Goal: Task Accomplishment & Management: Complete application form

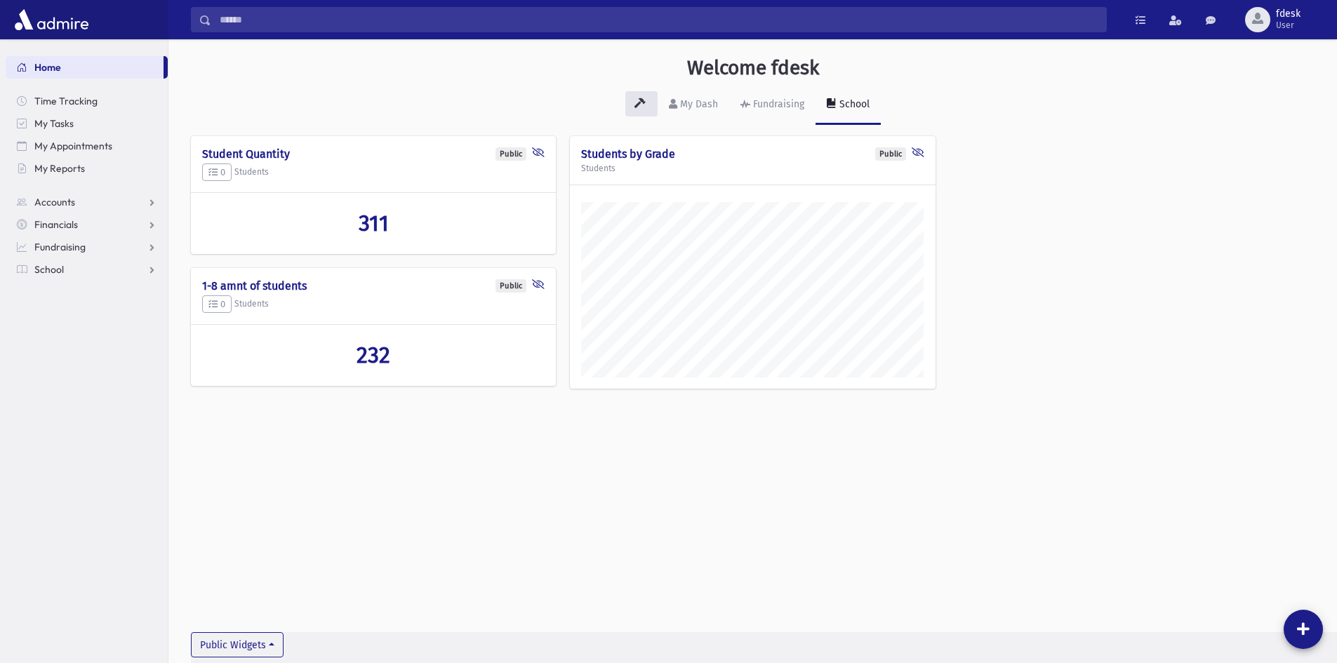
scroll to position [655, 1168]
click at [59, 263] on span "School" at bounding box center [48, 269] width 29 height 13
click at [55, 307] on link "Attendance" at bounding box center [87, 314] width 162 height 22
click at [62, 327] on link "Entry" at bounding box center [87, 337] width 162 height 22
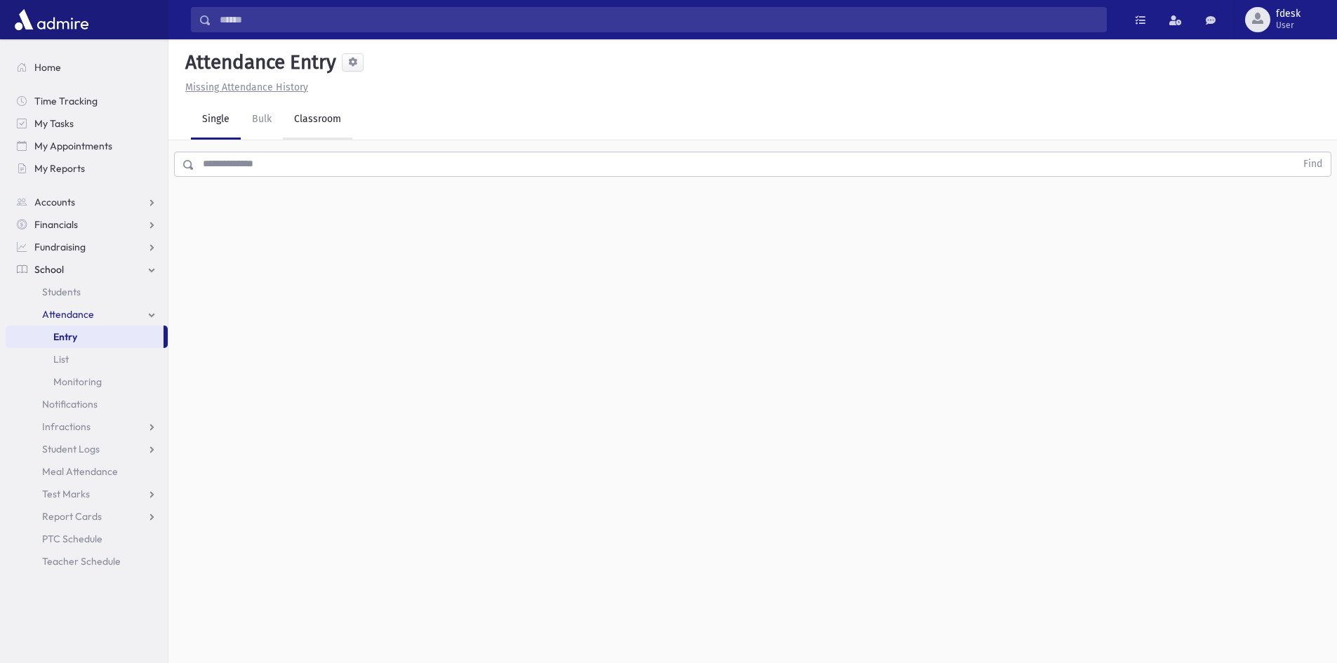
click at [314, 121] on link "Classroom" at bounding box center [317, 119] width 69 height 39
click at [395, 182] on div "--Select One--" at bounding box center [381, 181] width 139 height 15
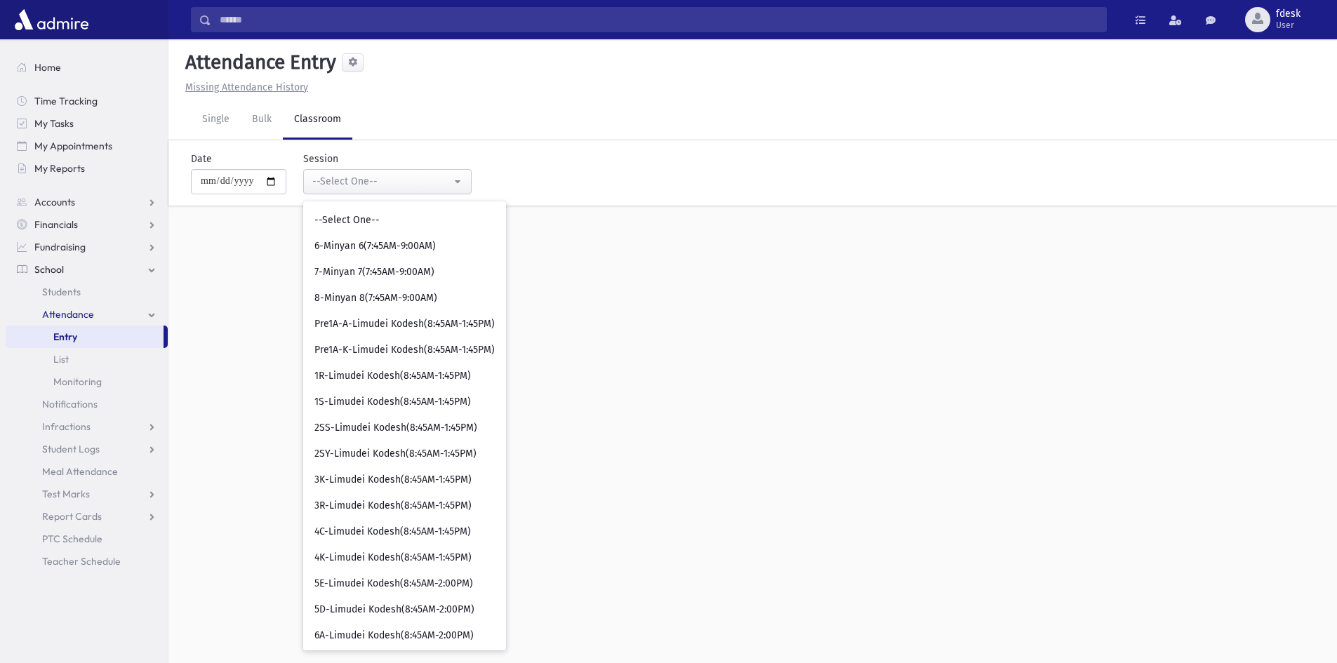
click at [909, 481] on div "**********" at bounding box center [752, 351] width 1168 height 624
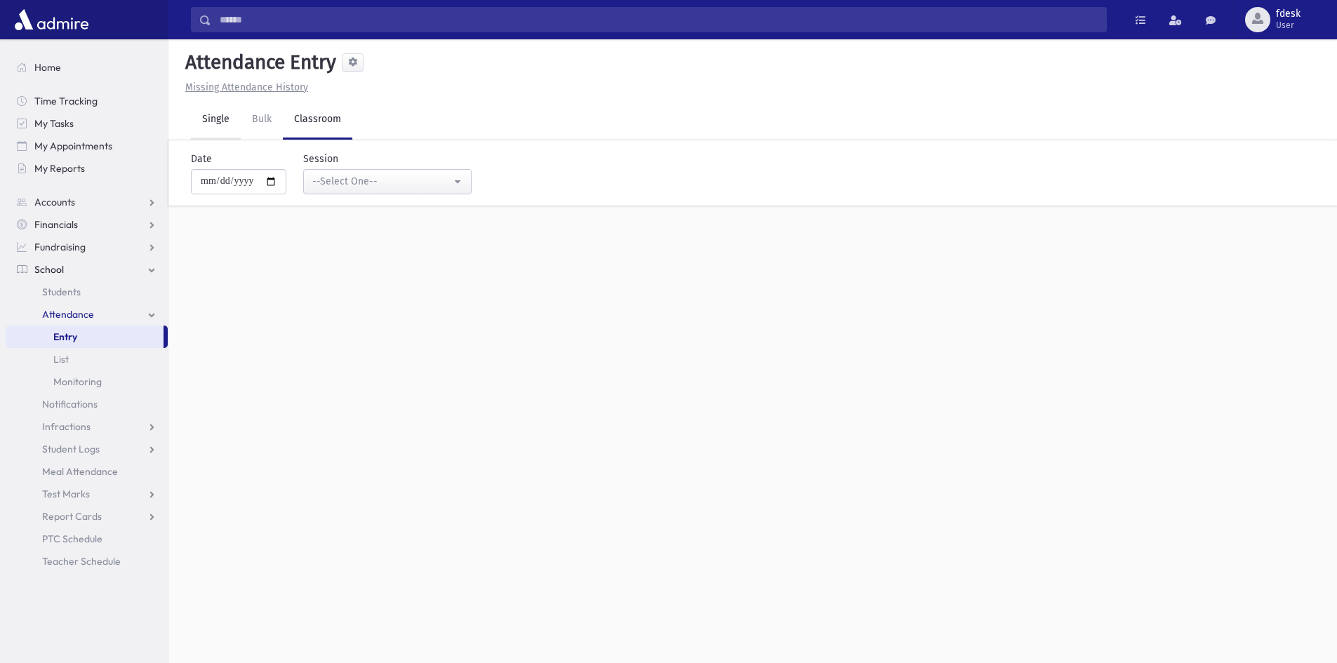
click at [232, 120] on link "Single" at bounding box center [216, 119] width 50 height 39
click at [290, 163] on input "text" at bounding box center [744, 164] width 1101 height 25
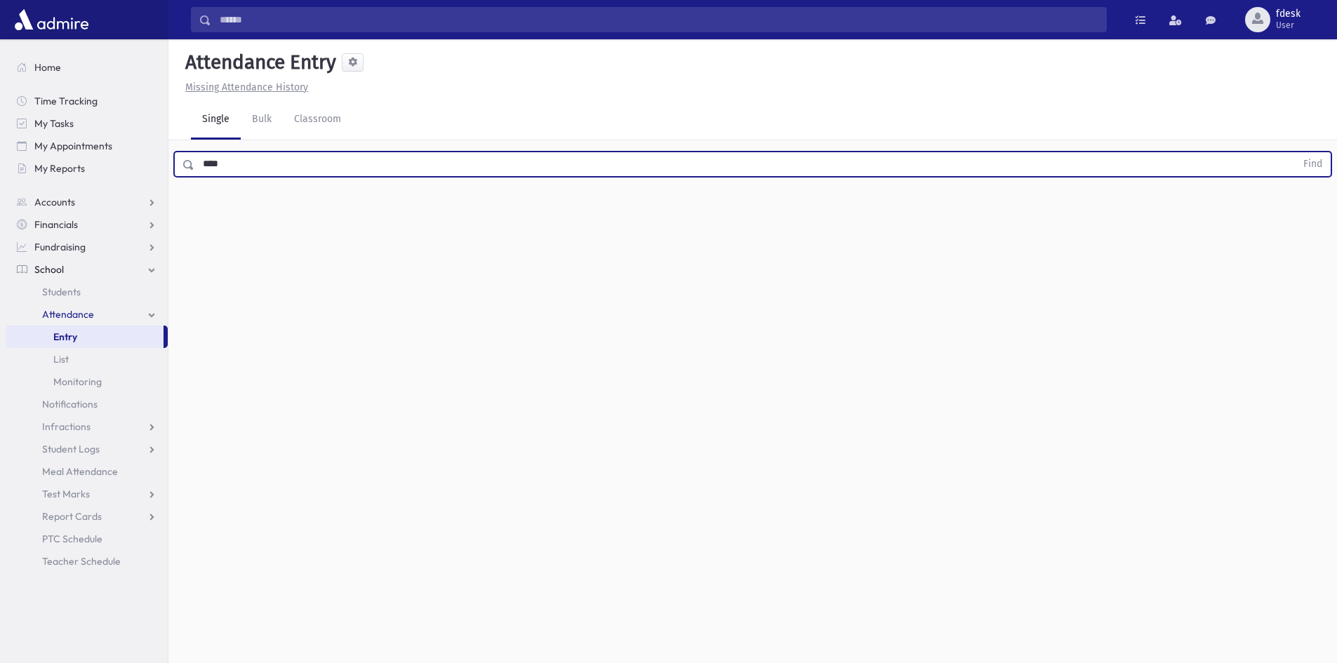
click at [1294, 152] on button "Find" at bounding box center [1312, 164] width 36 height 24
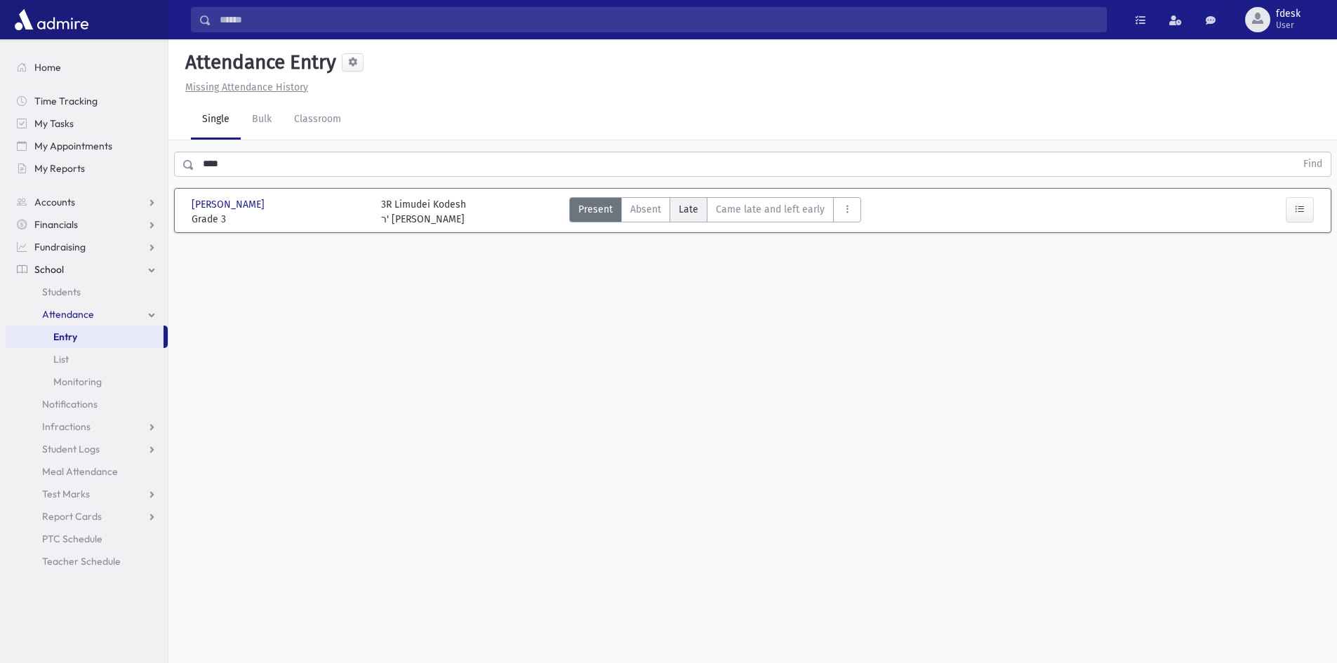
click at [697, 214] on label "Late L" at bounding box center [688, 209] width 38 height 25
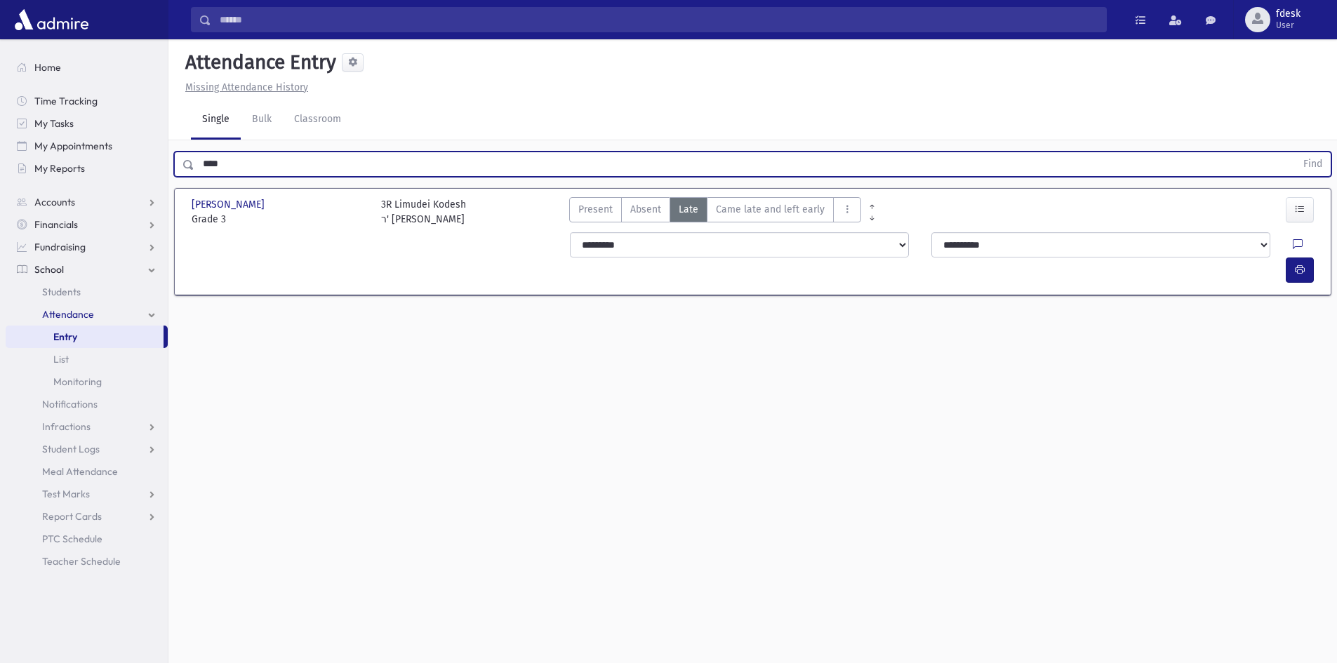
drag, startPoint x: 288, startPoint y: 163, endPoint x: 185, endPoint y: 130, distance: 108.3
click at [185, 130] on div "Attendance Entry Missing Attendance History Single Bulk Classroom **** Find Koh…" at bounding box center [752, 351] width 1168 height 624
click at [1294, 152] on button "Find" at bounding box center [1312, 164] width 36 height 24
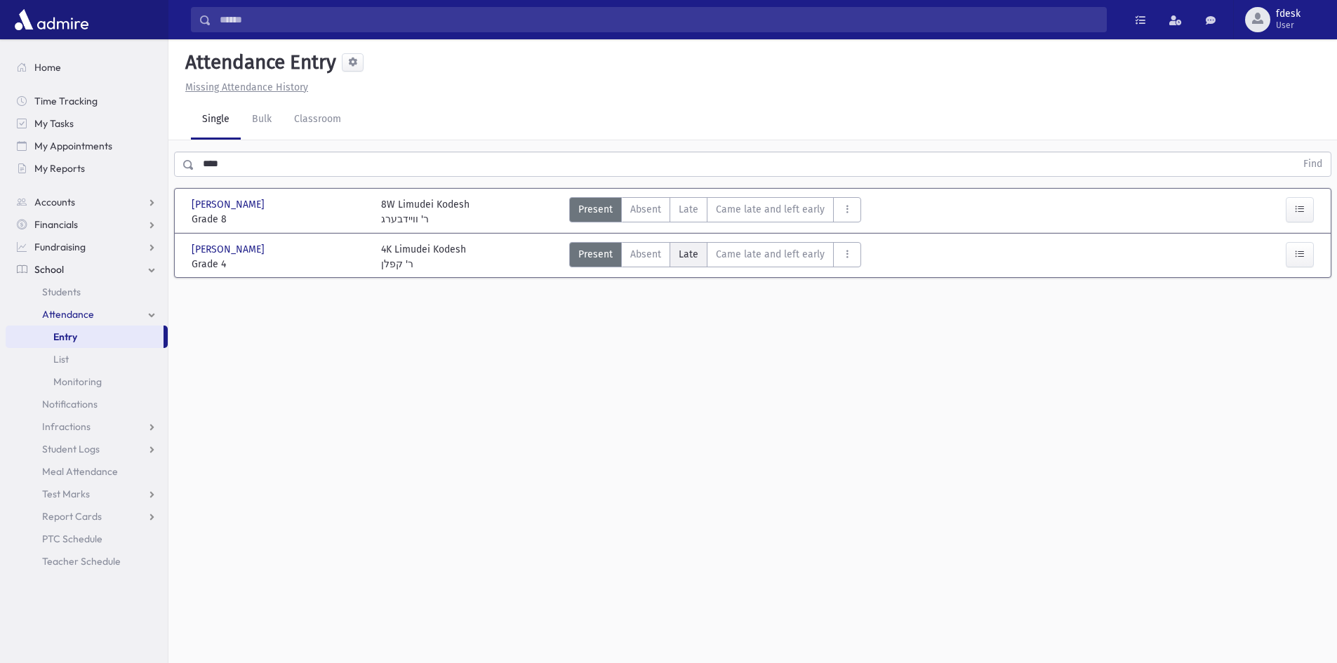
click at [693, 255] on span "Late" at bounding box center [688, 254] width 20 height 15
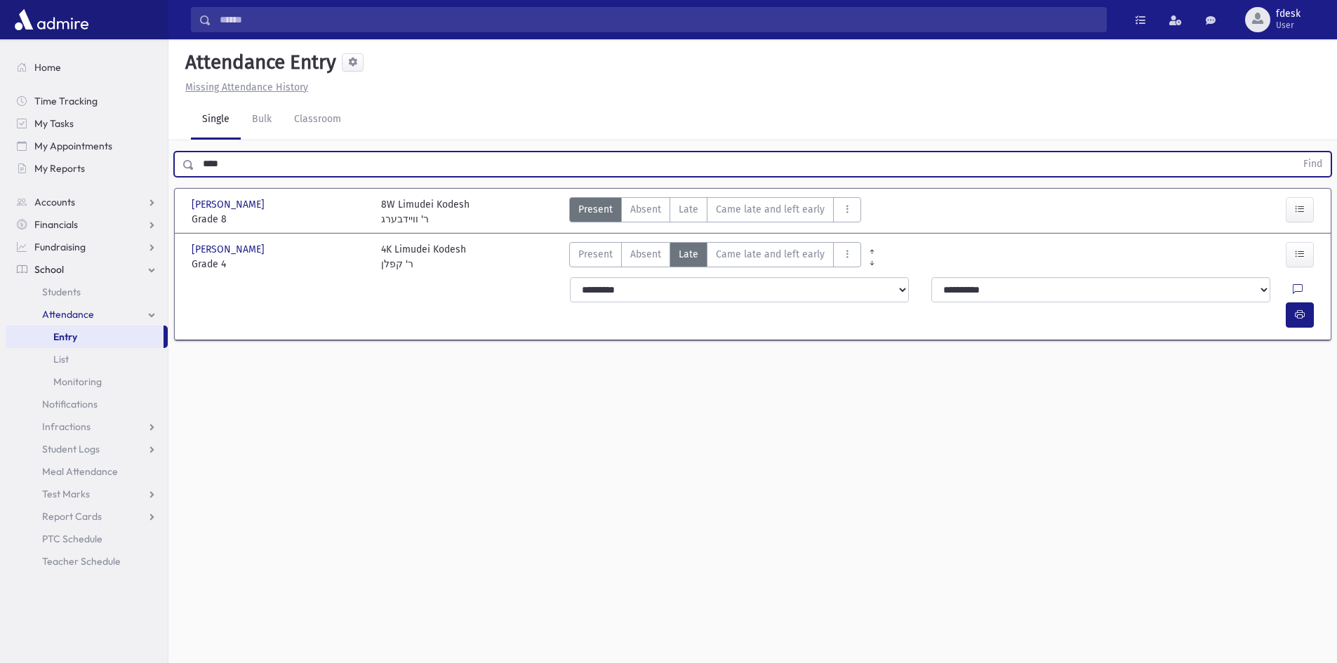
drag, startPoint x: 231, startPoint y: 163, endPoint x: 196, endPoint y: 171, distance: 36.1
click at [196, 171] on input "****" at bounding box center [744, 164] width 1101 height 25
click at [1294, 152] on button "Find" at bounding box center [1312, 164] width 36 height 24
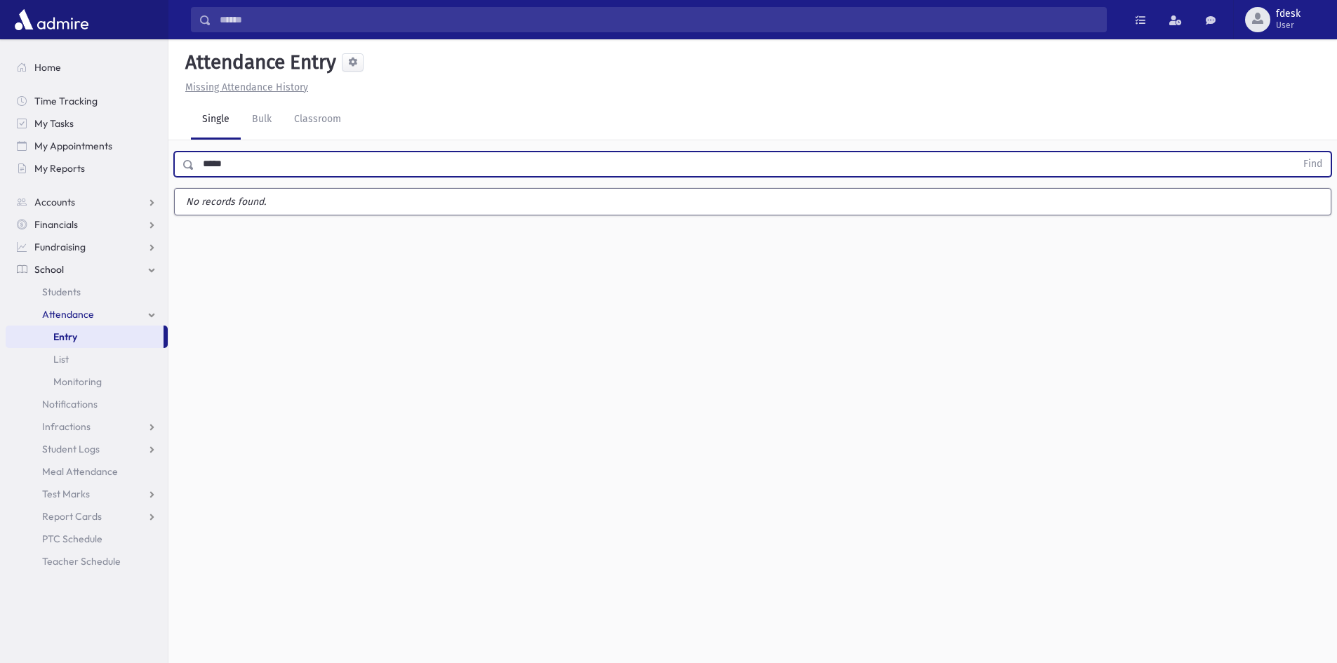
click at [1294, 152] on button "Find" at bounding box center [1312, 164] width 36 height 24
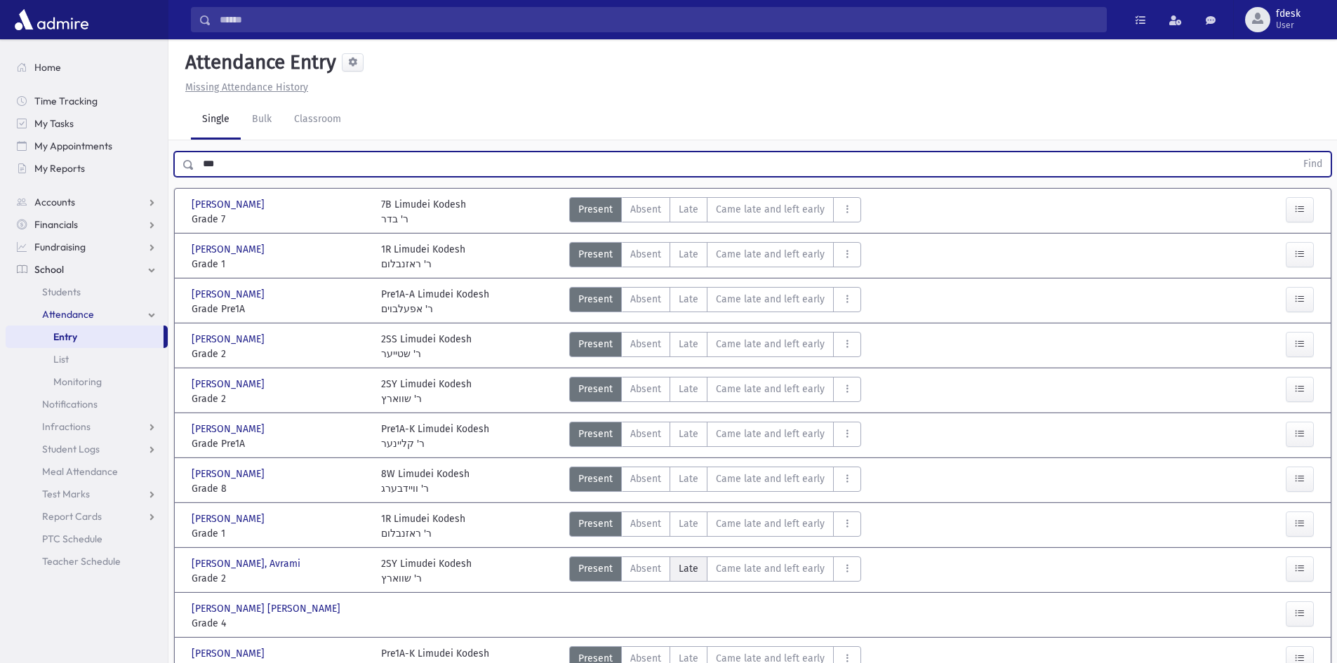
click at [688, 568] on span "Late" at bounding box center [688, 568] width 20 height 15
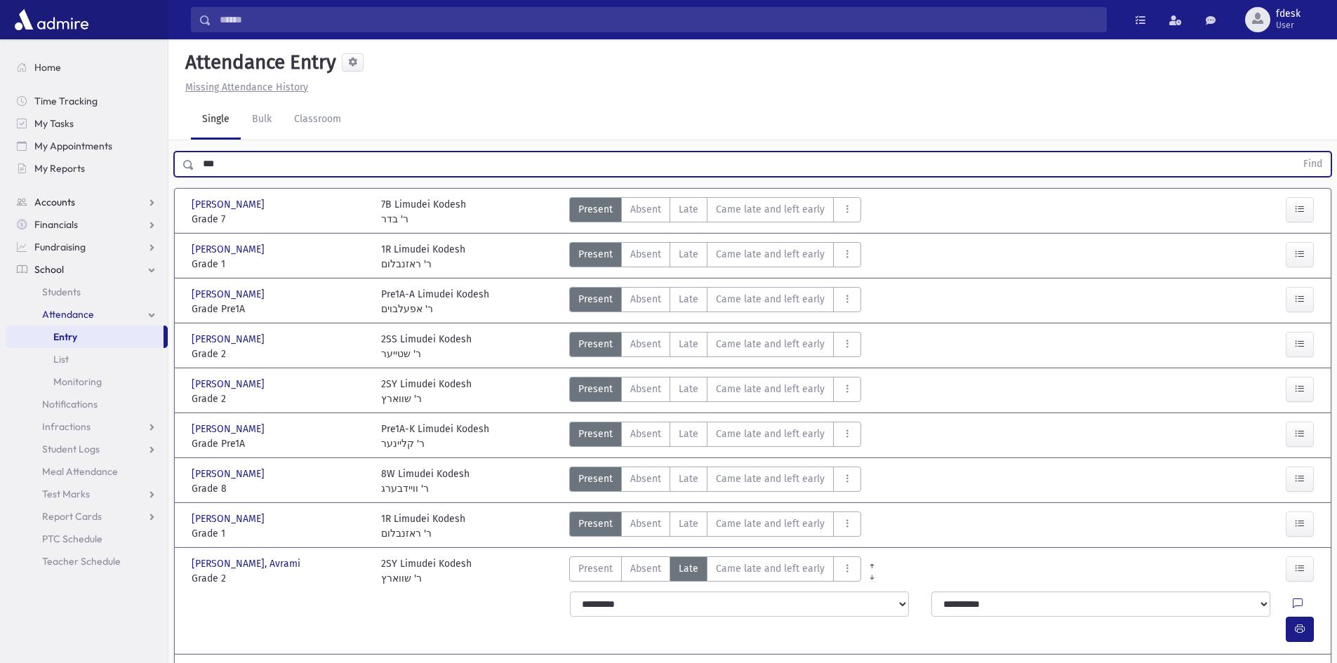
drag, startPoint x: 247, startPoint y: 169, endPoint x: 163, endPoint y: 196, distance: 87.6
click at [163, 196] on div "Search Results All Accounts" at bounding box center [668, 442] width 1337 height 885
click at [1294, 152] on button "Find" at bounding box center [1312, 164] width 36 height 24
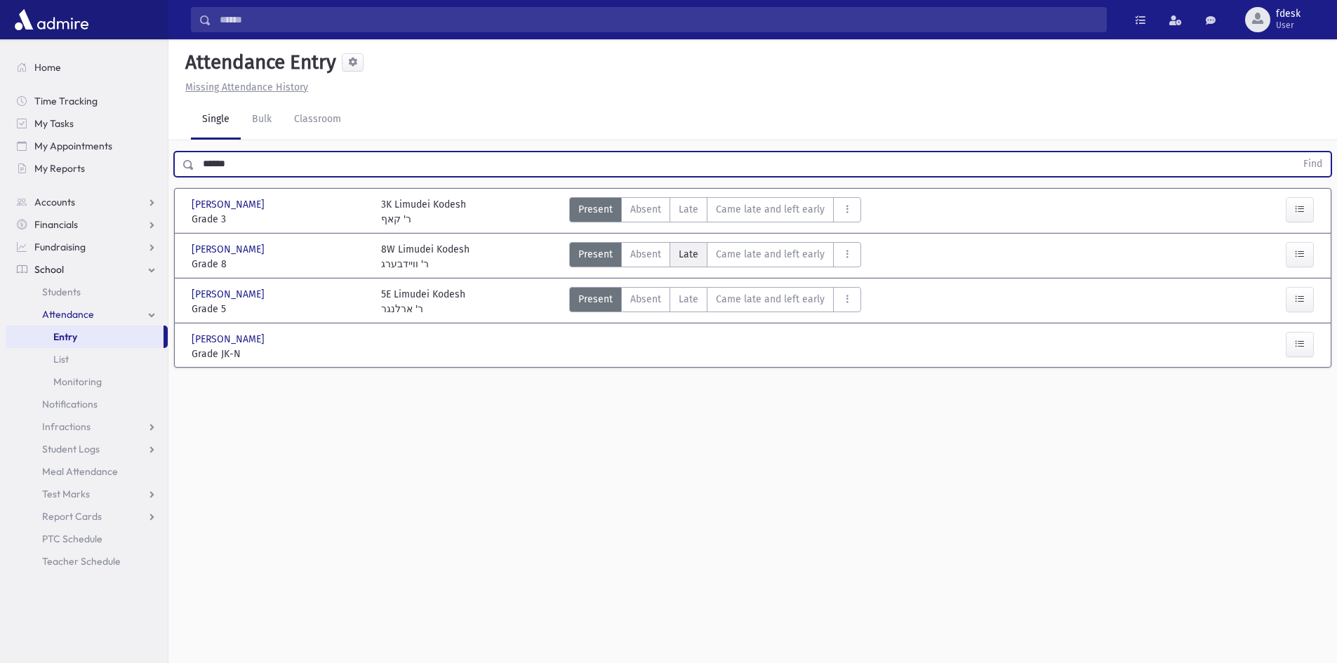
click at [680, 250] on span "Late" at bounding box center [688, 254] width 20 height 15
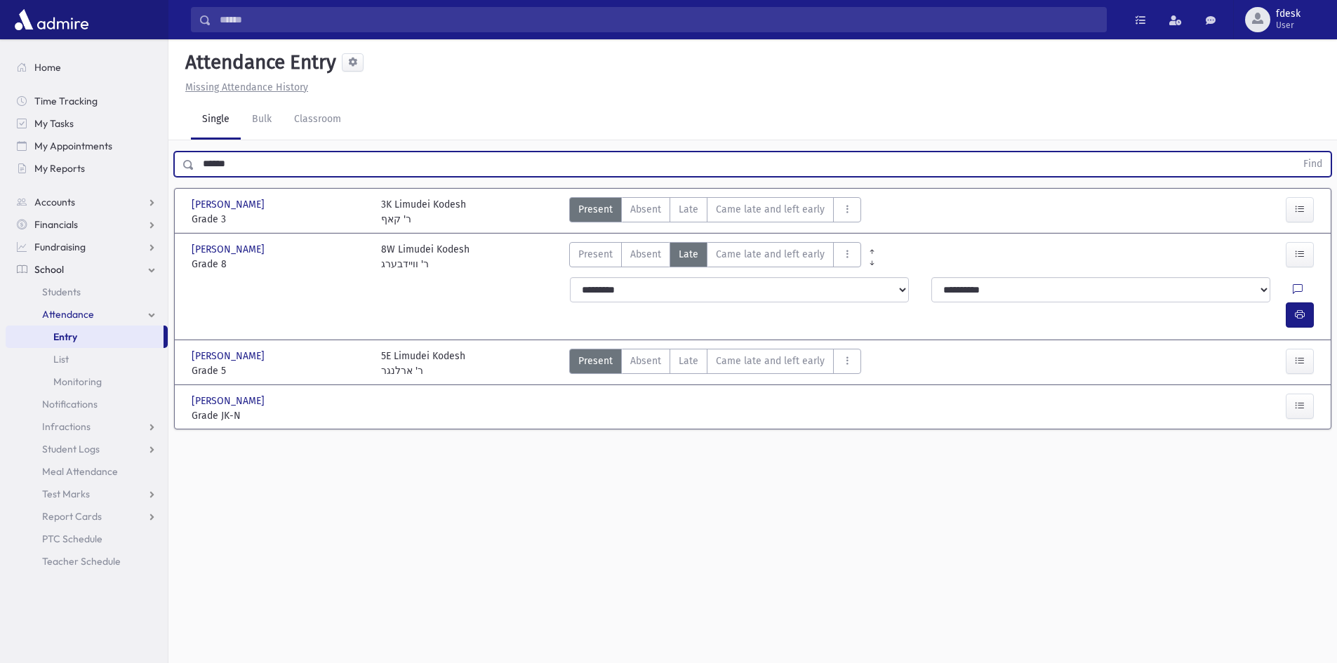
drag, startPoint x: 253, startPoint y: 172, endPoint x: 190, endPoint y: 182, distance: 64.0
click at [190, 182] on div "****** Find Zucker, Aron Aryeh Zucker, Aron Aryeh Grade 3 Grade 3 3K Limudei Ko…" at bounding box center [752, 294] width 1168 height 309
click at [1294, 152] on button "Find" at bounding box center [1312, 164] width 36 height 24
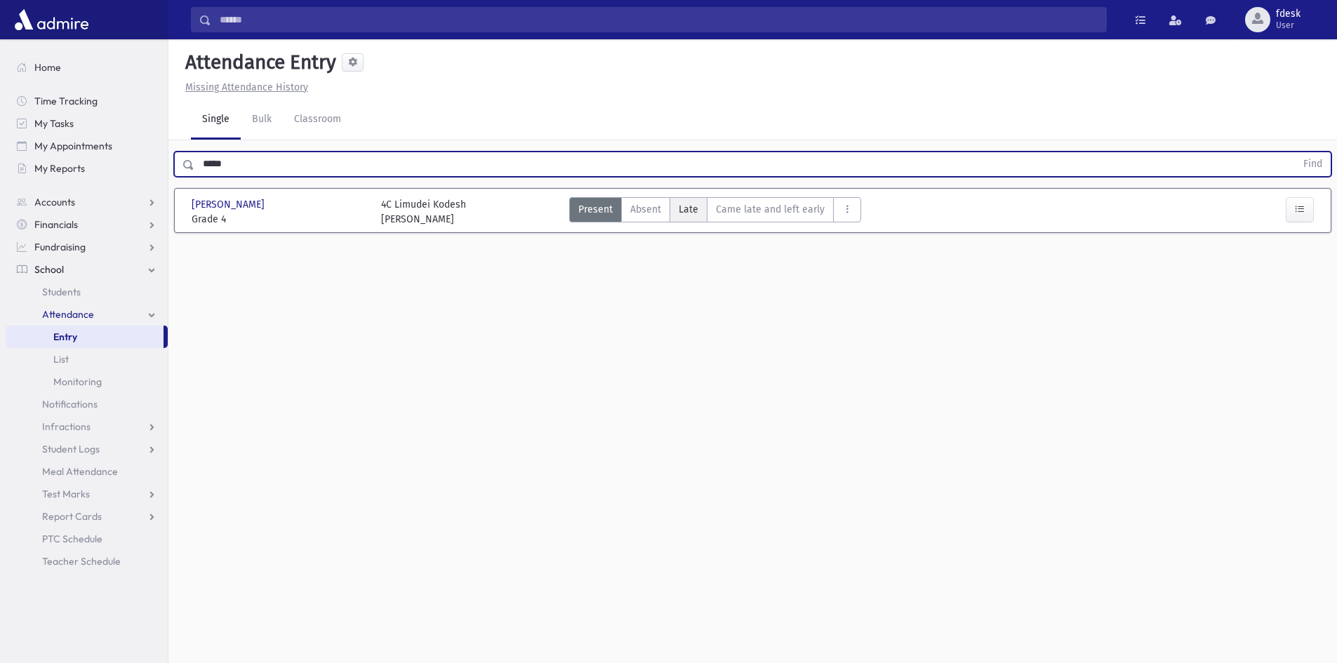
click at [701, 208] on label "Late L" at bounding box center [688, 209] width 38 height 25
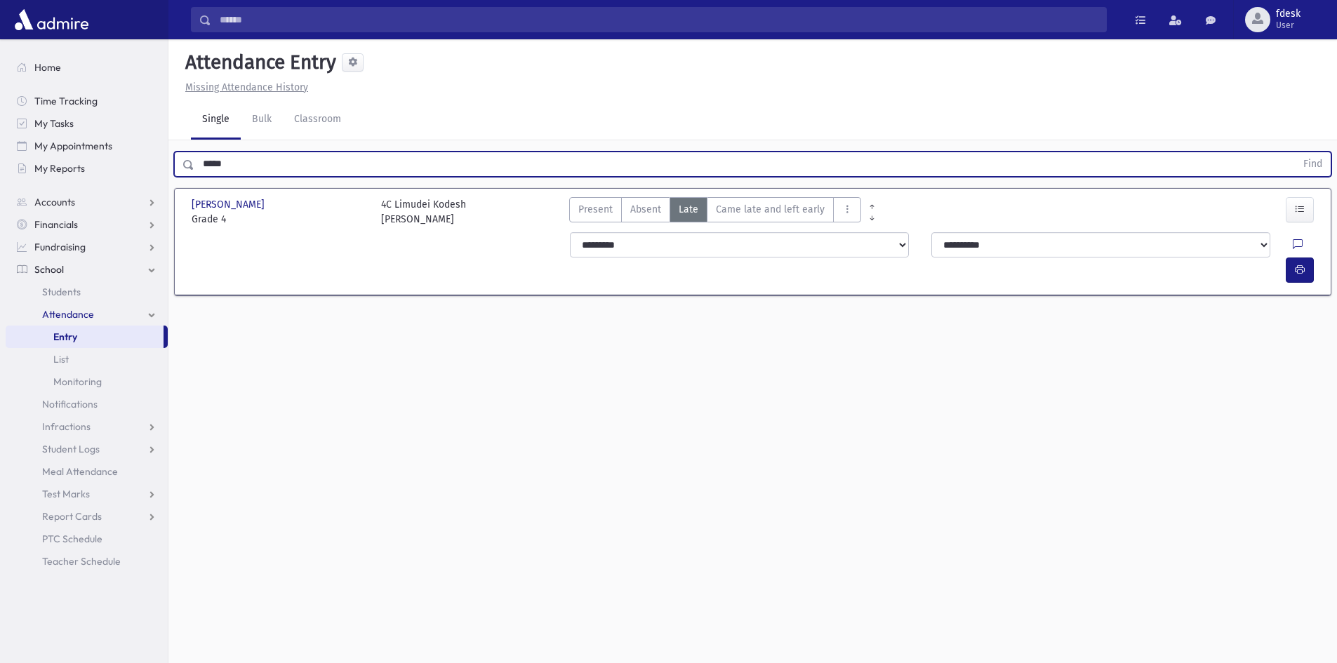
drag, startPoint x: 249, startPoint y: 170, endPoint x: 199, endPoint y: 181, distance: 50.9
click at [199, 181] on div "***** Find" at bounding box center [752, 161] width 1168 height 42
click at [1294, 152] on button "Find" at bounding box center [1312, 164] width 36 height 24
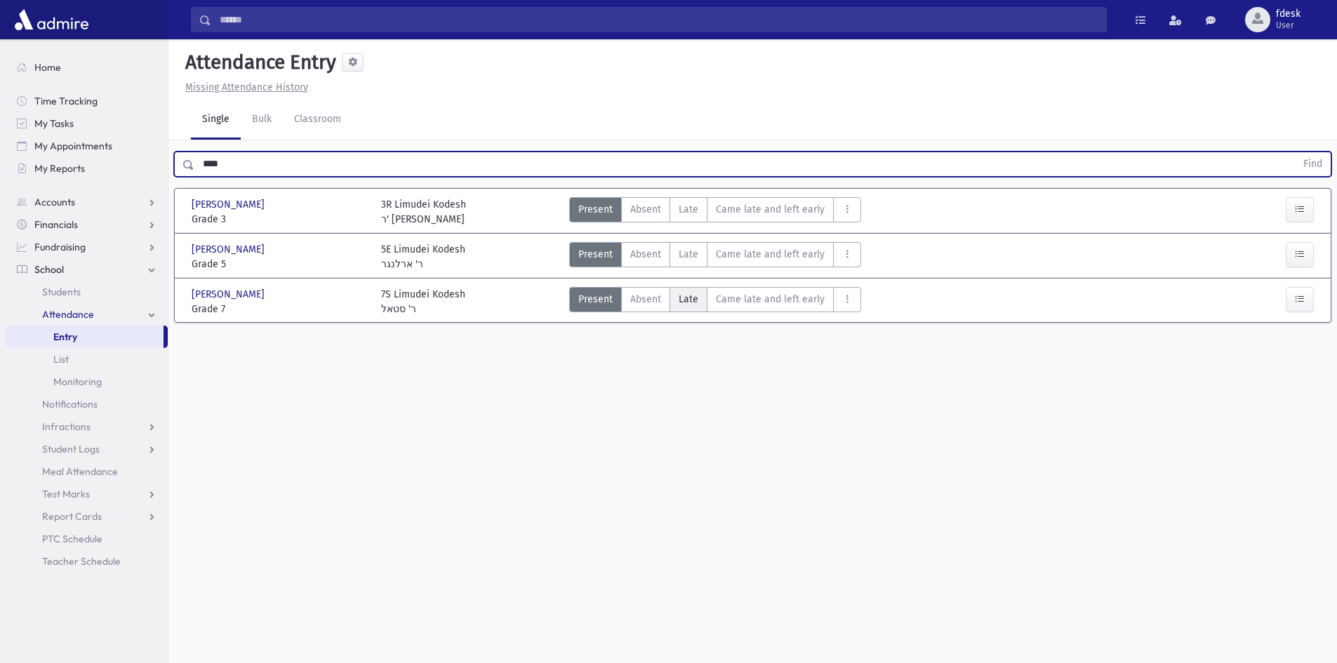
click at [692, 307] on label "Late L" at bounding box center [688, 299] width 38 height 25
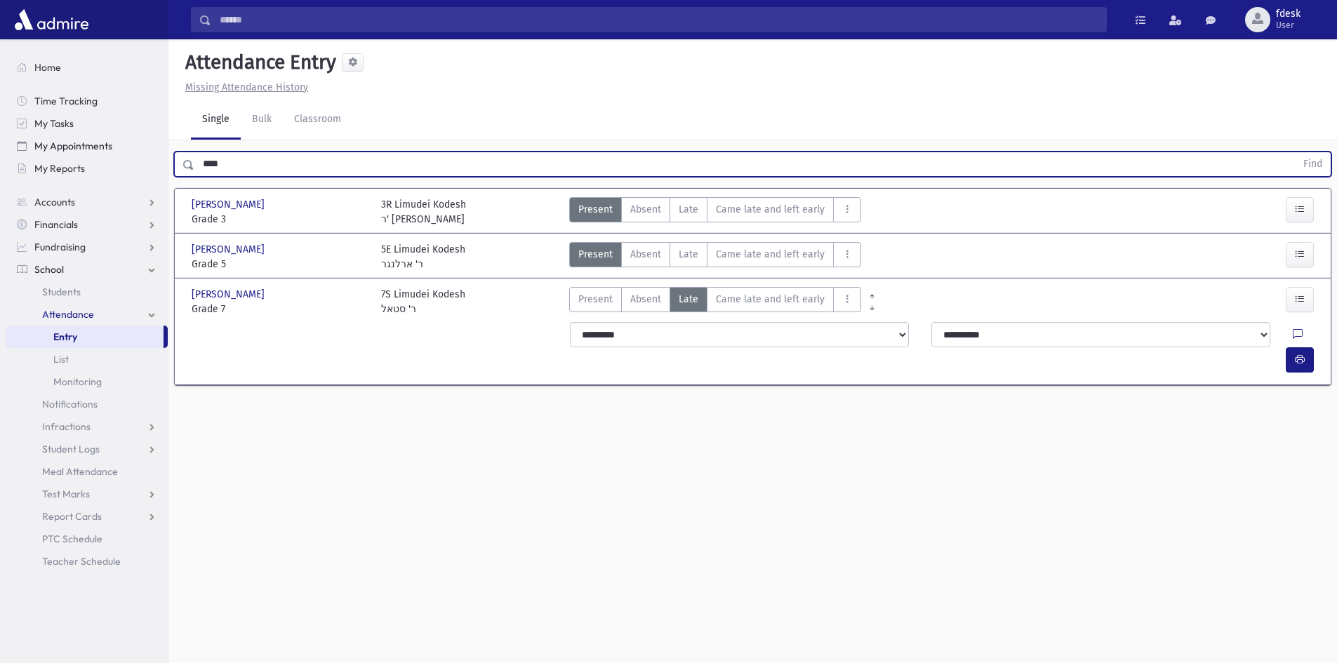
drag, startPoint x: 276, startPoint y: 154, endPoint x: 157, endPoint y: 141, distance: 120.0
click at [163, 140] on div "Search Results All Accounts" at bounding box center [668, 347] width 1337 height 695
click at [1294, 152] on button "Find" at bounding box center [1312, 164] width 36 height 24
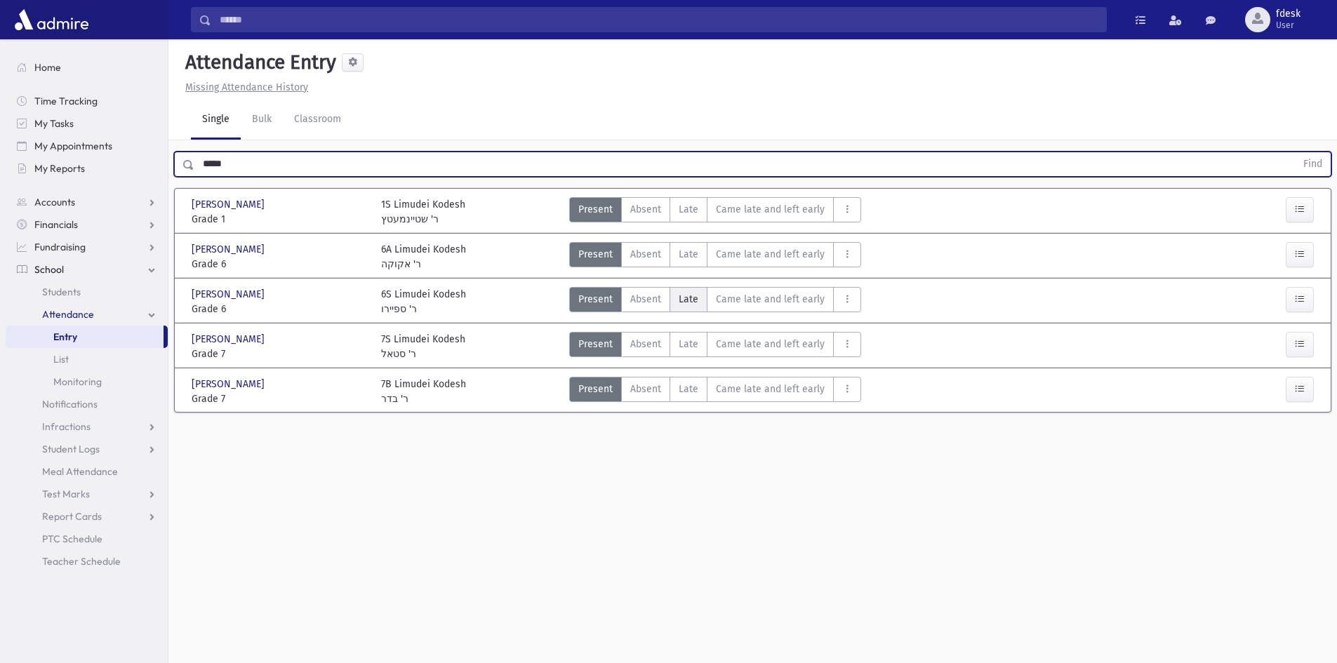
click at [689, 295] on span "Late" at bounding box center [688, 299] width 20 height 15
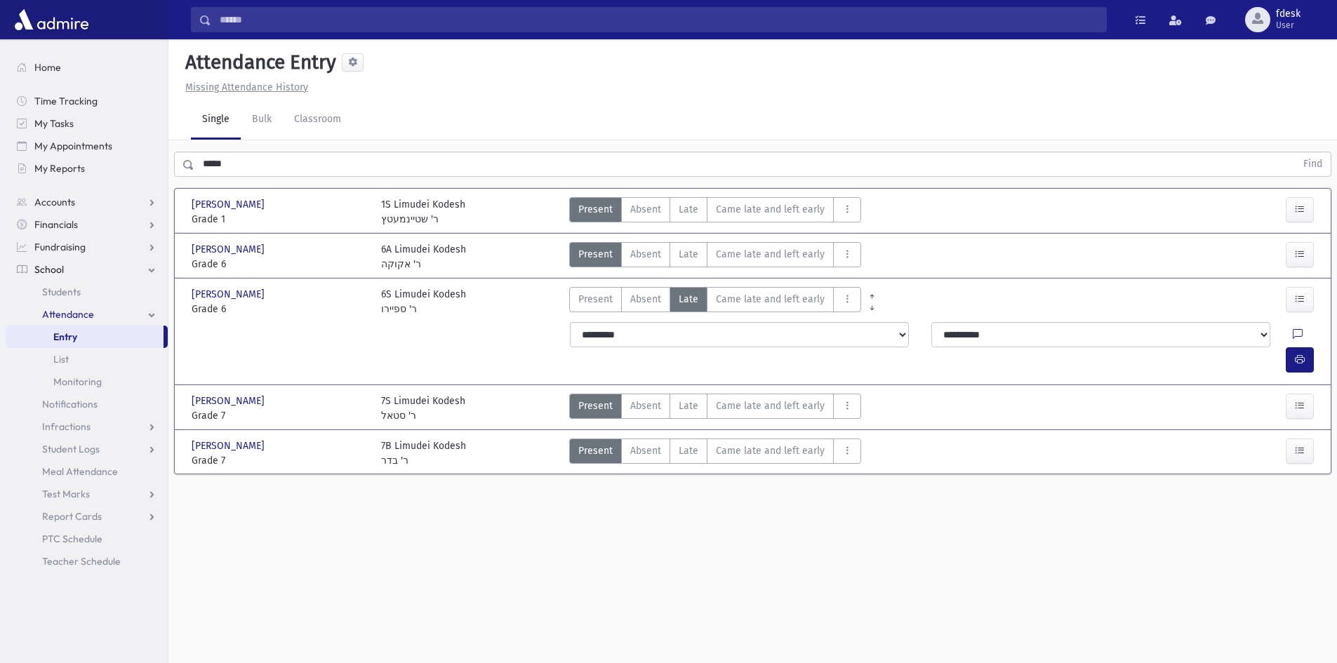
click at [223, 168] on input "*****" at bounding box center [744, 164] width 1101 height 25
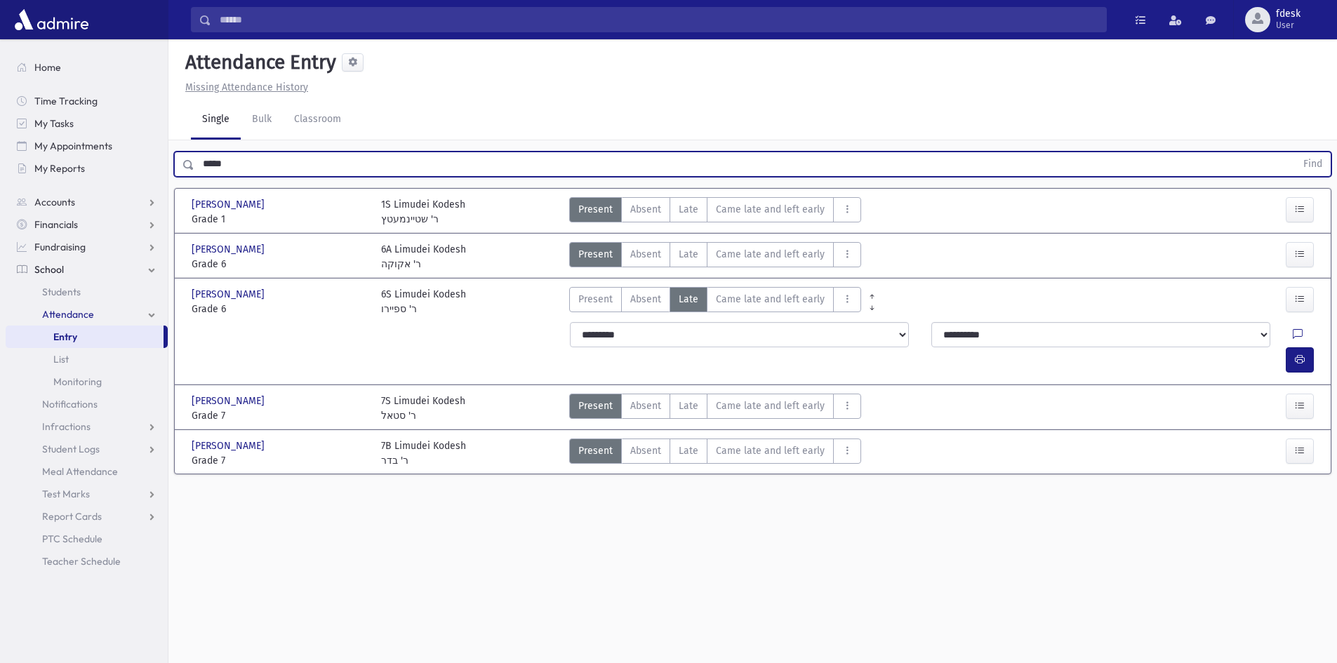
click at [223, 168] on input "*****" at bounding box center [744, 164] width 1101 height 25
click at [1294, 152] on button "Find" at bounding box center [1312, 164] width 36 height 24
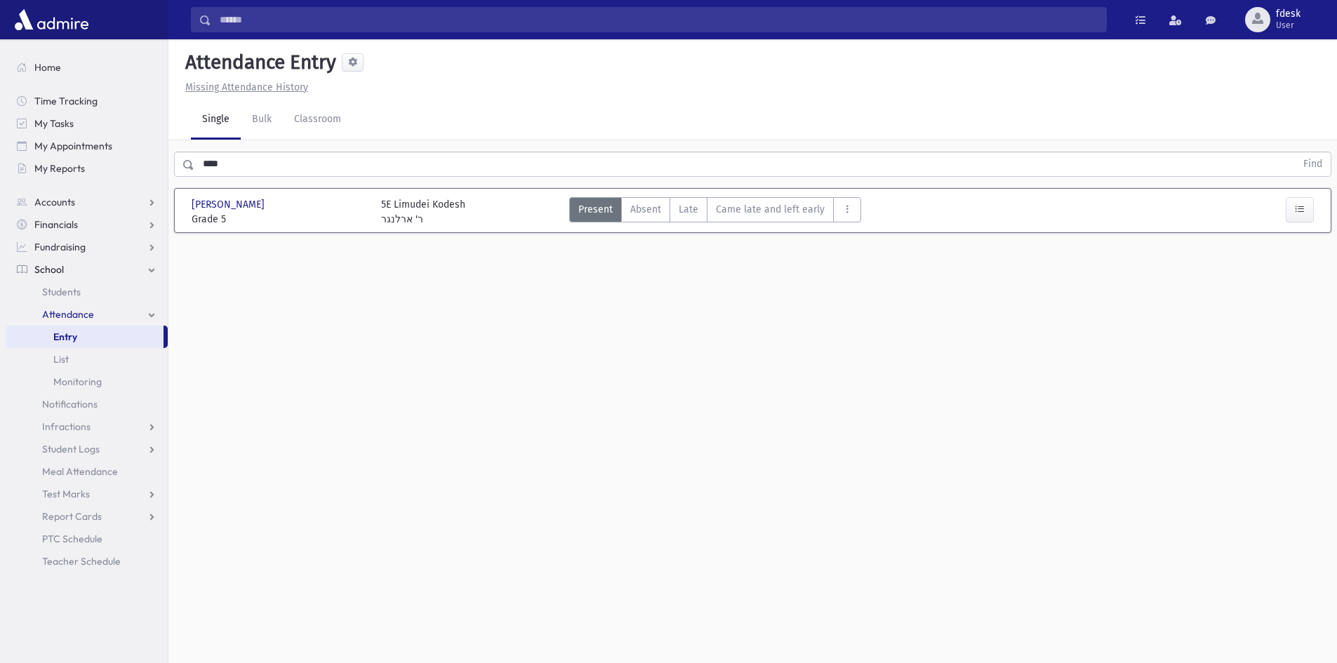
drag, startPoint x: 687, startPoint y: 214, endPoint x: 685, endPoint y: 229, distance: 14.9
click at [686, 215] on span "Late" at bounding box center [688, 209] width 20 height 15
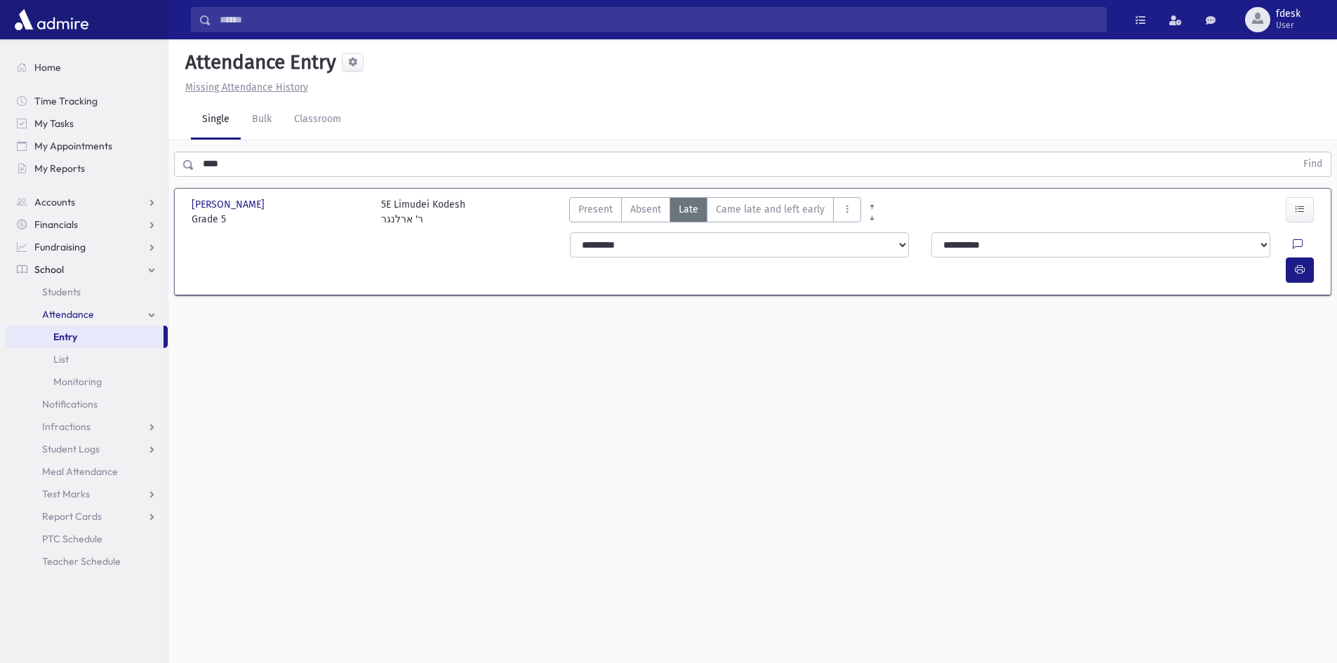
click at [676, 348] on div "Attendance Entry Missing Attendance History Single Bulk Classroom **** Find Zuc…" at bounding box center [752, 351] width 1168 height 624
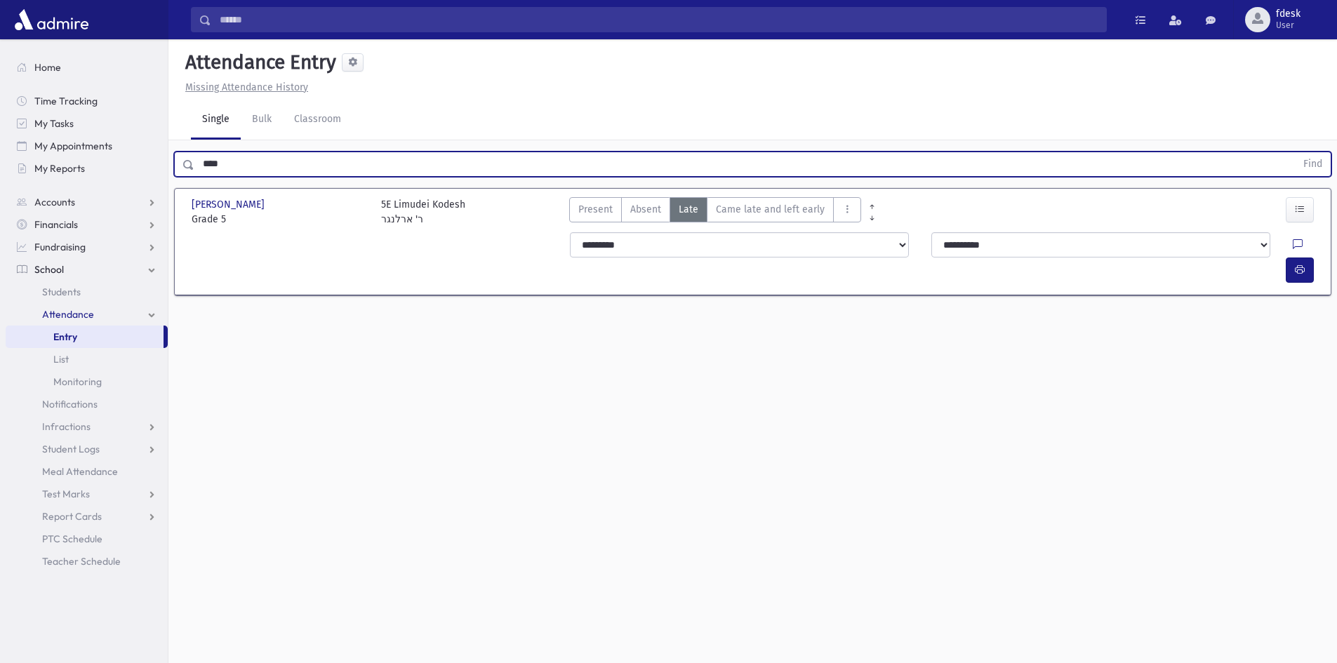
drag, startPoint x: 234, startPoint y: 159, endPoint x: 202, endPoint y: 163, distance: 32.5
click at [201, 161] on input "****" at bounding box center [744, 164] width 1101 height 25
type input "*****"
click at [1294, 152] on button "Find" at bounding box center [1312, 164] width 36 height 24
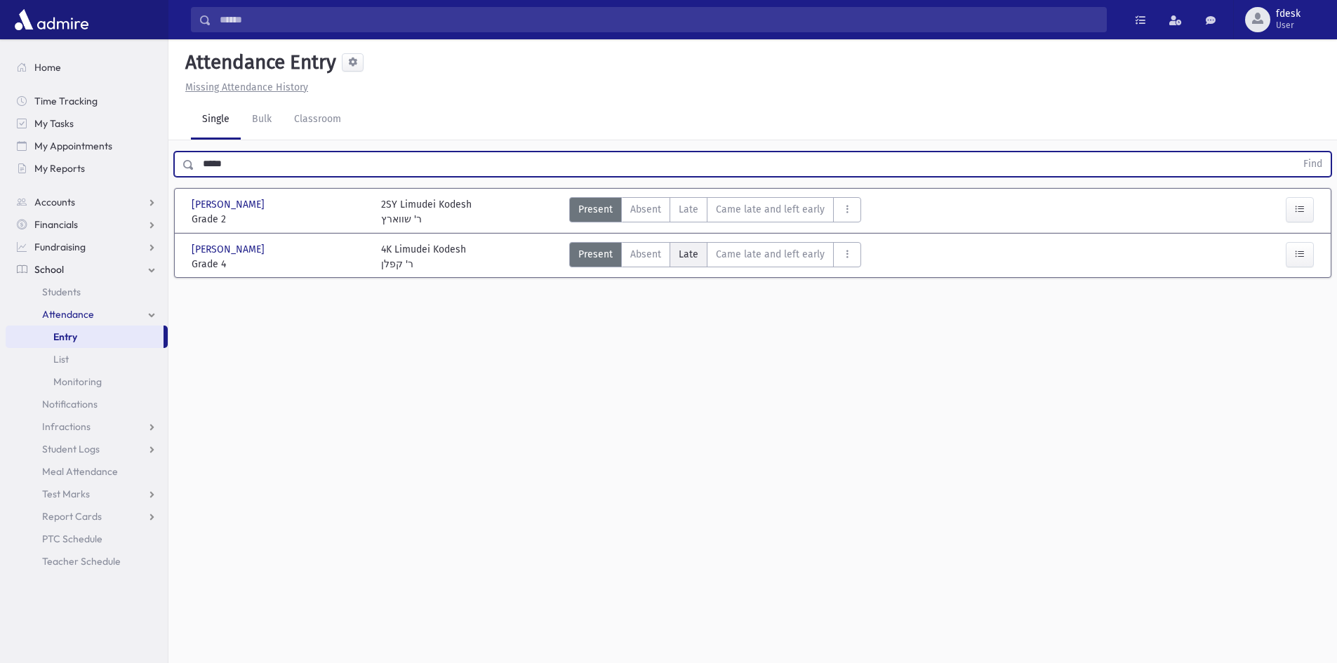
click at [690, 259] on span "Late" at bounding box center [688, 254] width 20 height 15
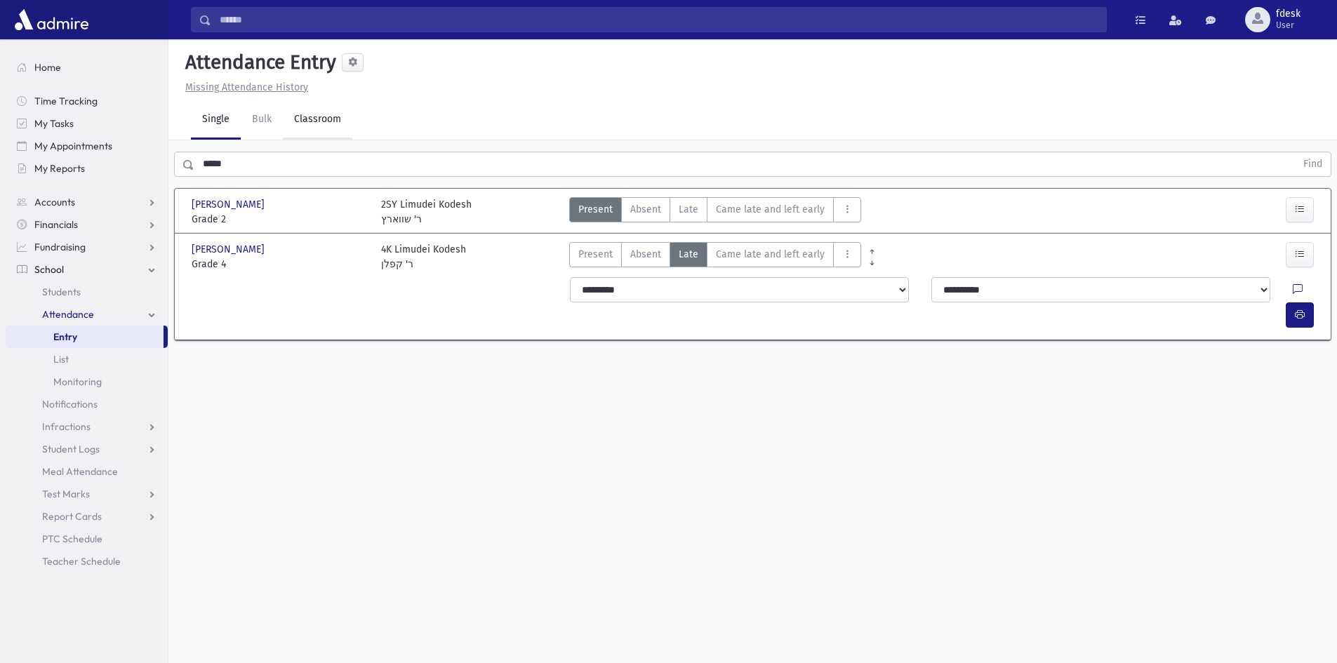
click at [326, 129] on link "Classroom" at bounding box center [317, 119] width 69 height 39
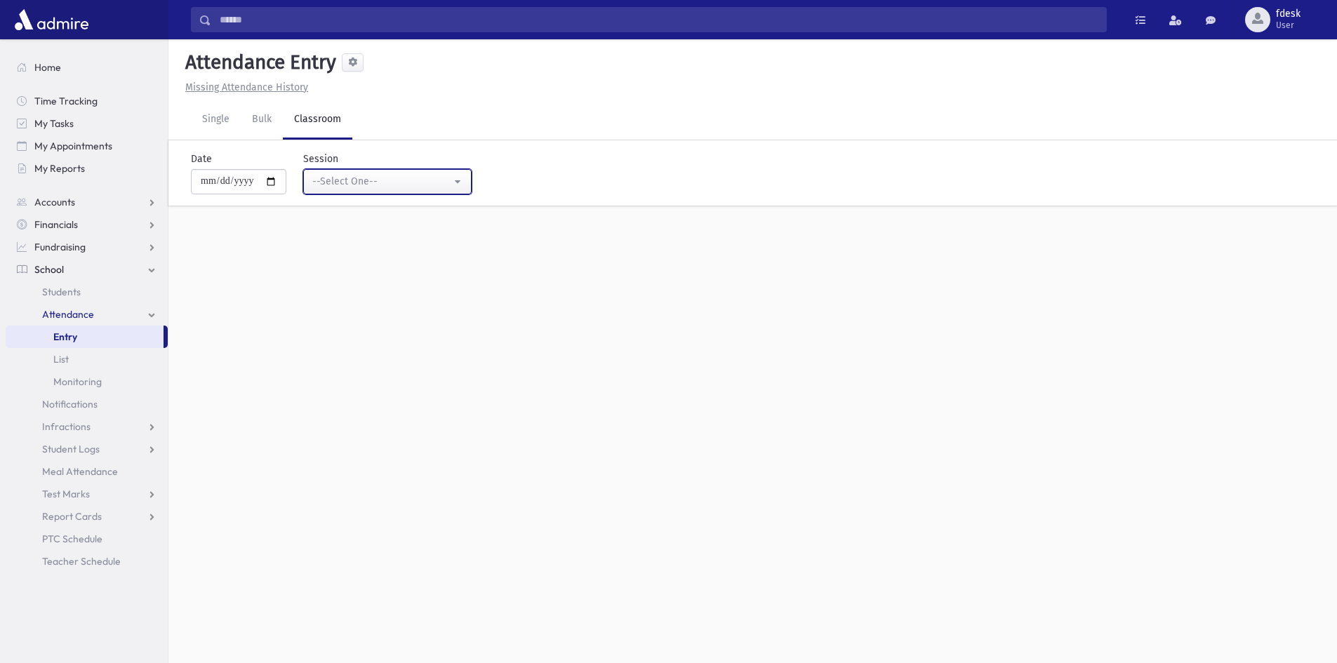
click at [319, 179] on div "--Select One--" at bounding box center [381, 181] width 139 height 15
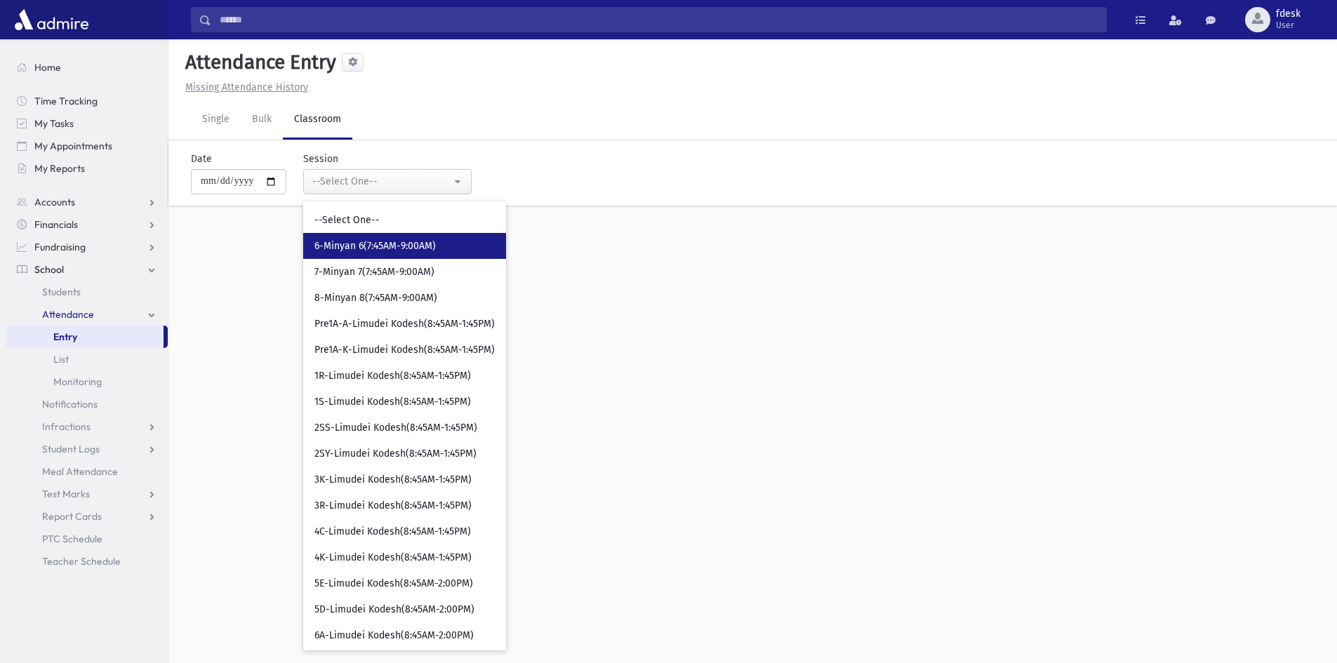
click at [347, 242] on span "6-Minyan 6(7:45AM-9:00AM)" at bounding box center [374, 246] width 121 height 14
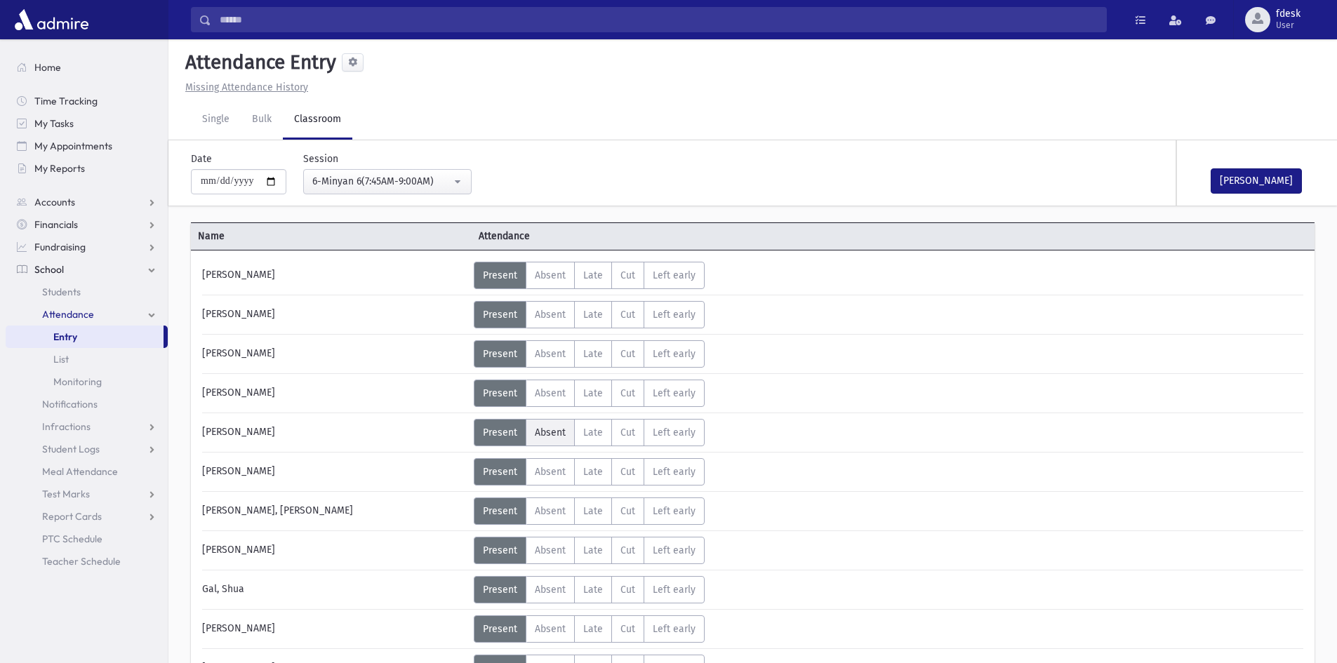
click at [542, 434] on span "Absent" at bounding box center [550, 433] width 31 height 12
click at [557, 551] on span "Absent" at bounding box center [550, 550] width 31 height 12
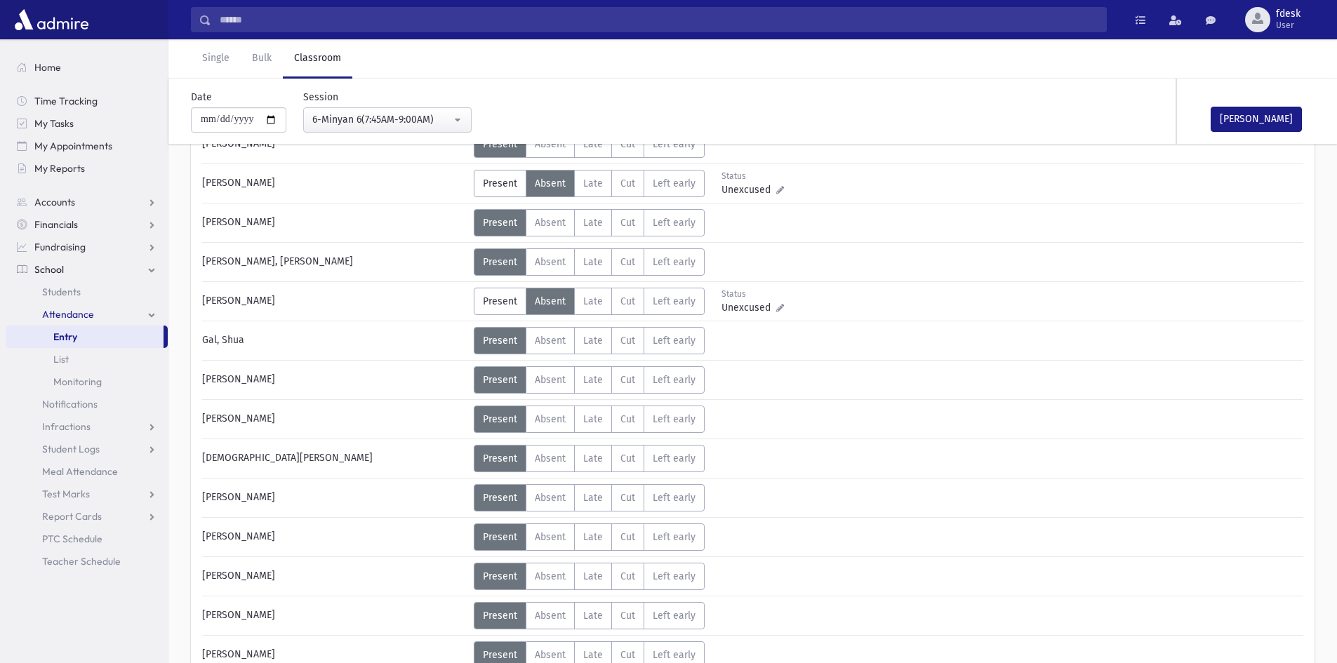
scroll to position [281, 0]
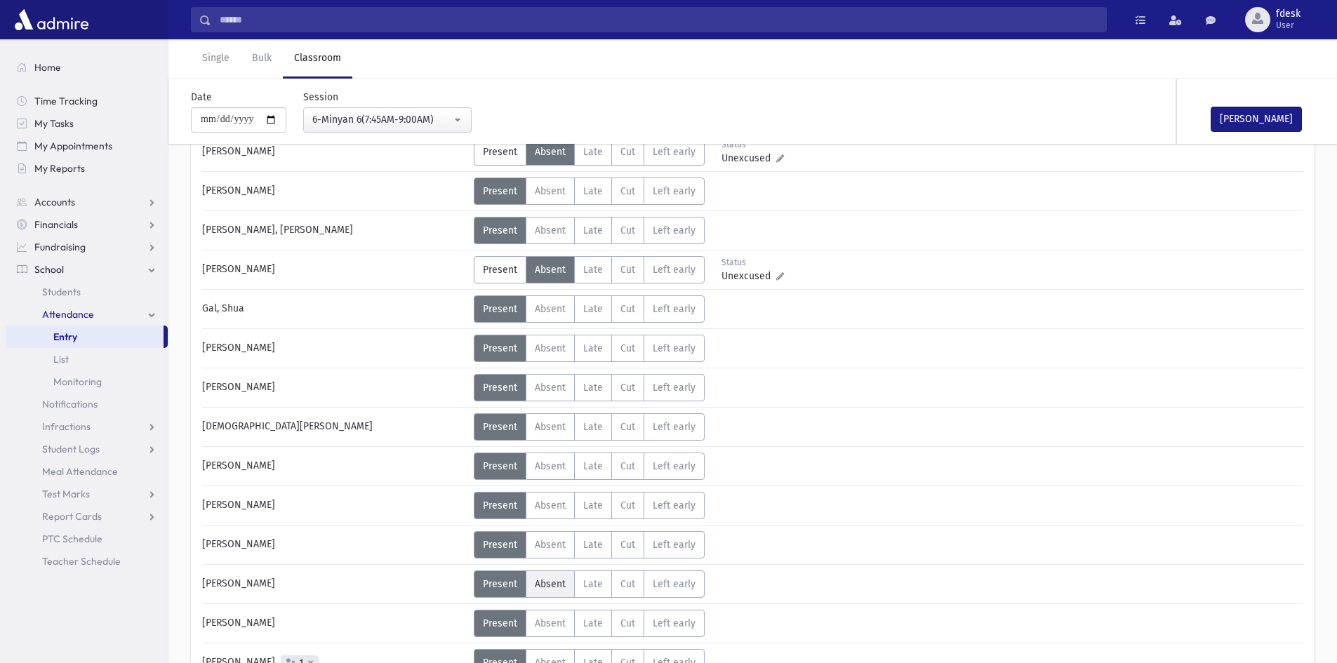
drag, startPoint x: 547, startPoint y: 585, endPoint x: 528, endPoint y: 595, distance: 21.3
click at [547, 589] on span "Absent" at bounding box center [550, 584] width 31 height 12
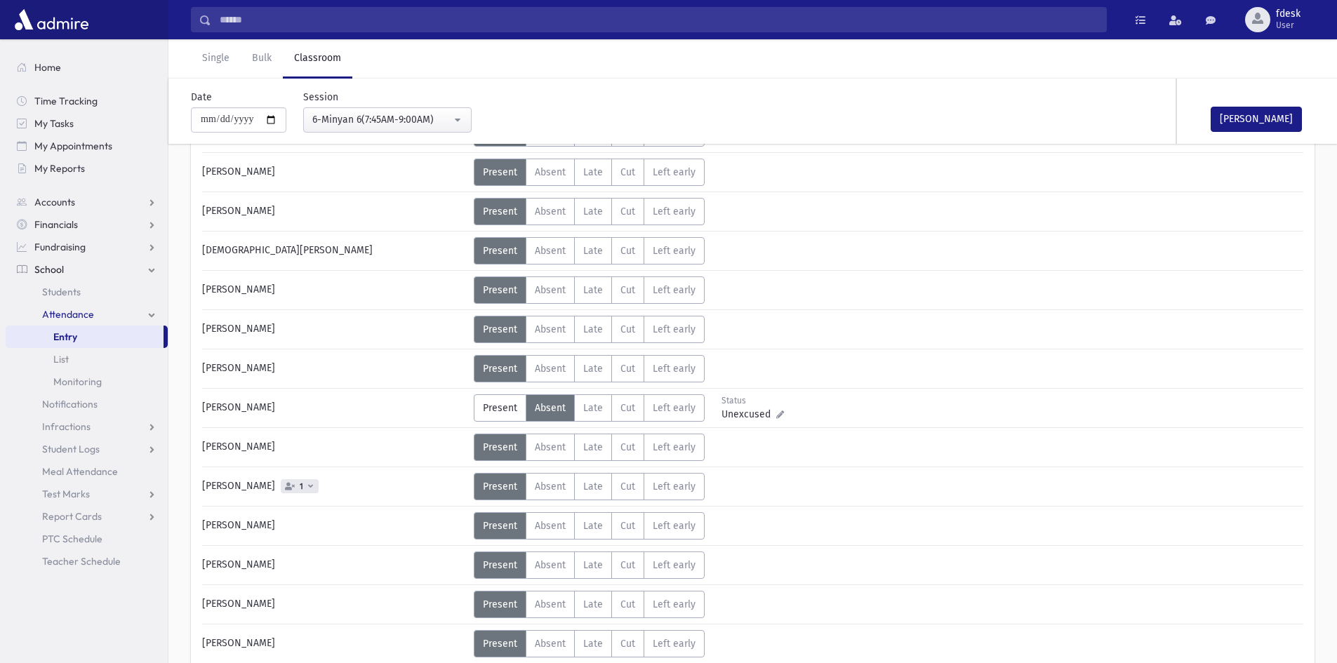
scroll to position [491, 0]
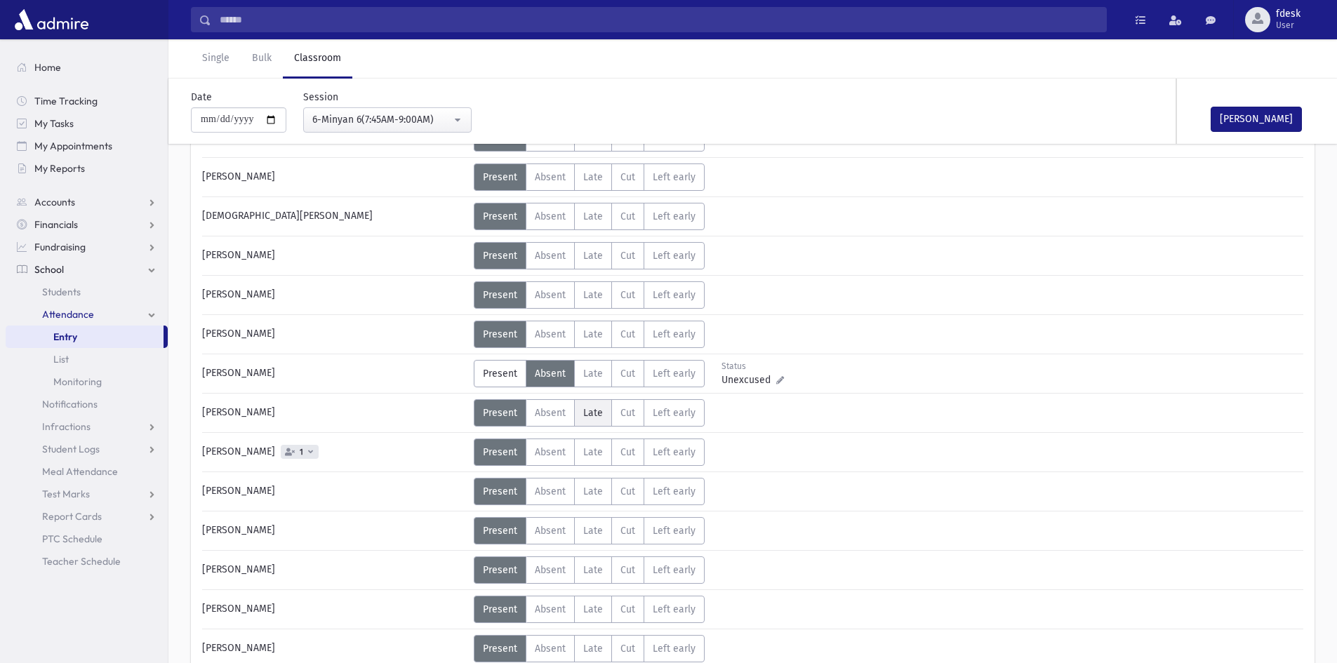
click at [586, 408] on span "Late" at bounding box center [593, 413] width 20 height 12
click at [607, 612] on label "Late L" at bounding box center [593, 609] width 38 height 27
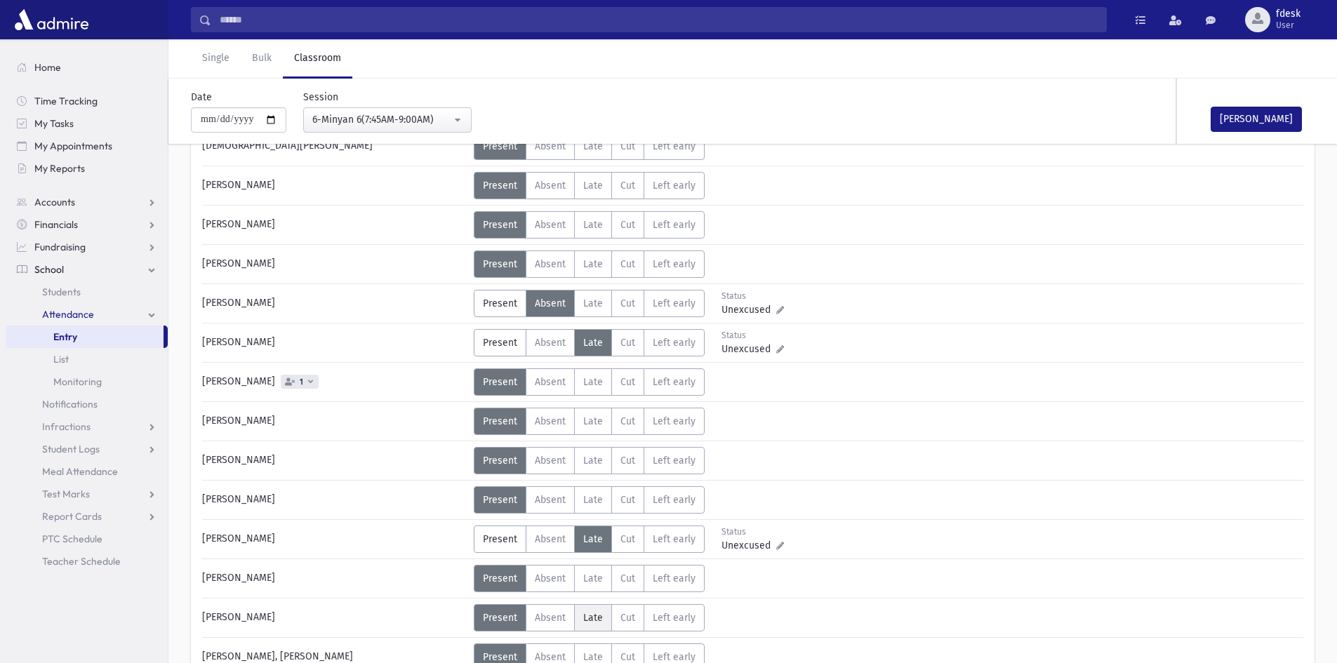
click at [589, 617] on span "Late" at bounding box center [593, 618] width 20 height 12
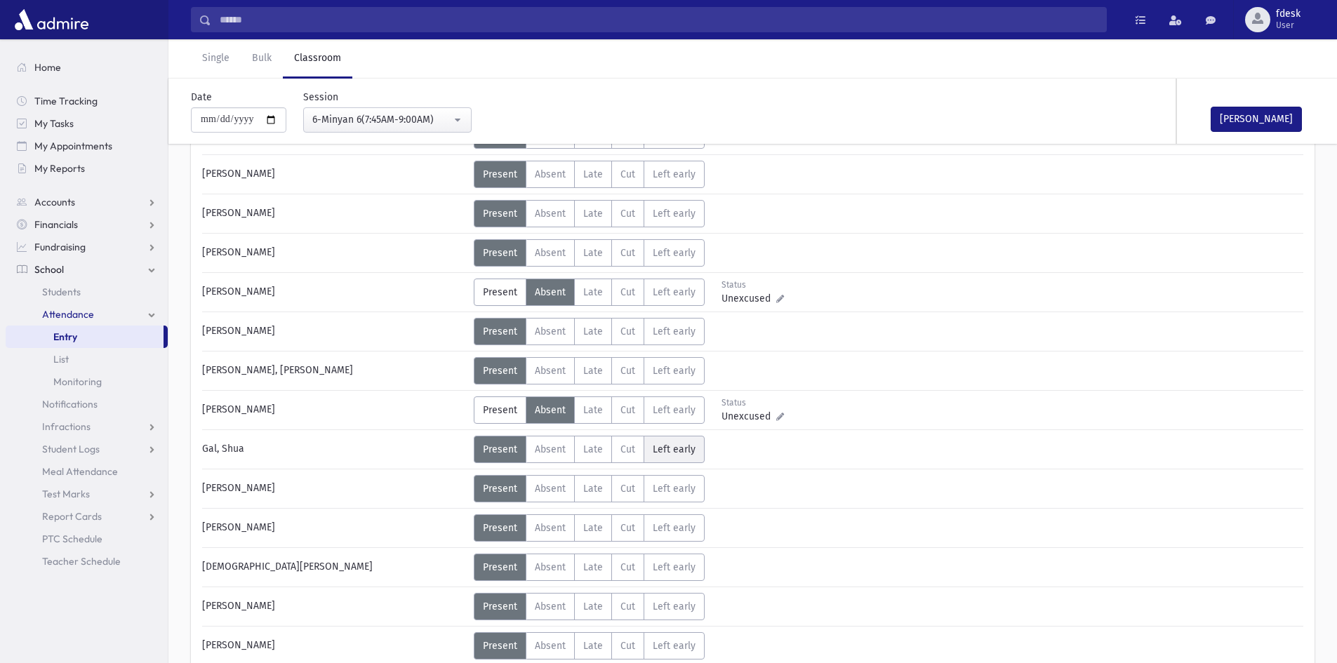
scroll to position [0, 0]
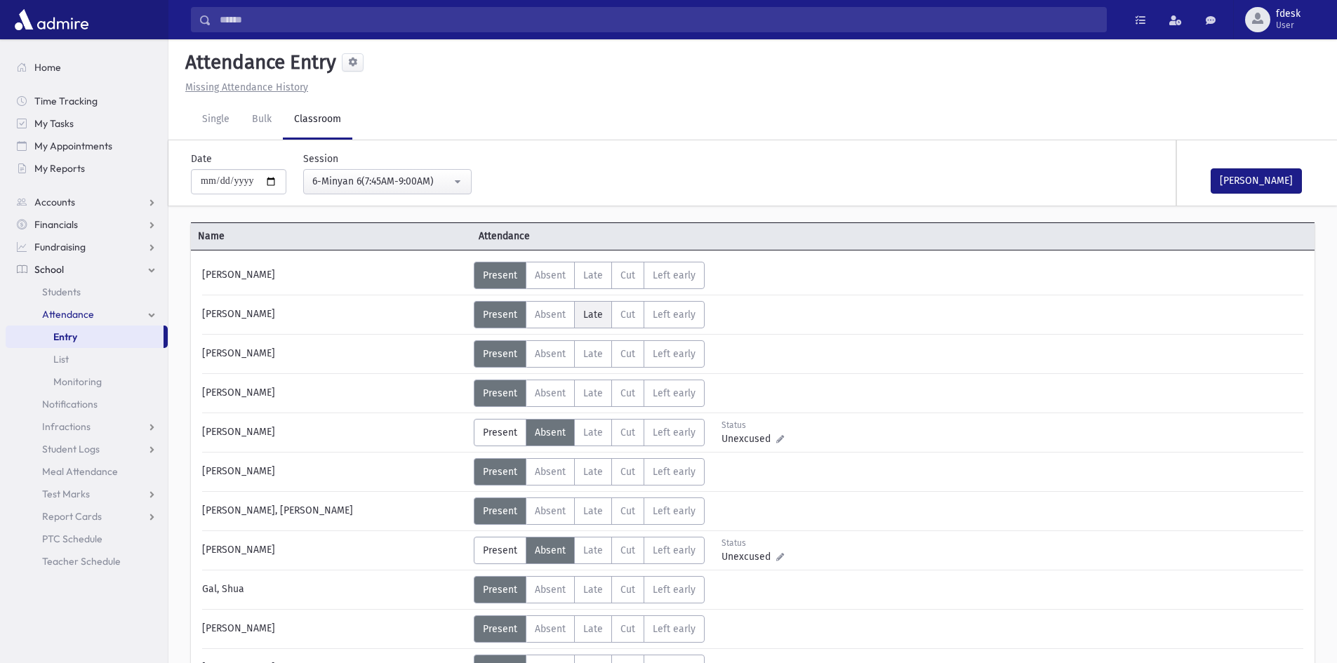
click at [601, 321] on label "Late L" at bounding box center [593, 314] width 38 height 27
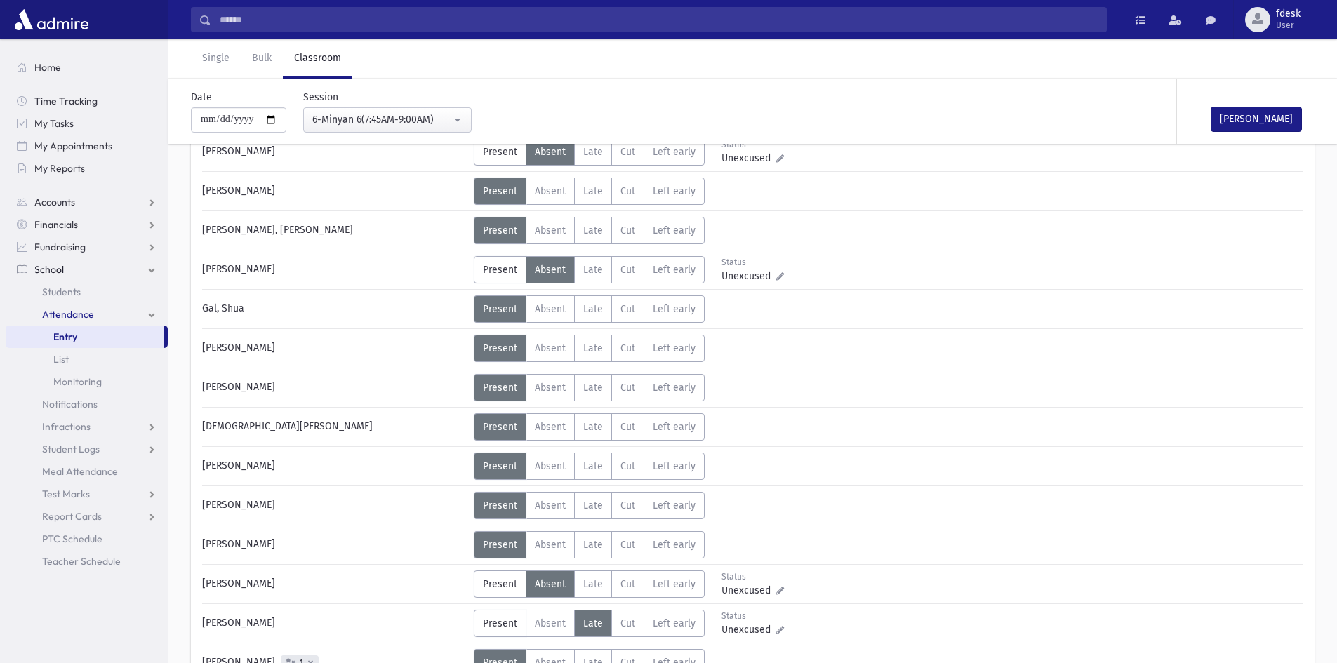
scroll to position [351, 0]
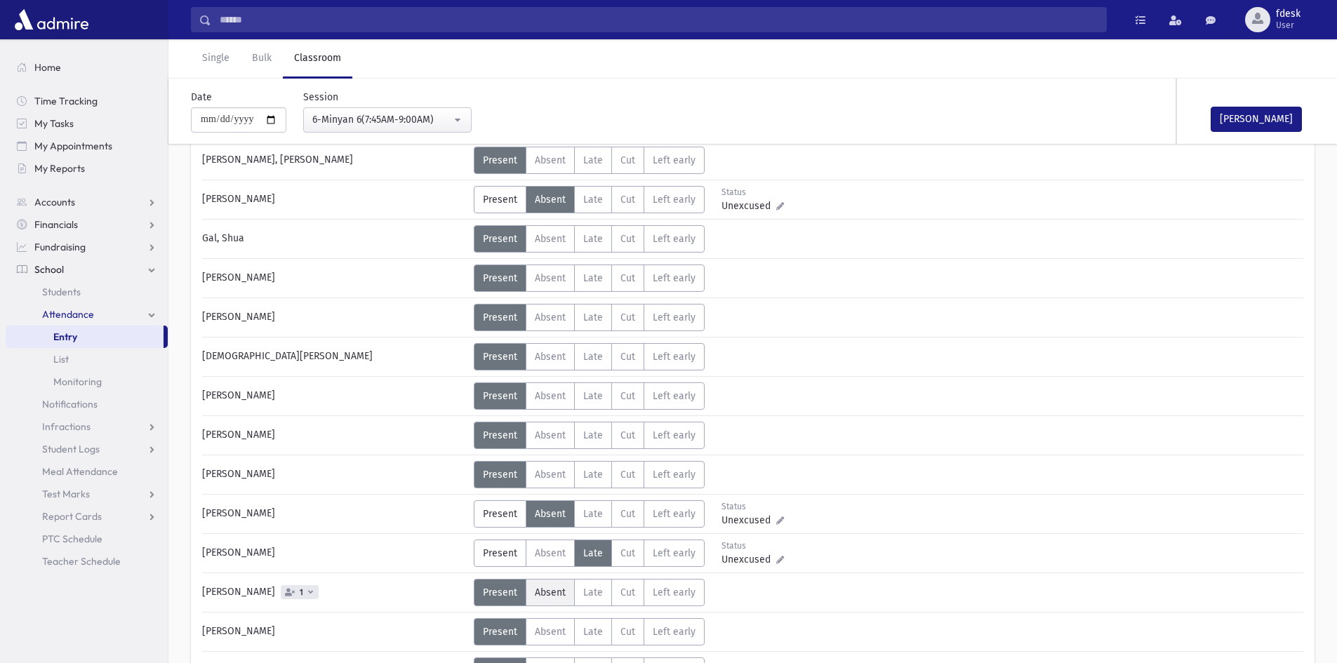
click at [544, 590] on span "Absent" at bounding box center [550, 593] width 31 height 12
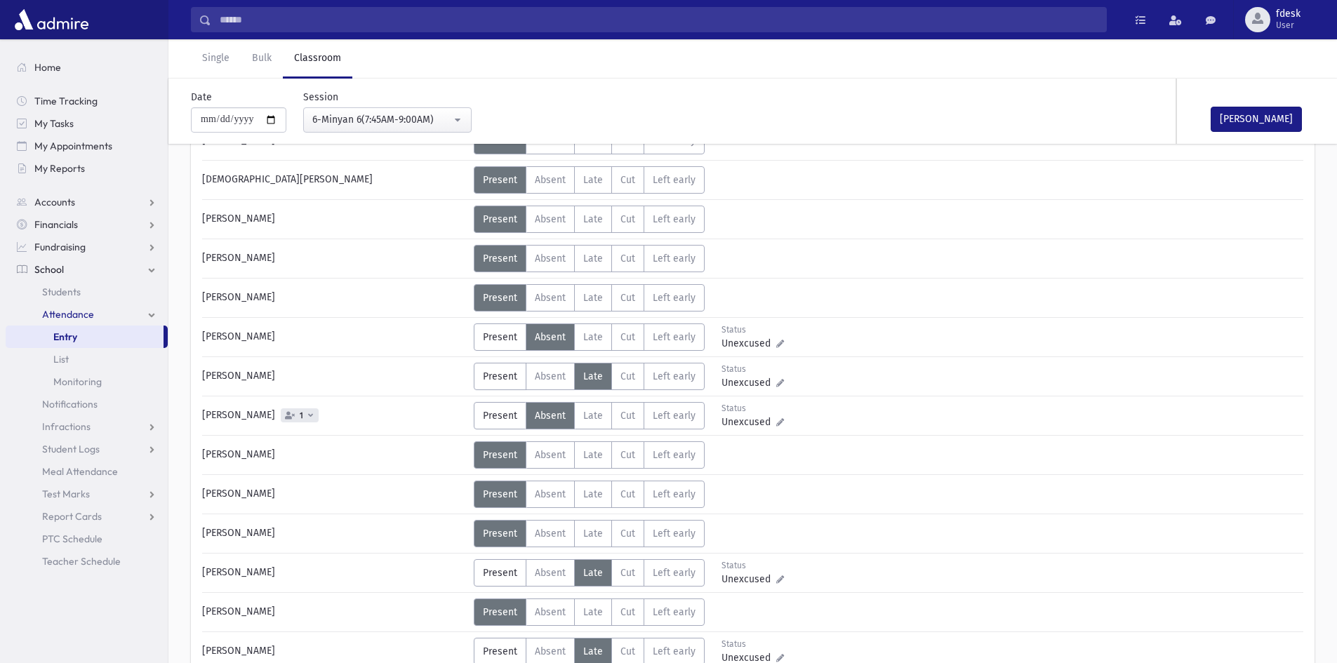
scroll to position [561, 0]
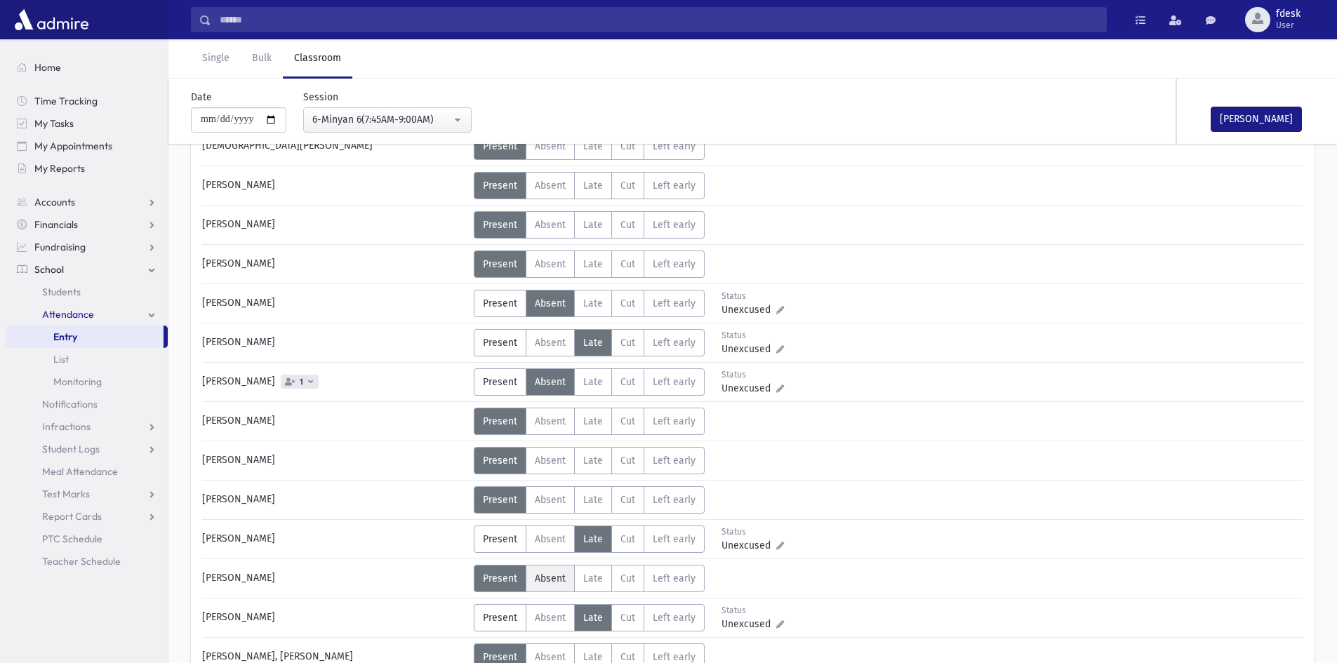
click at [544, 583] on span "Absent" at bounding box center [550, 579] width 31 height 12
click at [596, 575] on span "Late" at bounding box center [593, 579] width 20 height 12
click at [615, 655] on label "Cut C" at bounding box center [627, 656] width 33 height 27
click at [585, 652] on span "Late" at bounding box center [593, 657] width 20 height 12
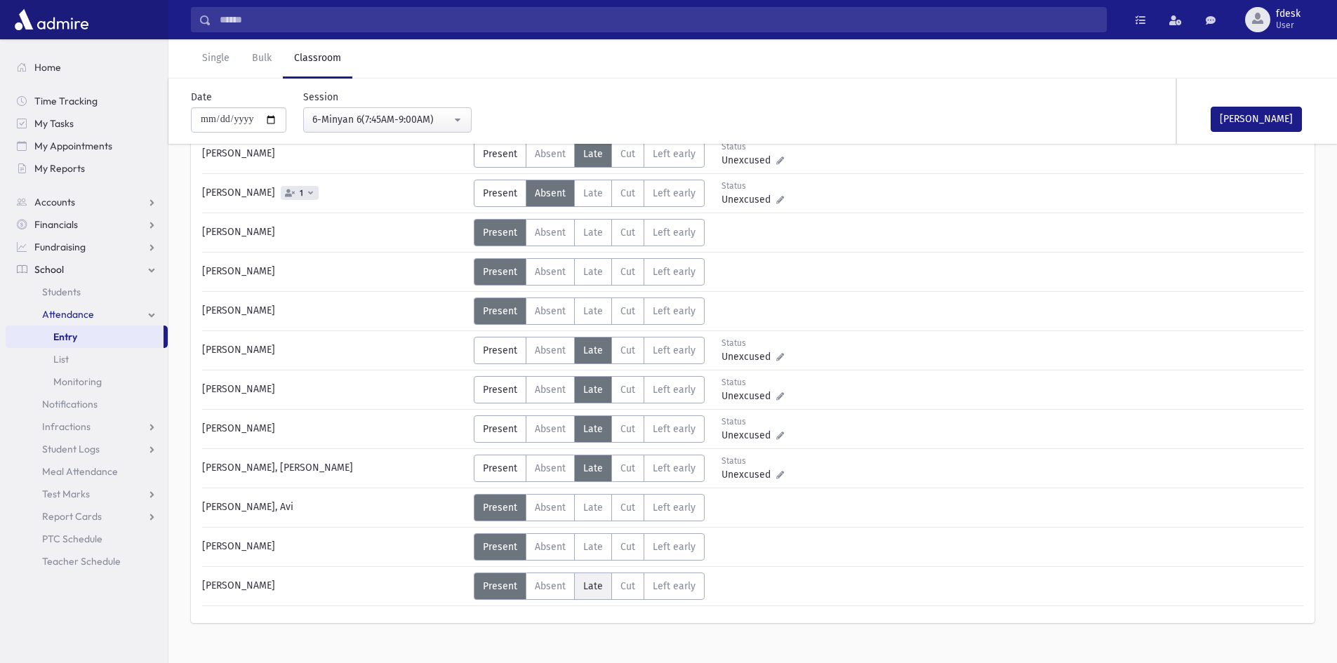
scroll to position [772, 0]
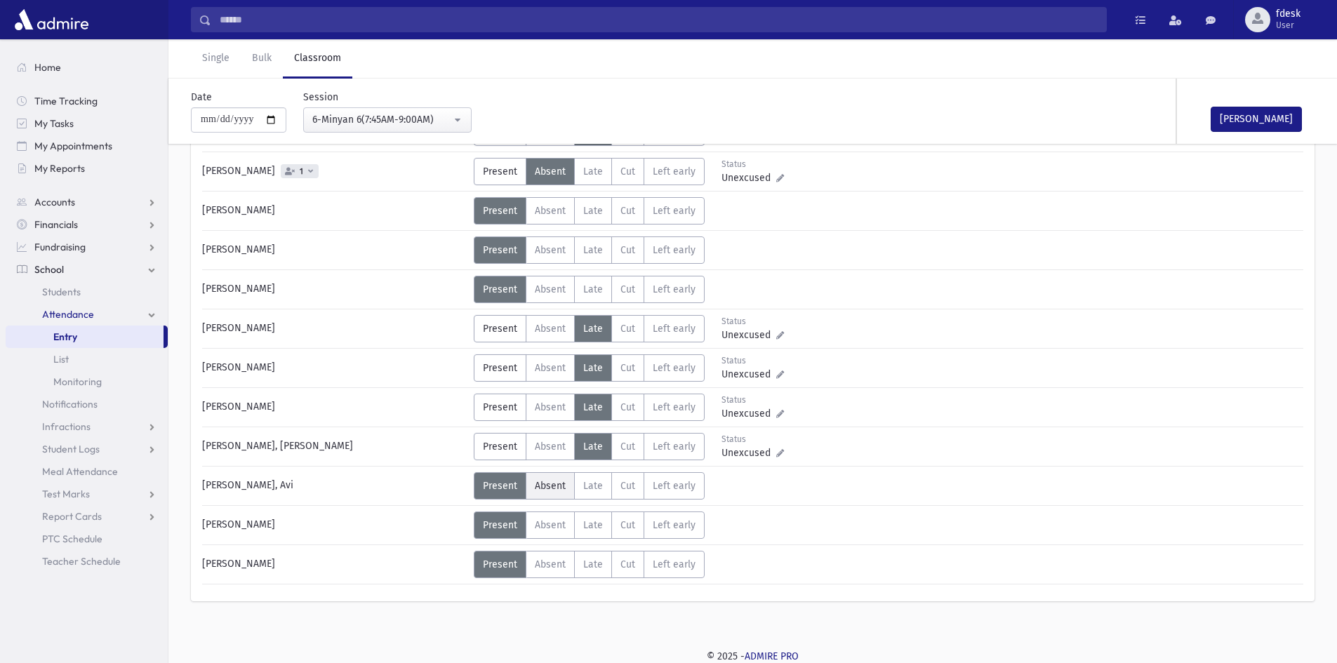
click at [542, 493] on label "Absent A" at bounding box center [550, 485] width 49 height 27
click at [563, 557] on label "Absent A" at bounding box center [550, 564] width 49 height 27
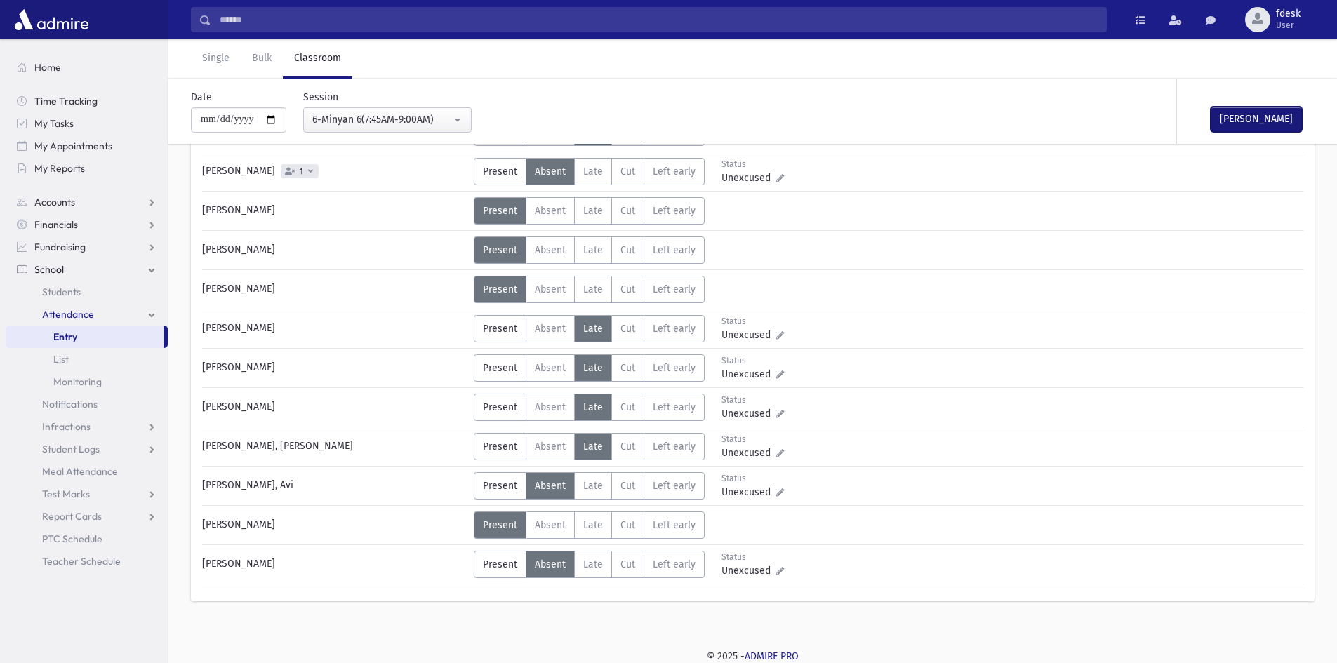
drag, startPoint x: 1250, startPoint y: 125, endPoint x: 1186, endPoint y: 173, distance: 79.7
click at [1251, 123] on button "Mark Done" at bounding box center [1255, 119] width 91 height 25
click at [347, 123] on div "6-Minyan 6(7:45AM-9:00AM)" at bounding box center [381, 119] width 139 height 15
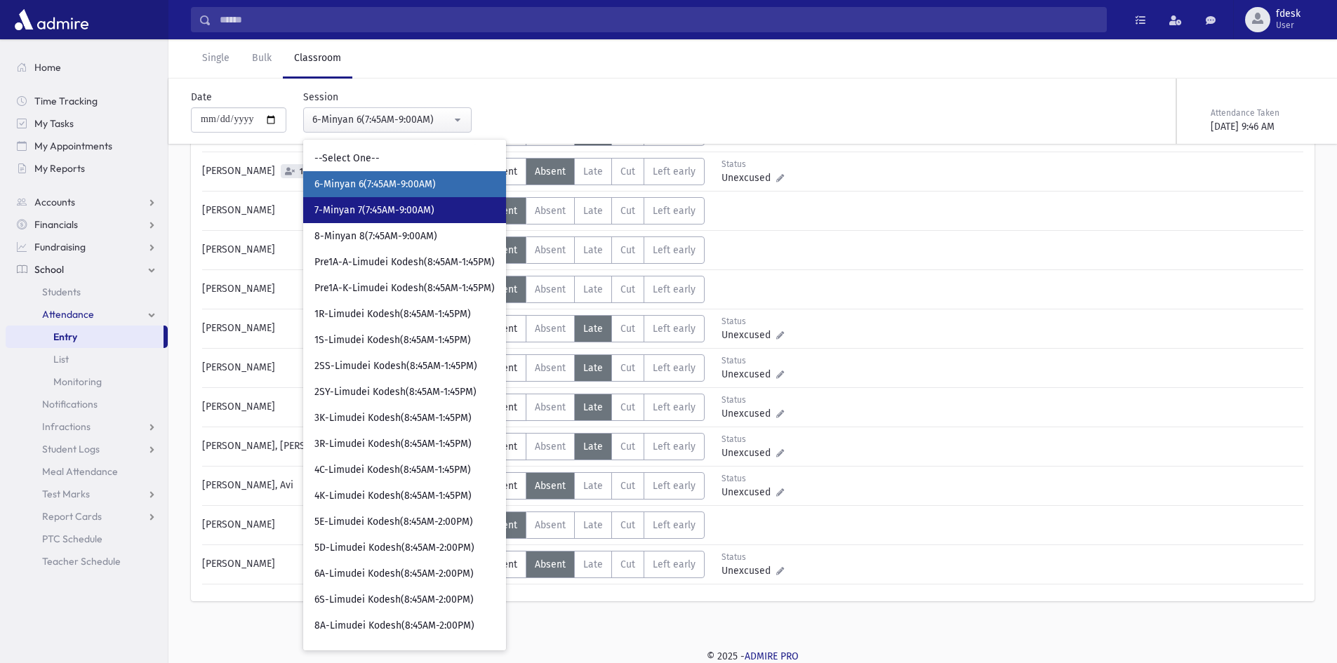
click at [373, 222] on link "7-Minyan 7(7:45AM-9:00AM)" at bounding box center [404, 210] width 203 height 26
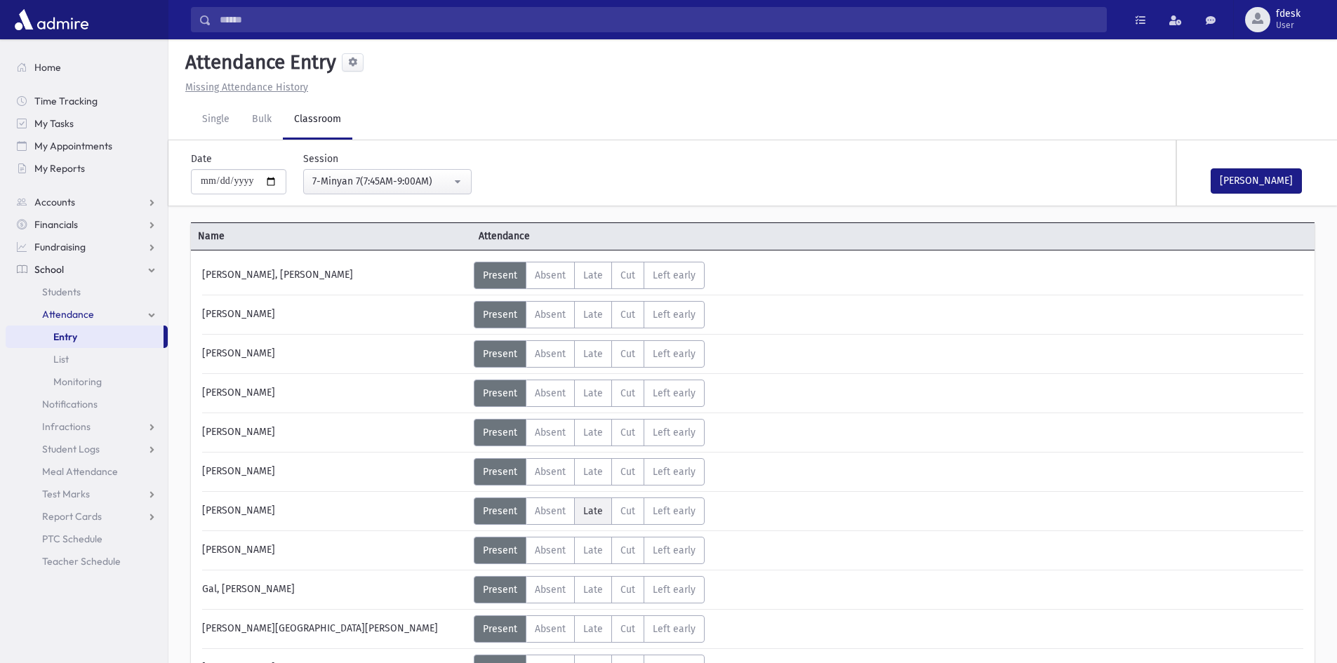
click at [587, 509] on span "Late" at bounding box center [593, 511] width 20 height 12
click at [583, 590] on span "Late" at bounding box center [593, 590] width 20 height 12
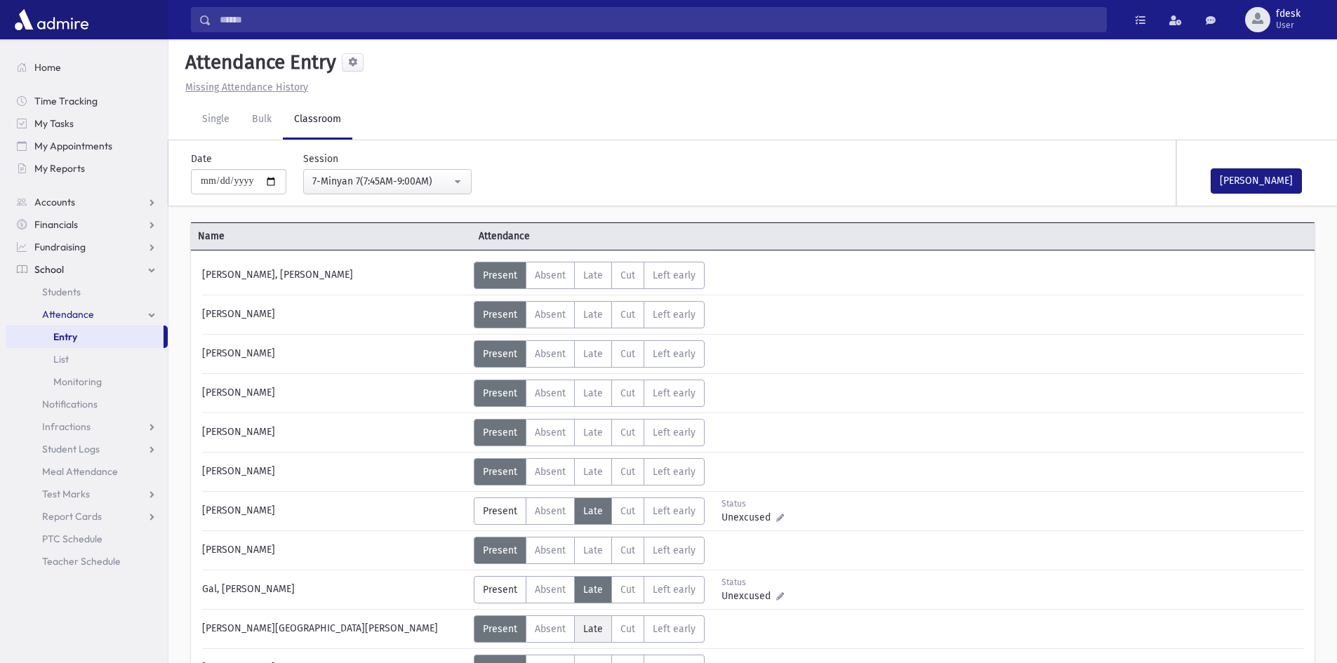
click at [589, 630] on span "Late" at bounding box center [593, 629] width 20 height 12
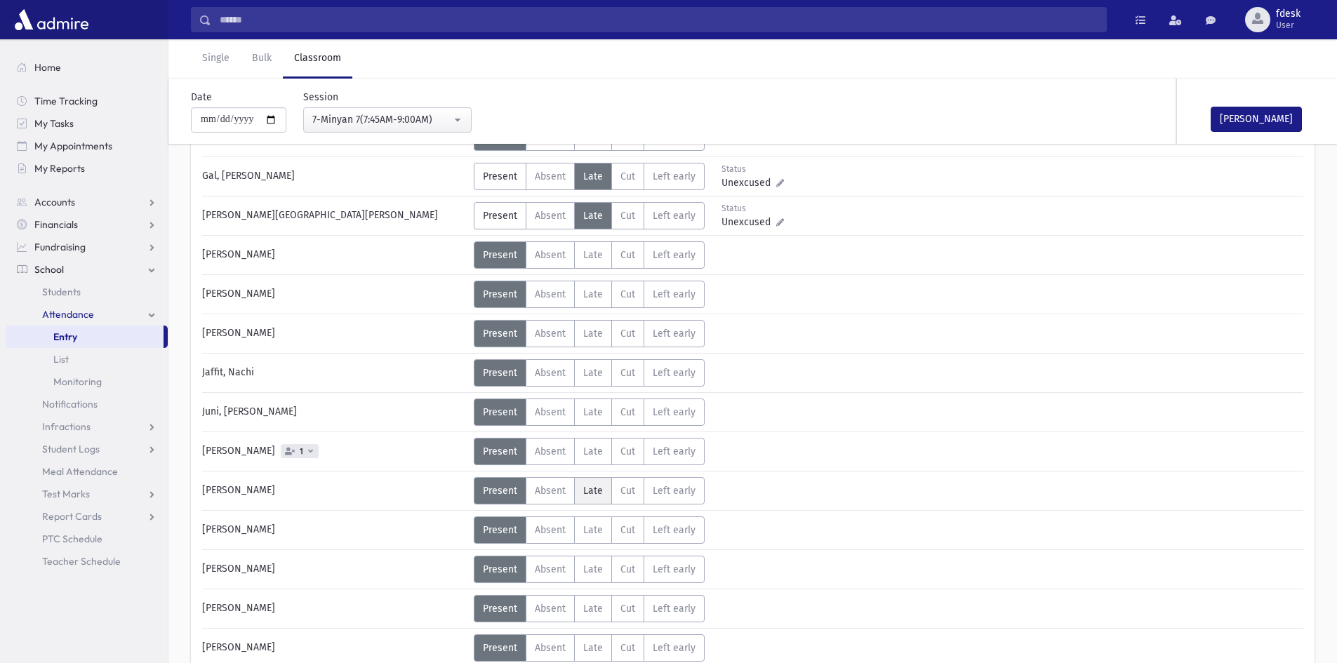
scroll to position [421, 0]
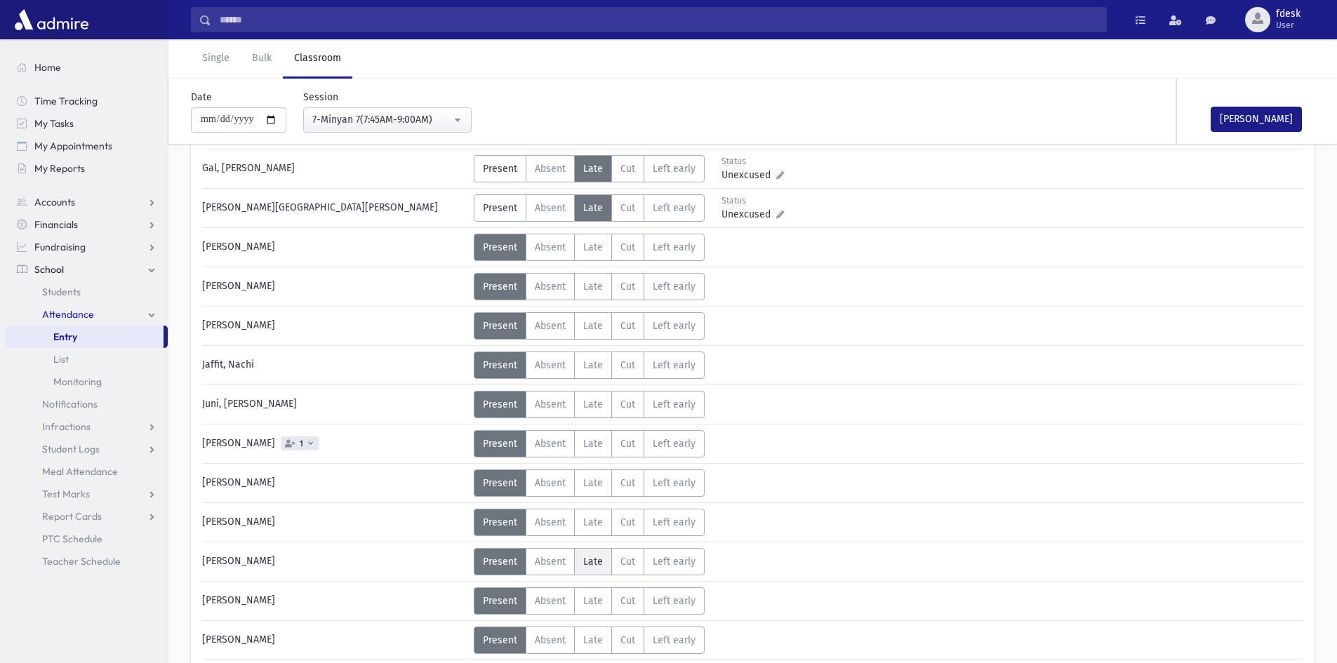
click at [579, 570] on label "Late L" at bounding box center [593, 561] width 38 height 27
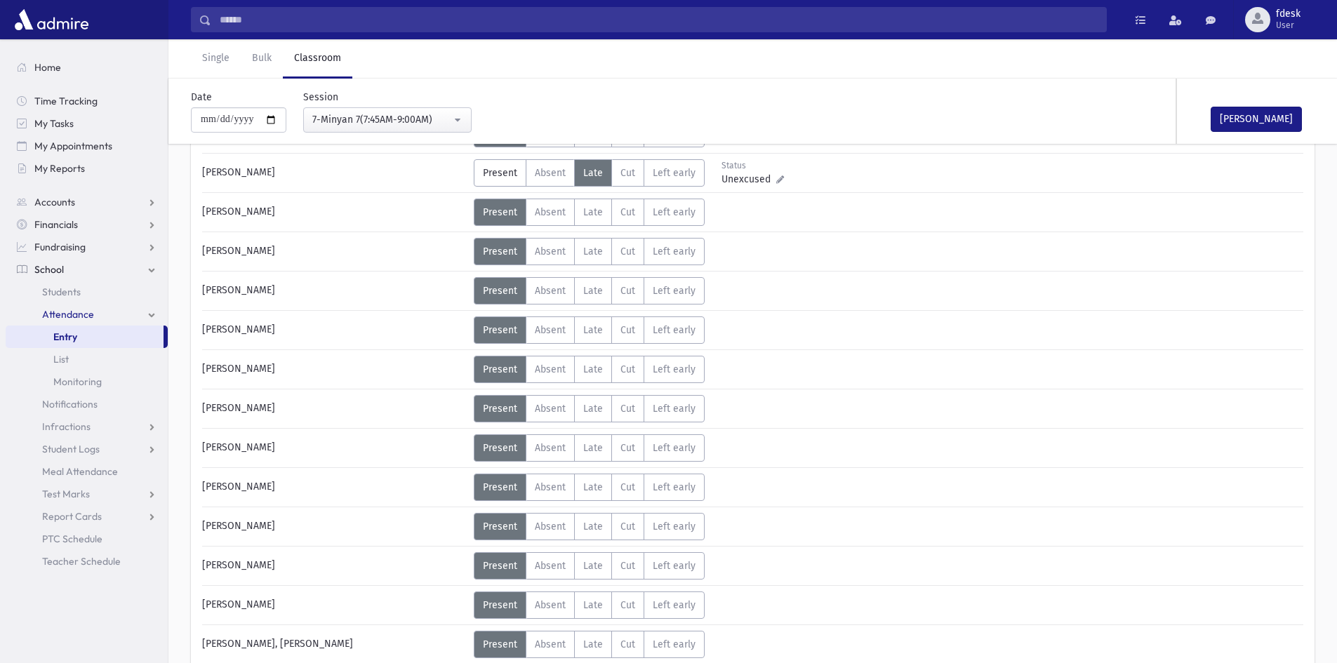
scroll to position [842, 0]
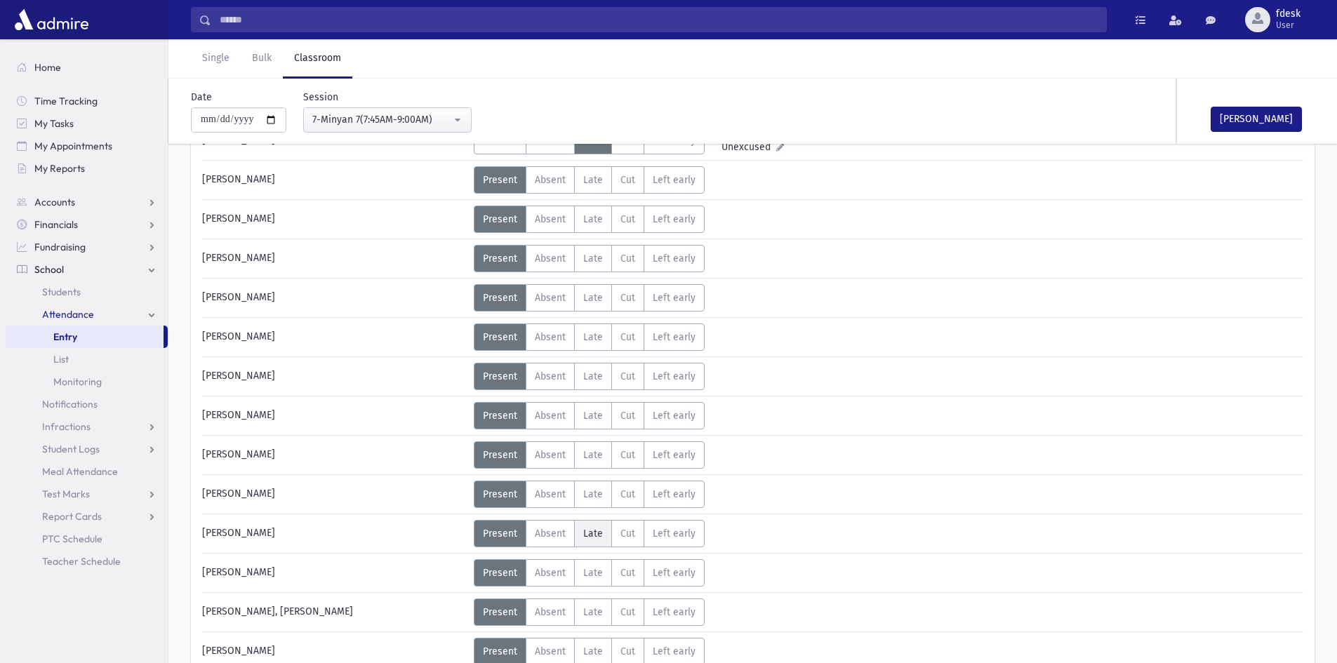
click at [582, 544] on label "Late L" at bounding box center [593, 533] width 38 height 27
click at [589, 575] on span "Late" at bounding box center [593, 573] width 20 height 12
click at [500, 574] on span "Present" at bounding box center [500, 573] width 34 height 12
drag, startPoint x: 614, startPoint y: 609, endPoint x: 590, endPoint y: 613, distance: 24.2
click at [611, 610] on label "Cut C" at bounding box center [627, 611] width 33 height 27
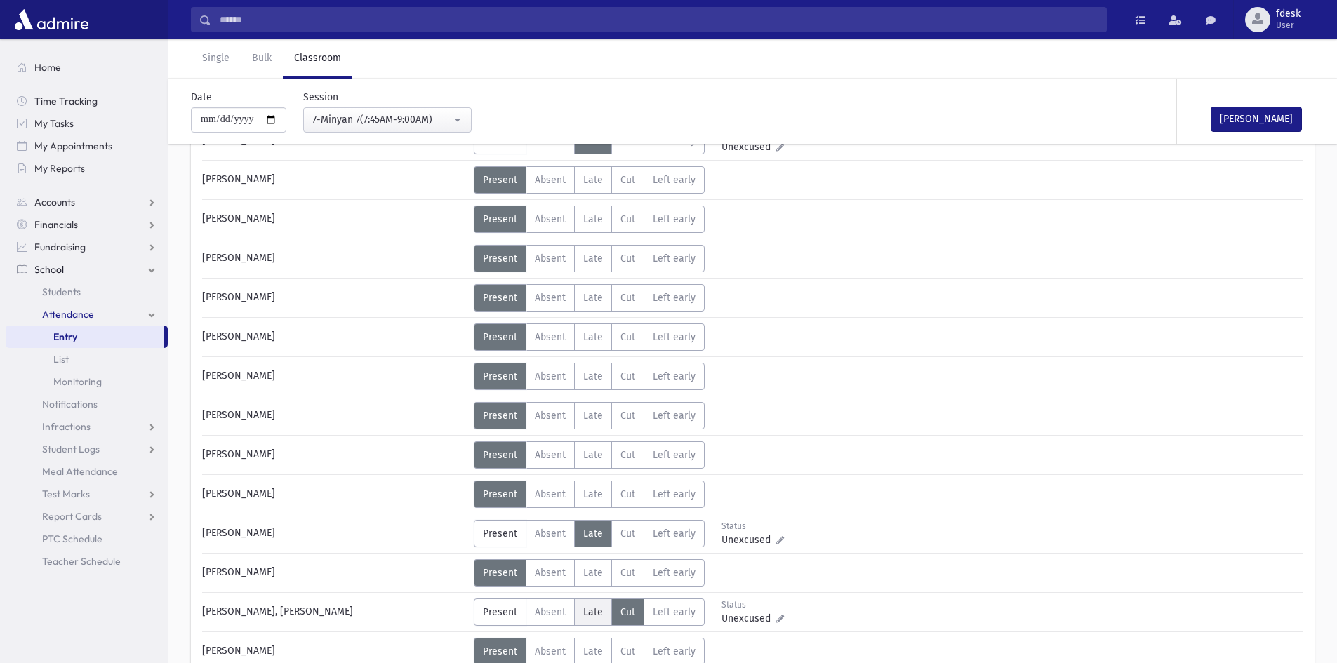
click at [589, 613] on span "Late" at bounding box center [593, 612] width 20 height 12
drag, startPoint x: 1247, startPoint y: 121, endPoint x: 958, endPoint y: 251, distance: 316.9
click at [1246, 122] on button "Mark Done" at bounding box center [1255, 119] width 91 height 25
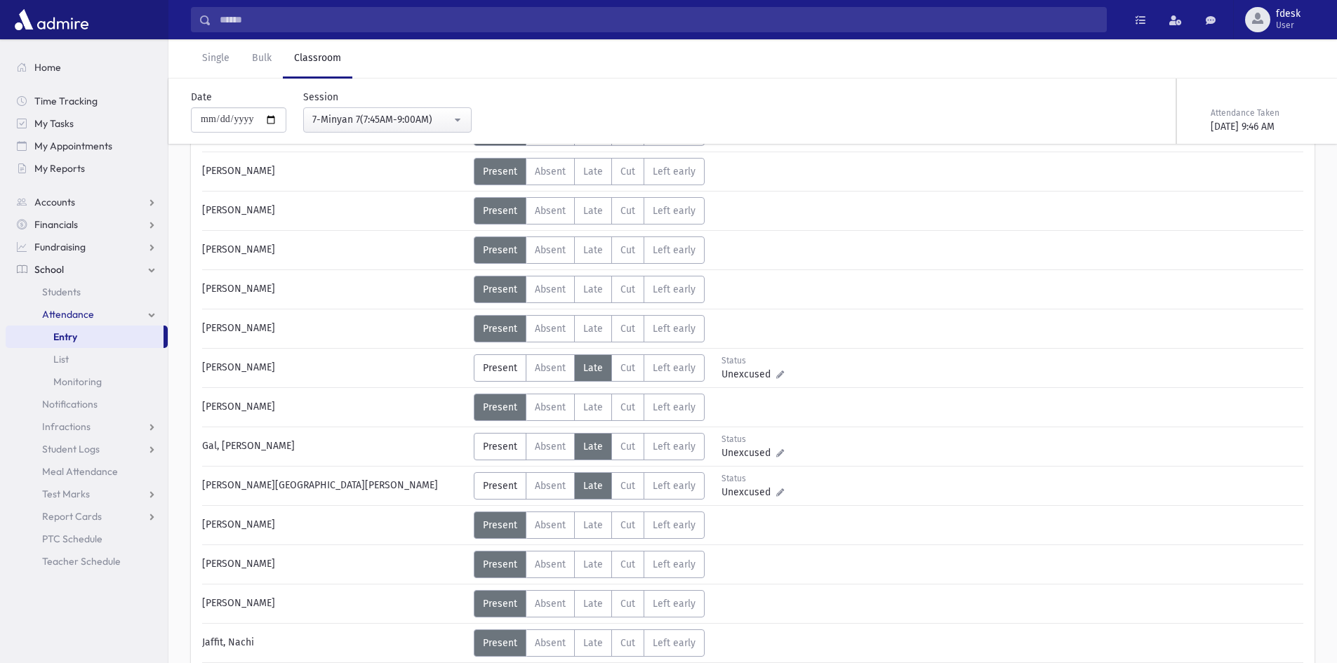
scroll to position [0, 0]
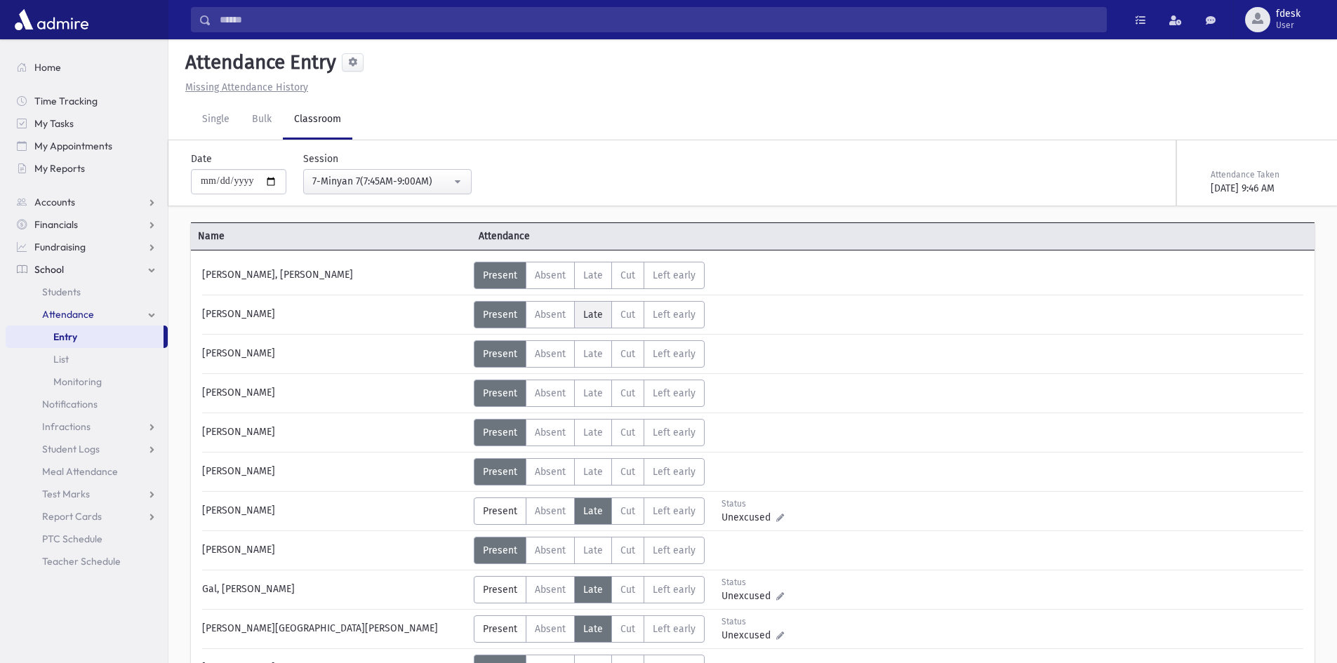
click at [592, 314] on span "Late" at bounding box center [593, 315] width 20 height 12
click at [554, 351] on span "Absent" at bounding box center [550, 354] width 31 height 12
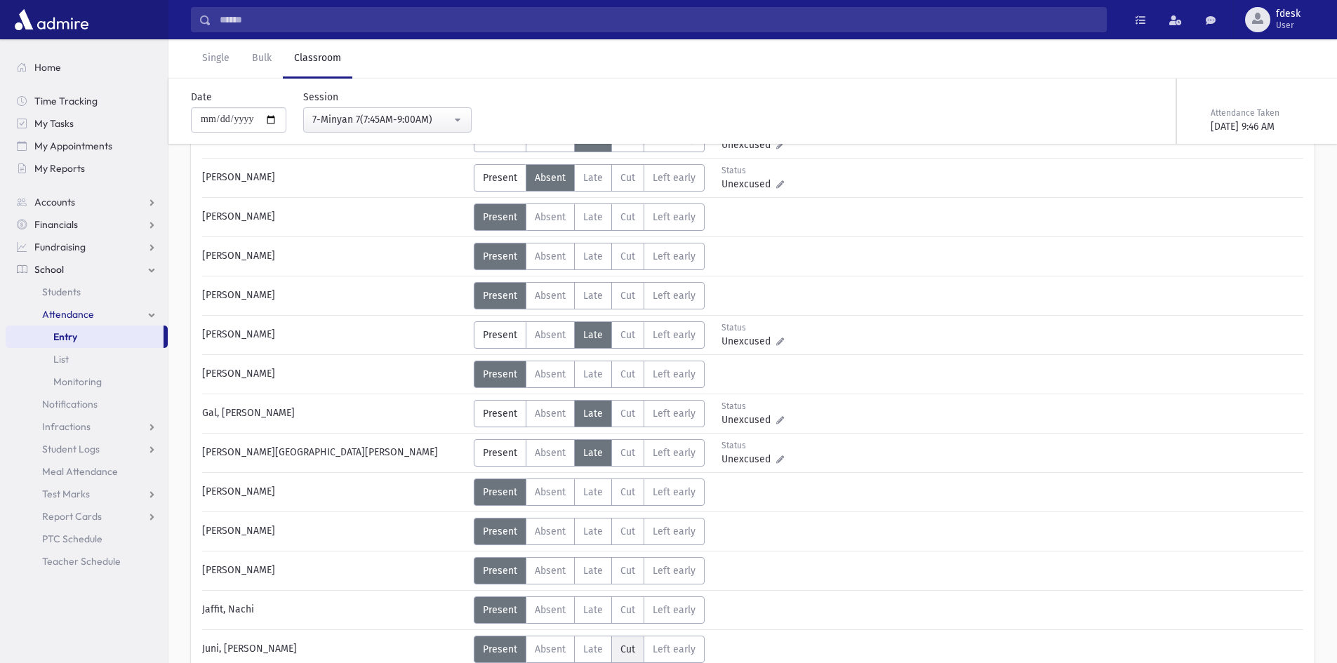
scroll to position [210, 0]
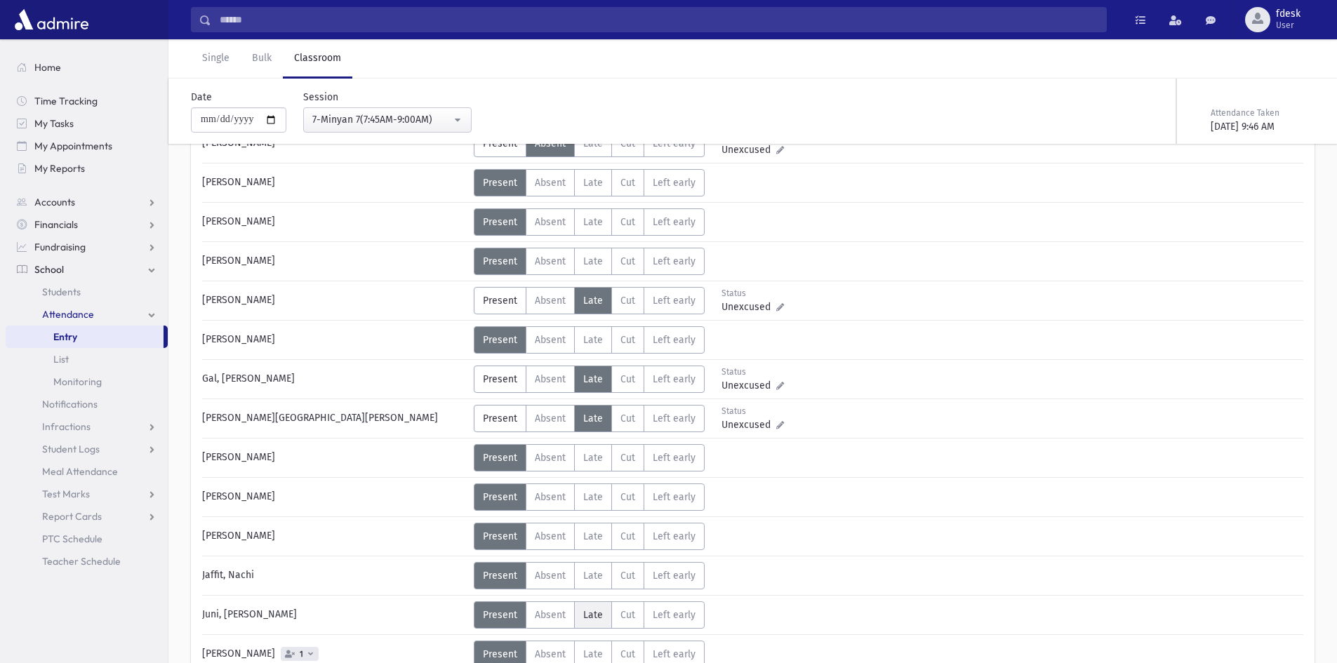
click at [585, 610] on span "Late" at bounding box center [593, 615] width 20 height 12
click at [561, 641] on label "Absent A" at bounding box center [550, 654] width 49 height 27
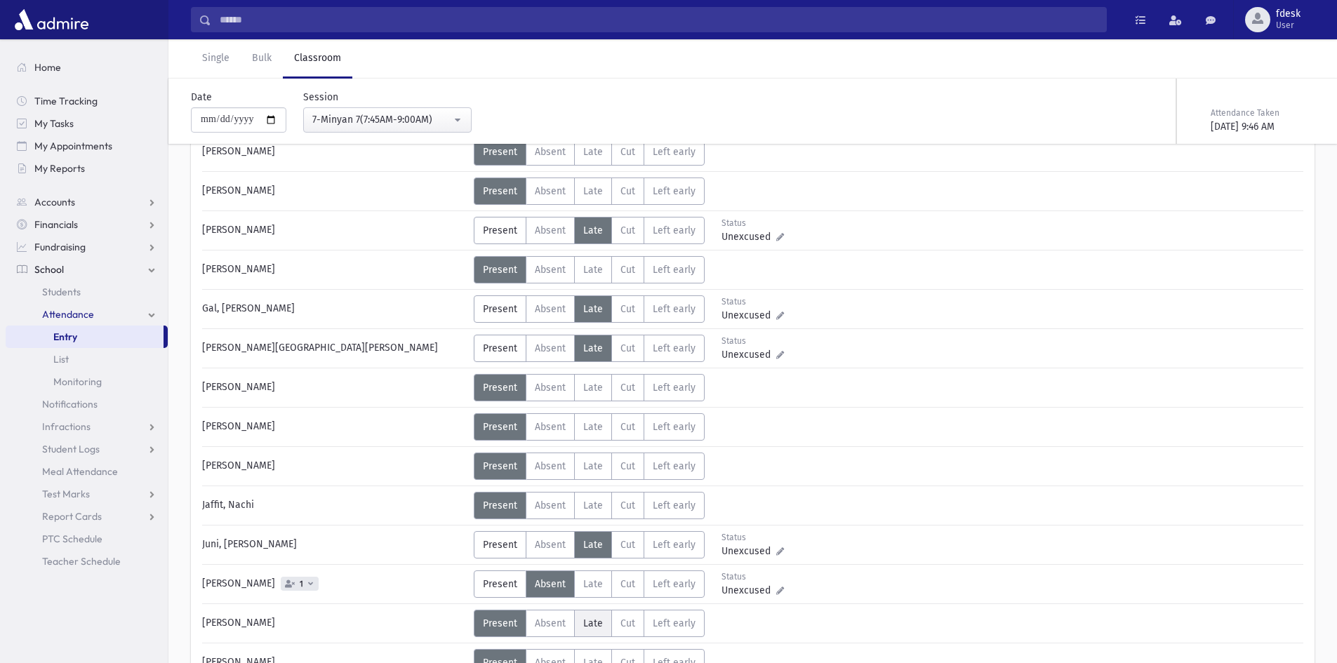
click at [600, 629] on span "Late" at bounding box center [593, 623] width 20 height 12
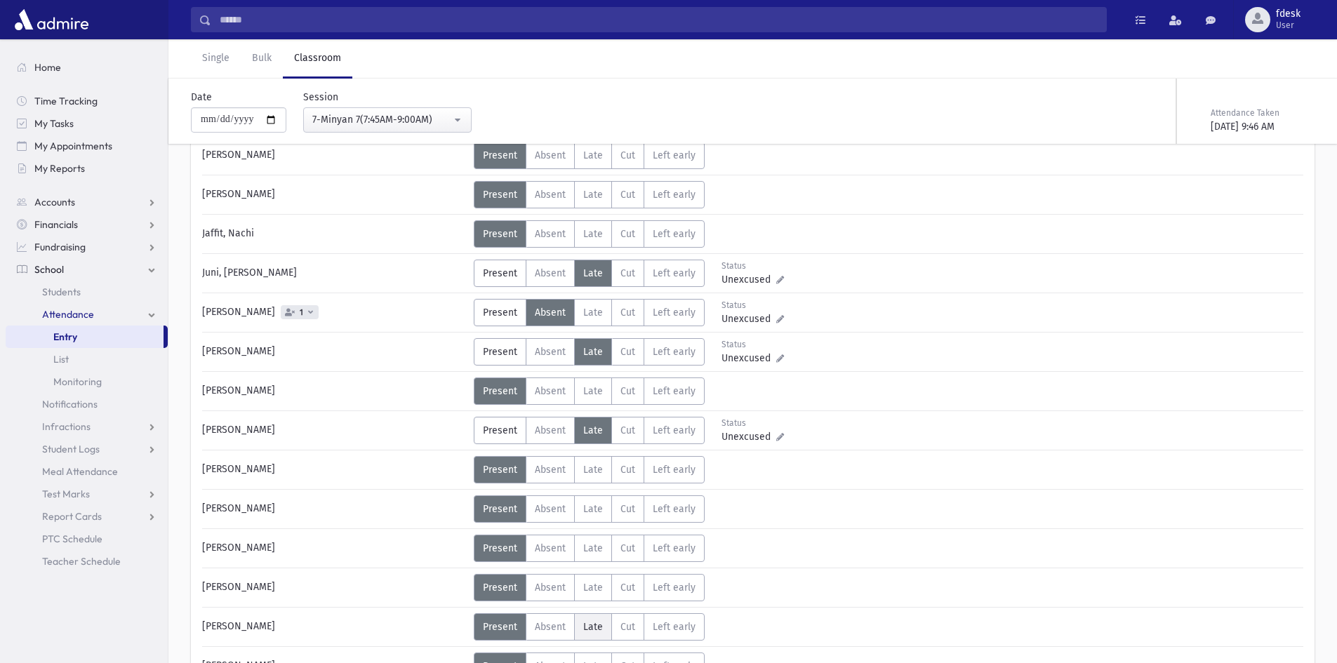
scroll to position [561, 0]
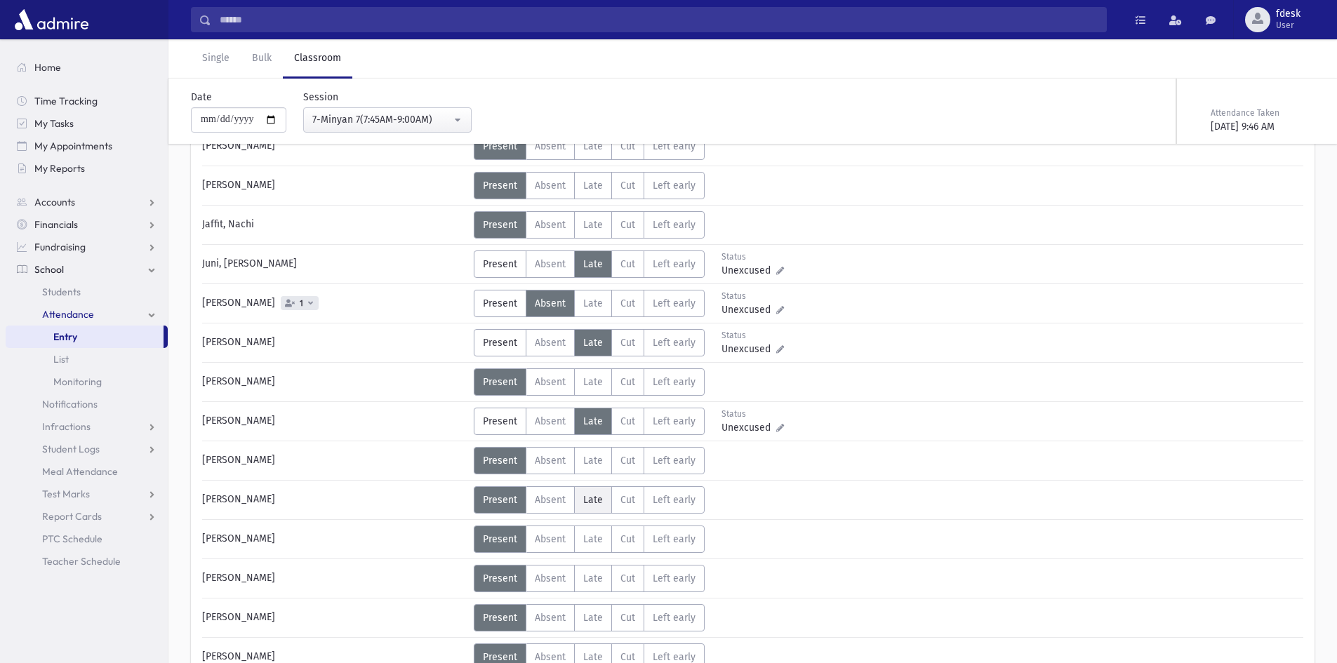
drag, startPoint x: 594, startPoint y: 489, endPoint x: 598, endPoint y: 498, distance: 9.8
click at [596, 493] on label "Late L" at bounding box center [593, 499] width 38 height 27
drag, startPoint x: 514, startPoint y: 495, endPoint x: 537, endPoint y: 517, distance: 31.8
click at [515, 498] on span "Present" at bounding box center [500, 500] width 34 height 12
click at [586, 549] on label "Late L" at bounding box center [593, 539] width 38 height 27
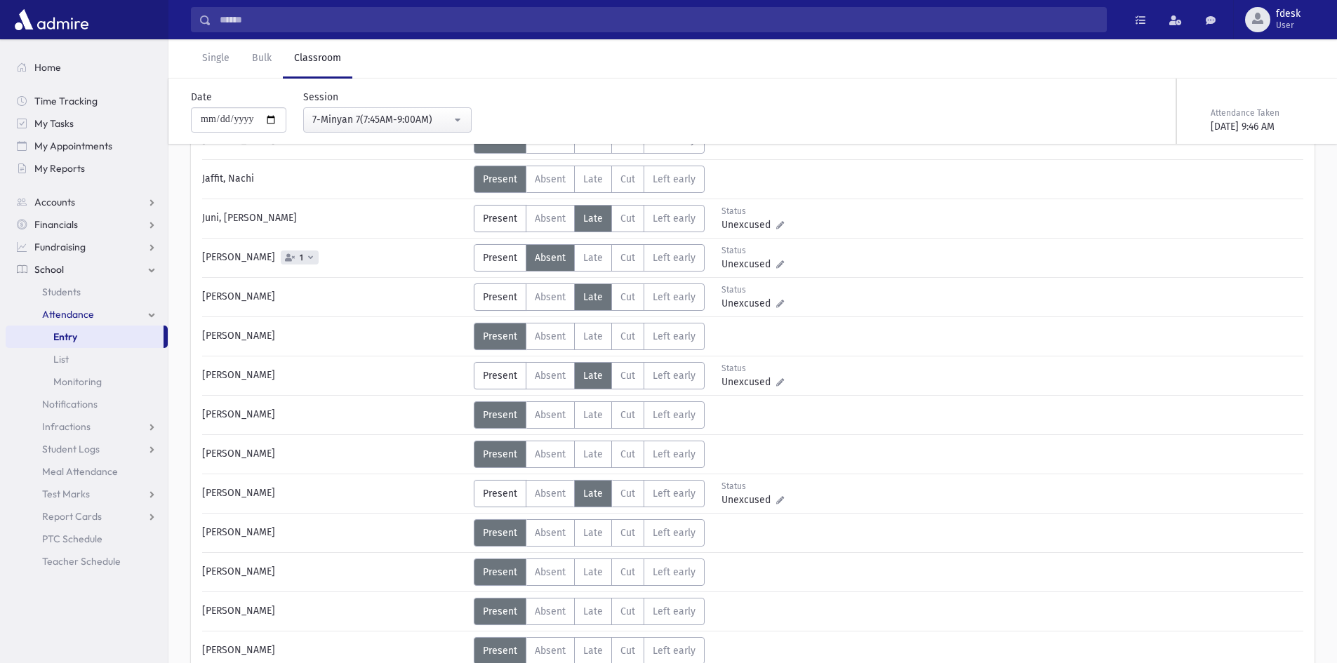
scroll to position [631, 0]
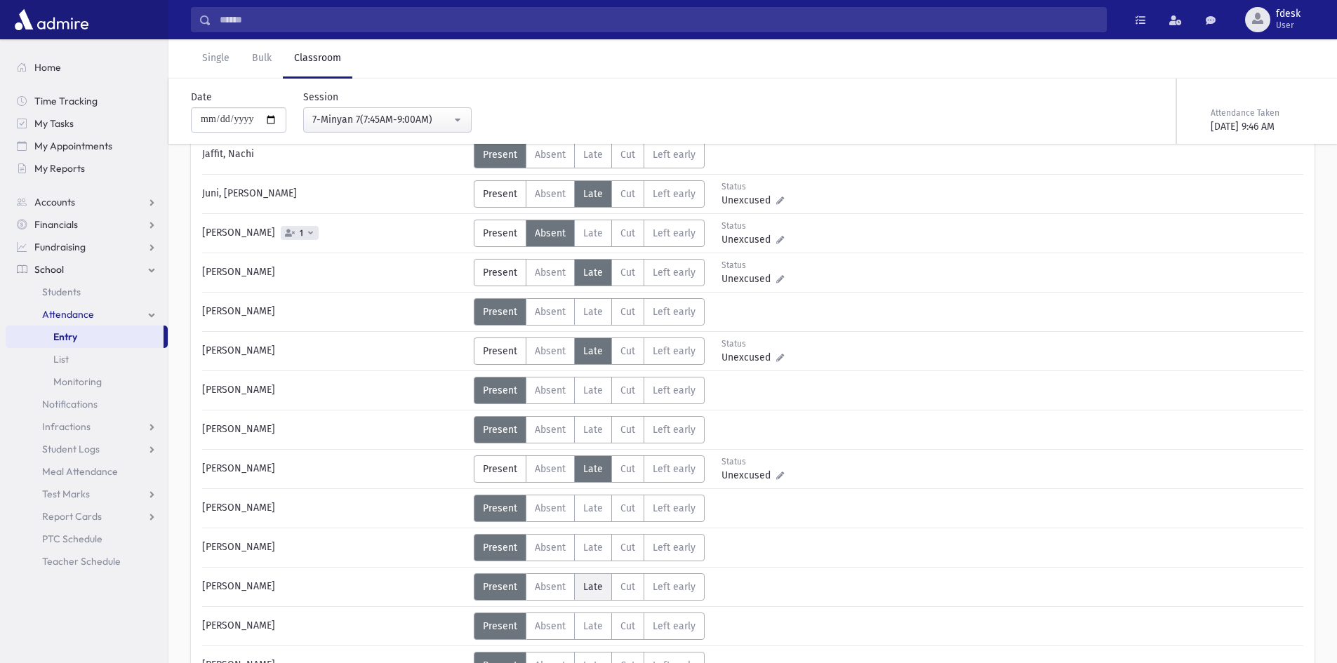
click at [598, 587] on span "Late" at bounding box center [593, 587] width 20 height 12
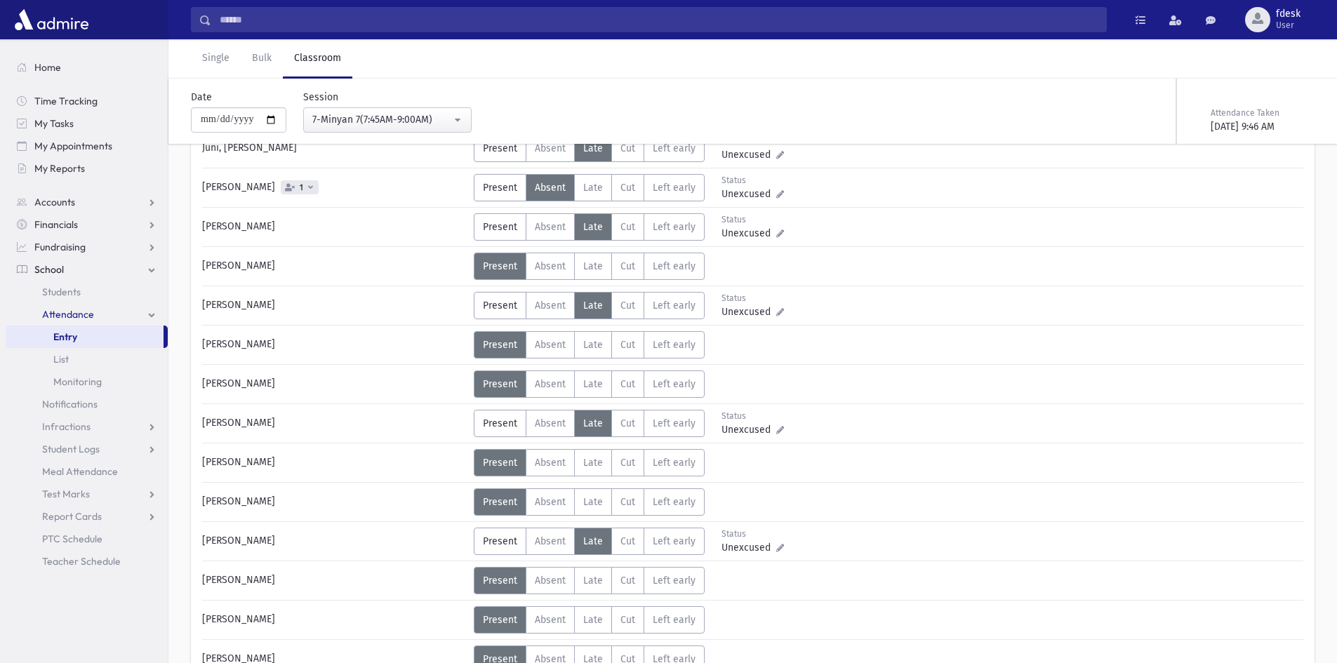
scroll to position [702, 0]
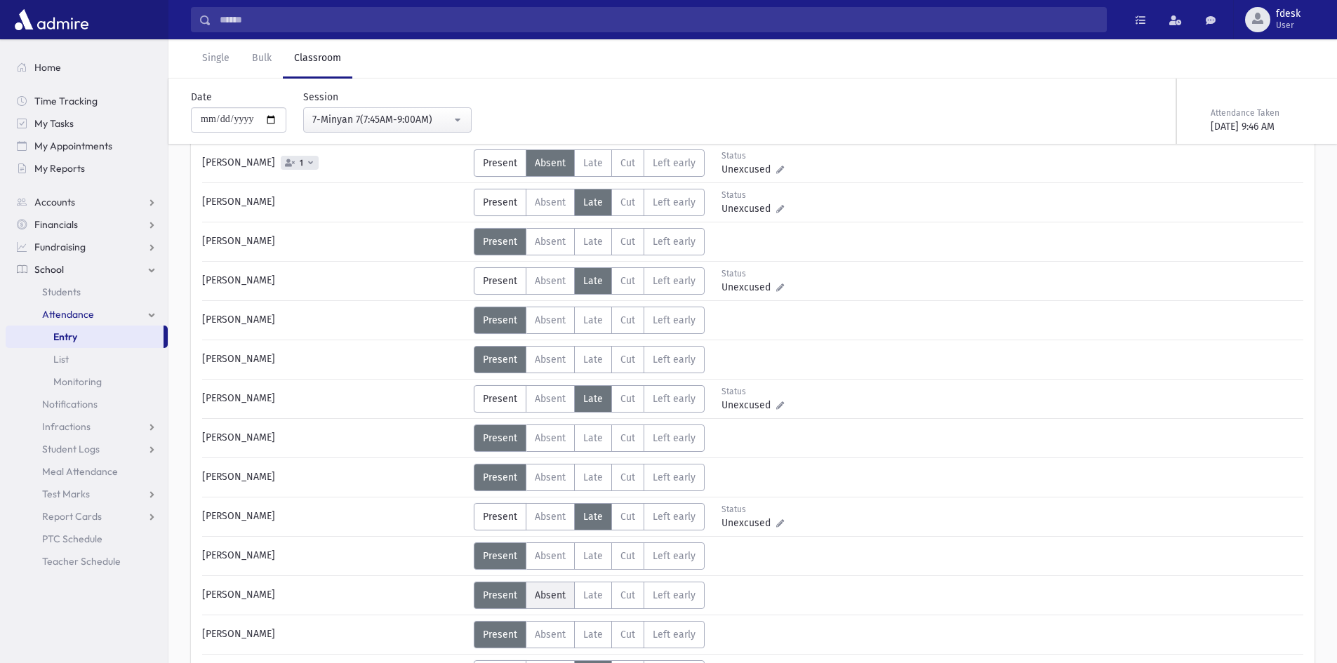
click at [548, 591] on span "Absent" at bounding box center [550, 595] width 31 height 12
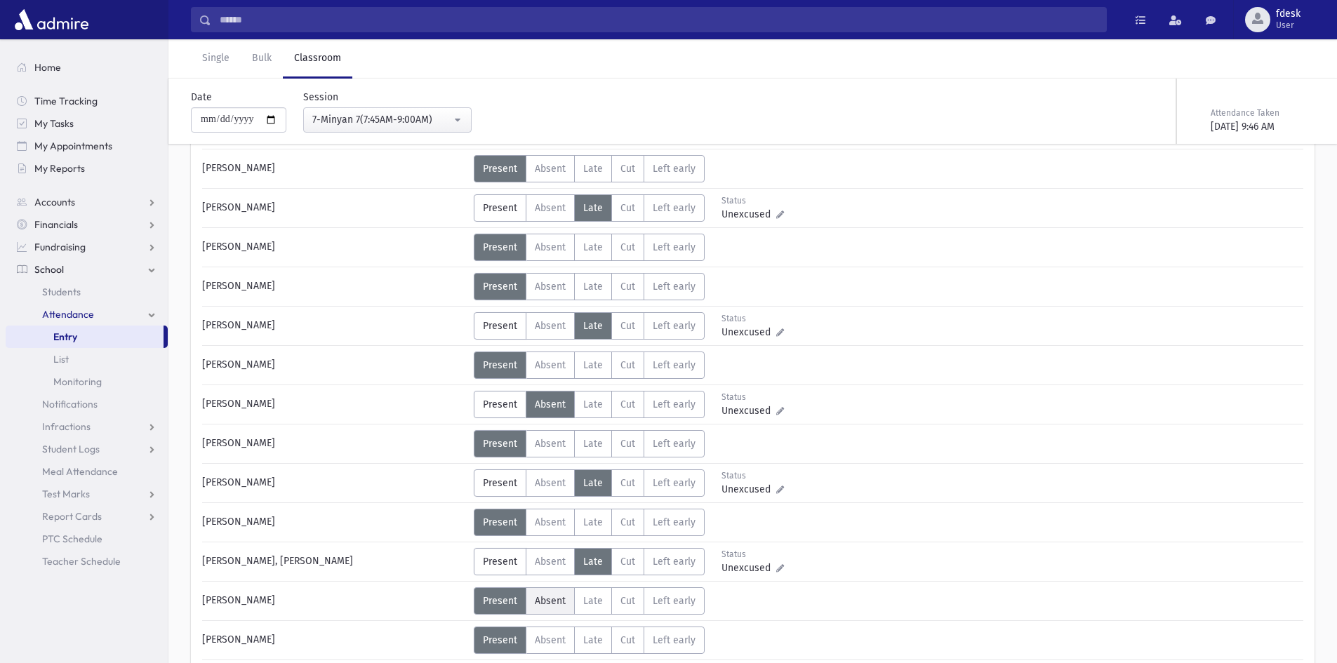
scroll to position [912, 0]
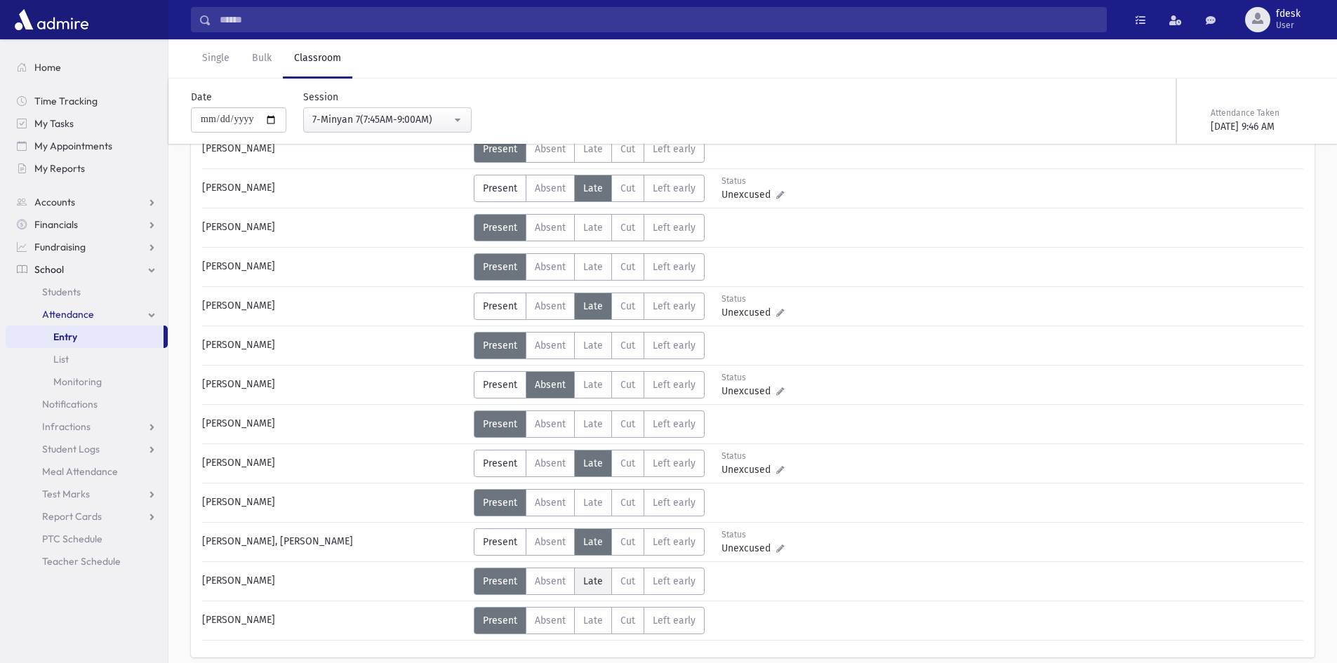
click at [589, 588] on label "Late L" at bounding box center [593, 581] width 38 height 27
click at [367, 123] on div "7-Minyan 7(7:45AM-9:00AM)" at bounding box center [381, 119] width 139 height 15
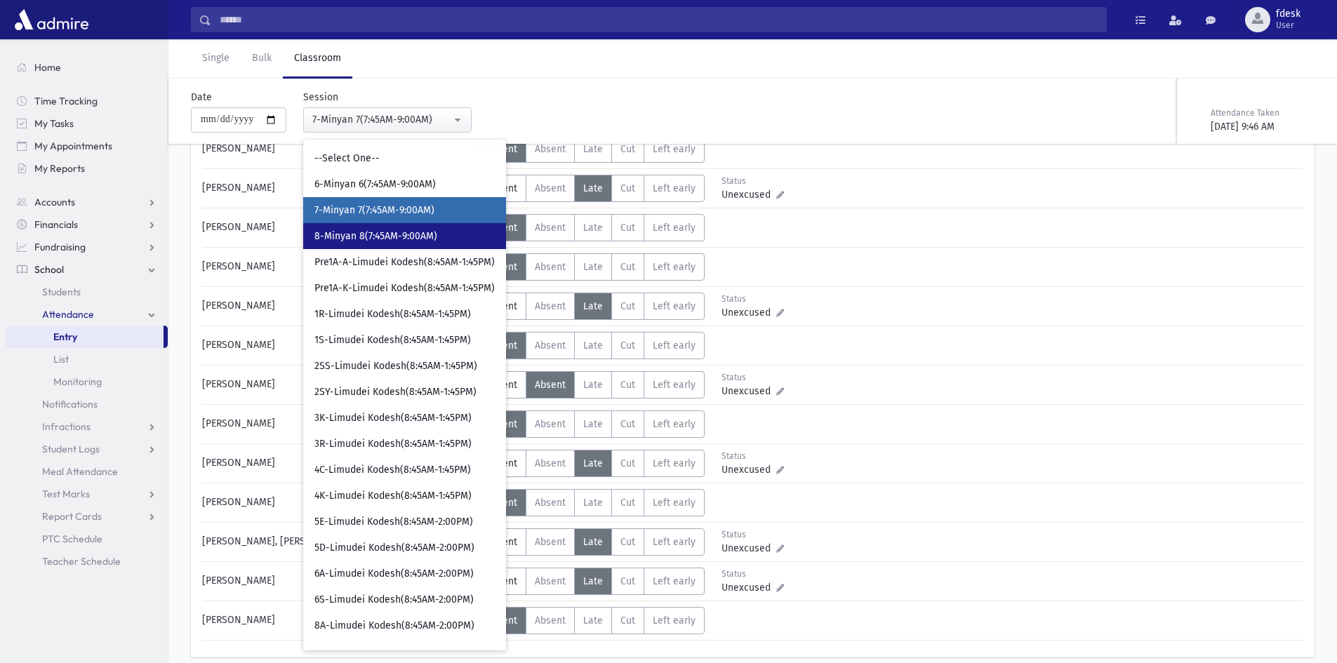
click at [375, 248] on link "8-Minyan 8(7:45AM-9:00AM)" at bounding box center [404, 236] width 203 height 26
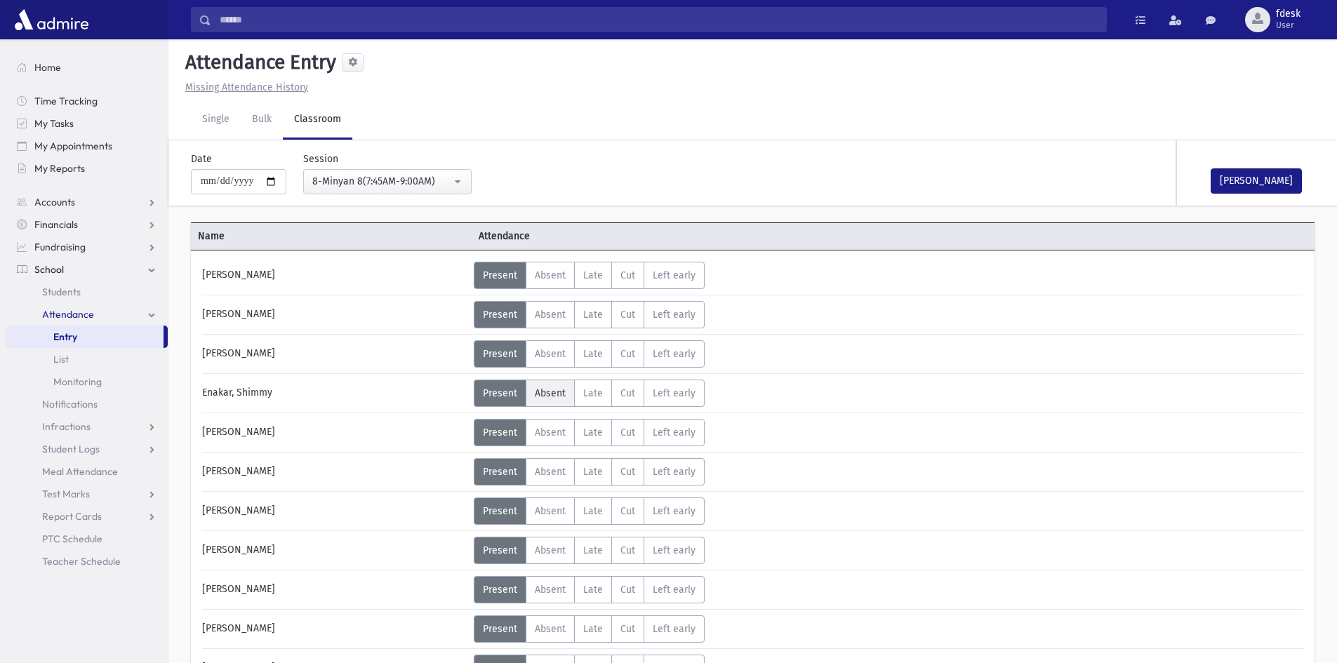
click at [549, 393] on span "Absent" at bounding box center [550, 393] width 31 height 12
drag, startPoint x: 501, startPoint y: 393, endPoint x: 507, endPoint y: 404, distance: 12.9
click at [504, 398] on span "Present" at bounding box center [500, 393] width 34 height 12
drag, startPoint x: 542, startPoint y: 439, endPoint x: 550, endPoint y: 459, distance: 21.1
click at [543, 439] on label "Absent A" at bounding box center [550, 432] width 49 height 27
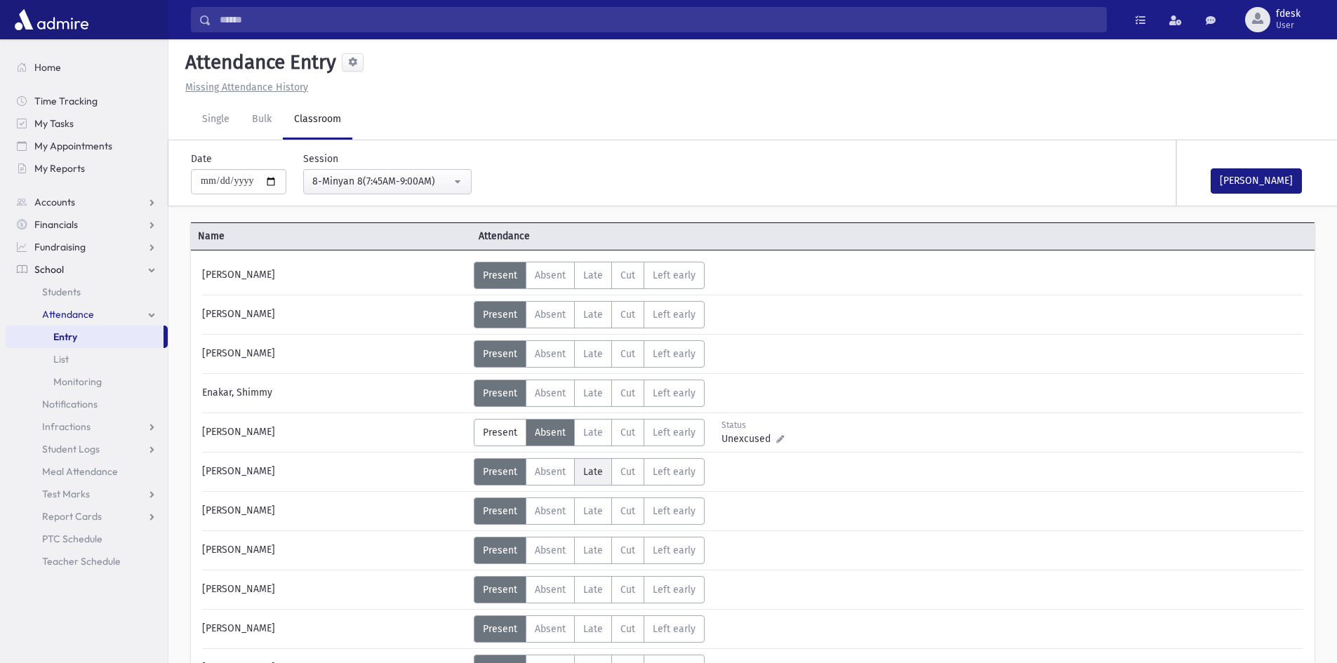
click at [601, 474] on span "Late" at bounding box center [593, 472] width 20 height 12
click at [576, 631] on label "Late L" at bounding box center [593, 628] width 38 height 27
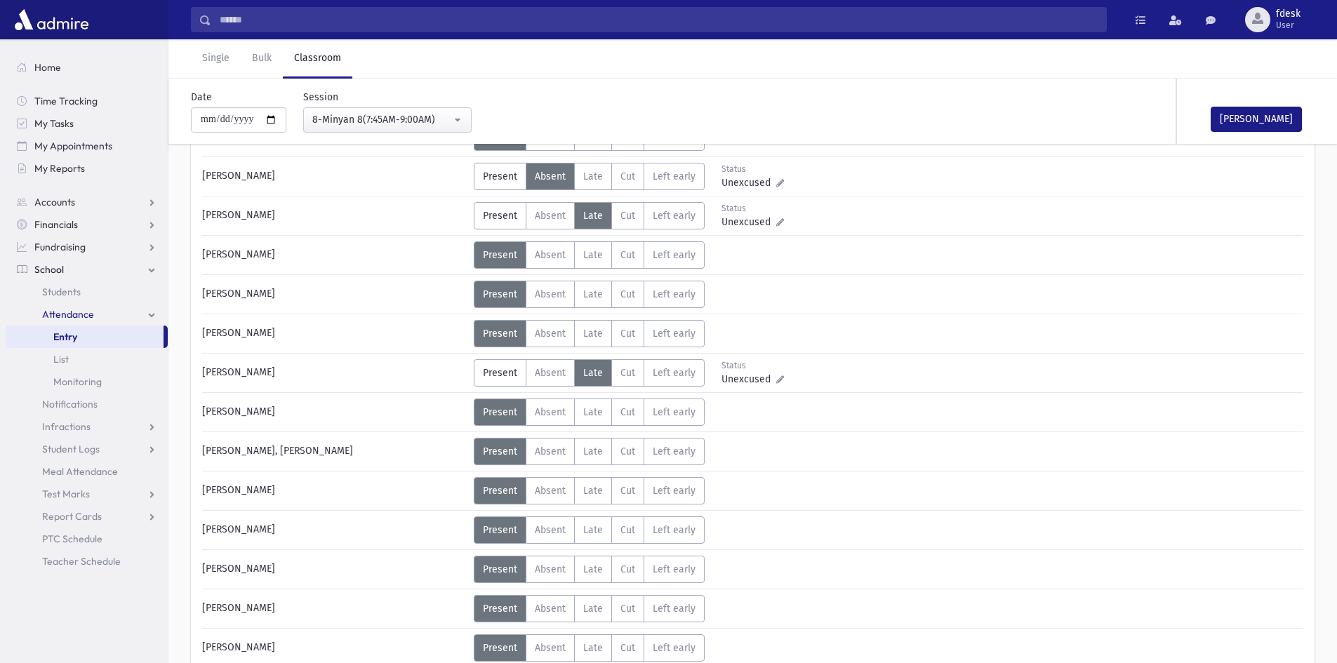
scroll to position [281, 0]
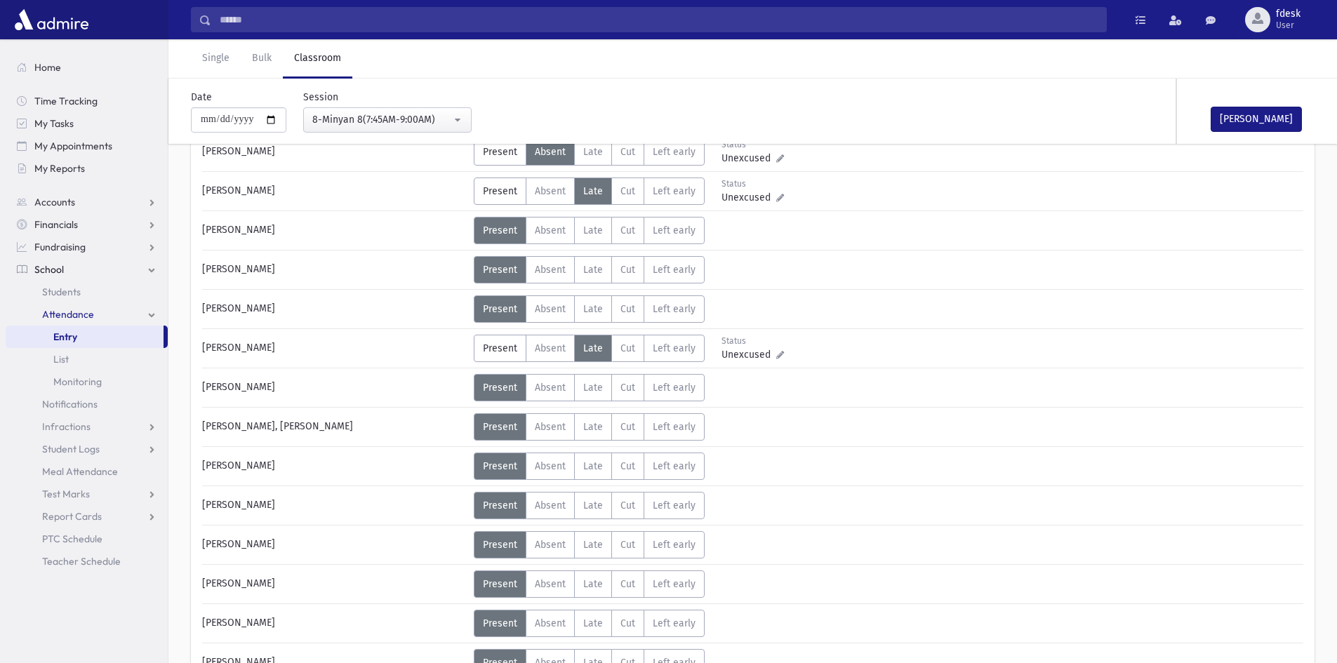
click at [601, 638] on div "Abramovitz, Micha-El Status Unexcused Admin: Present P Absent A Late L Cut C LE" at bounding box center [752, 587] width 1101 height 1212
click at [598, 629] on label "Late L" at bounding box center [593, 623] width 38 height 27
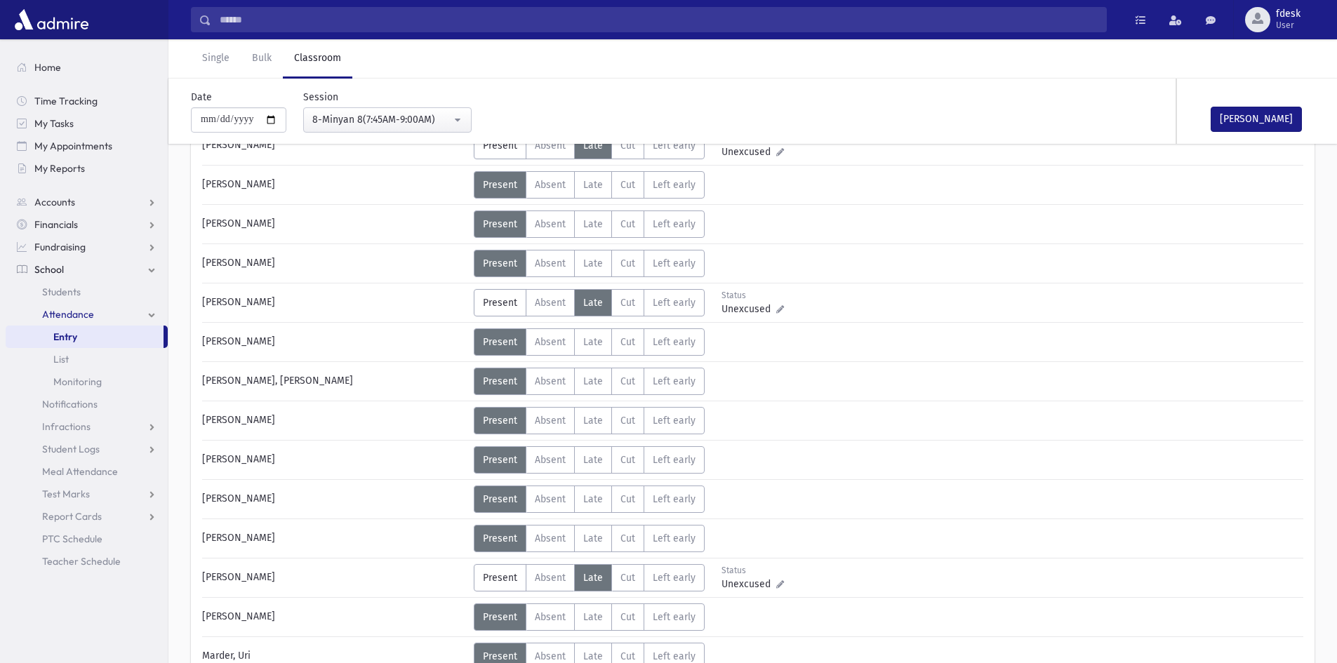
scroll to position [351, 0]
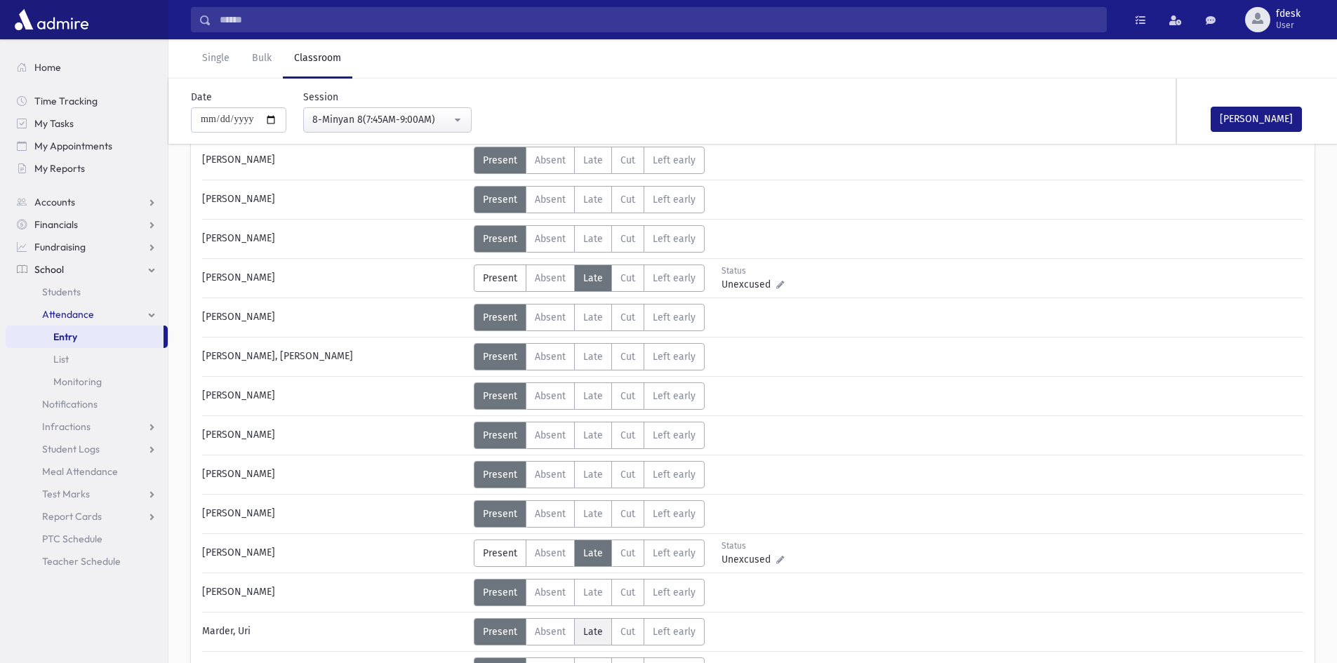
click at [582, 621] on label "Late L" at bounding box center [593, 631] width 38 height 27
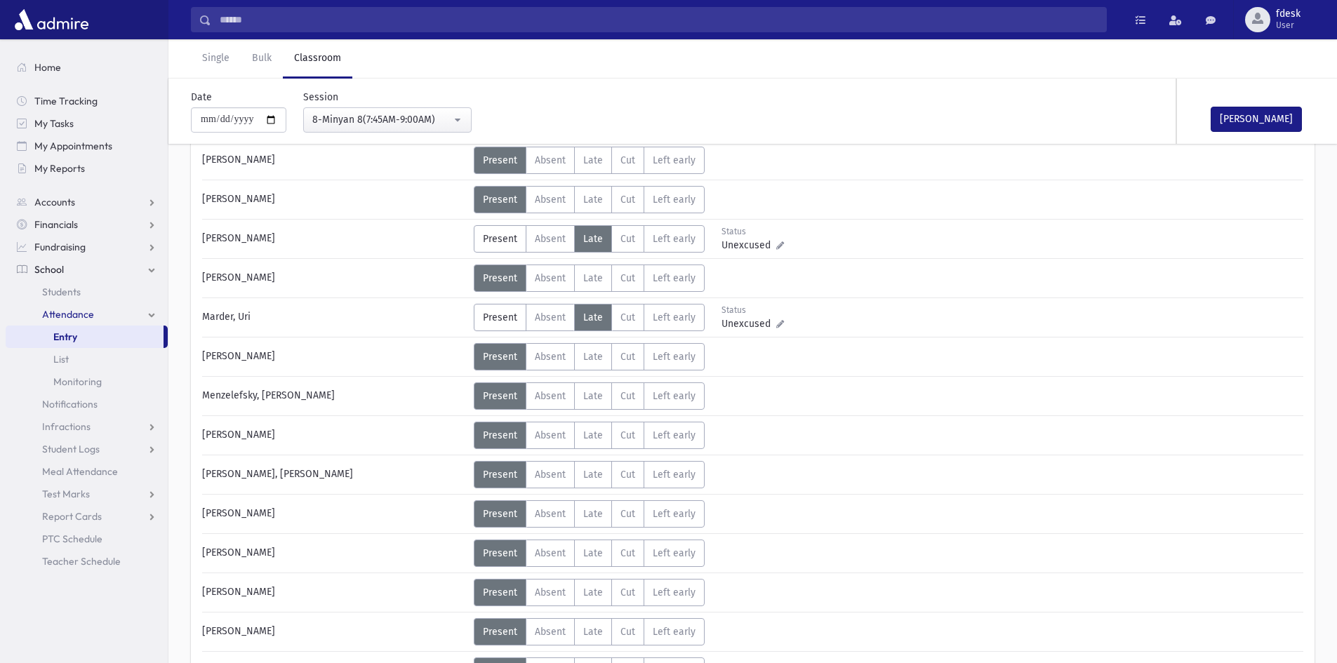
scroll to position [702, 0]
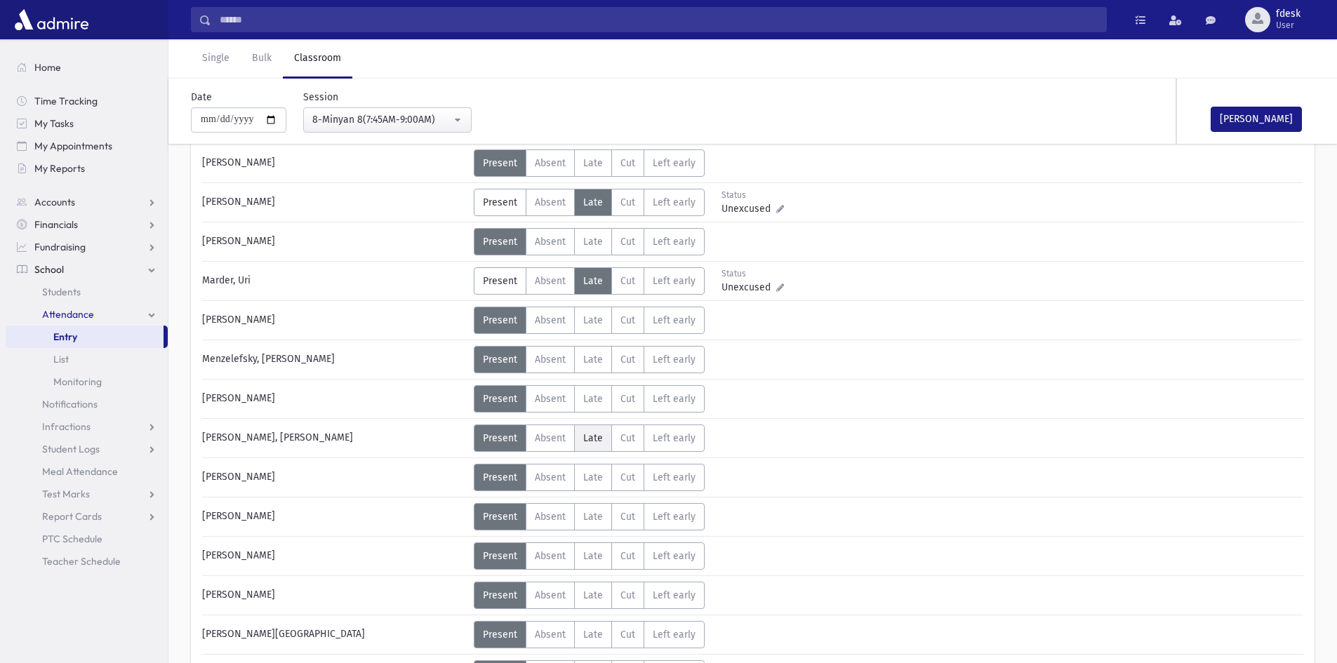
click at [596, 438] on span "Late" at bounding box center [593, 438] width 20 height 12
click at [599, 478] on span "Late" at bounding box center [593, 477] width 20 height 12
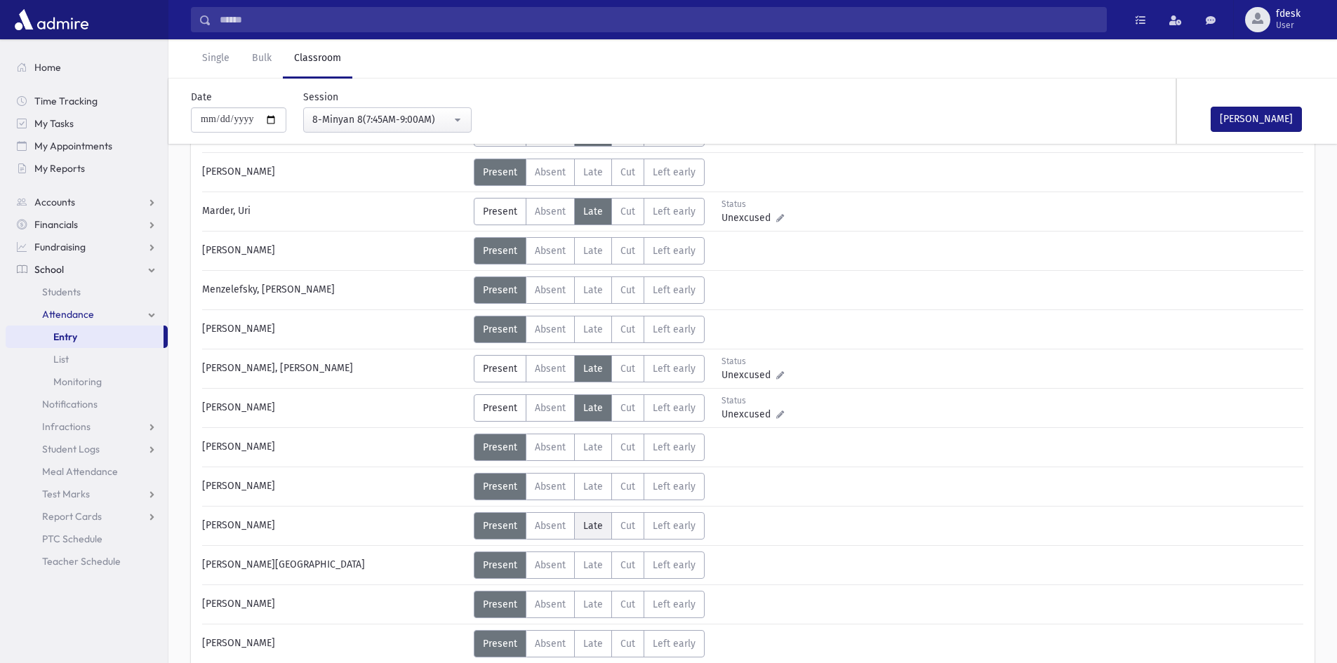
scroll to position [772, 0]
click at [588, 493] on label "Late L" at bounding box center [593, 485] width 38 height 27
drag, startPoint x: 595, startPoint y: 528, endPoint x: 582, endPoint y: 538, distance: 17.0
click at [591, 531] on label "Late L" at bounding box center [593, 524] width 38 height 27
click at [563, 552] on label "Absent A" at bounding box center [550, 564] width 49 height 27
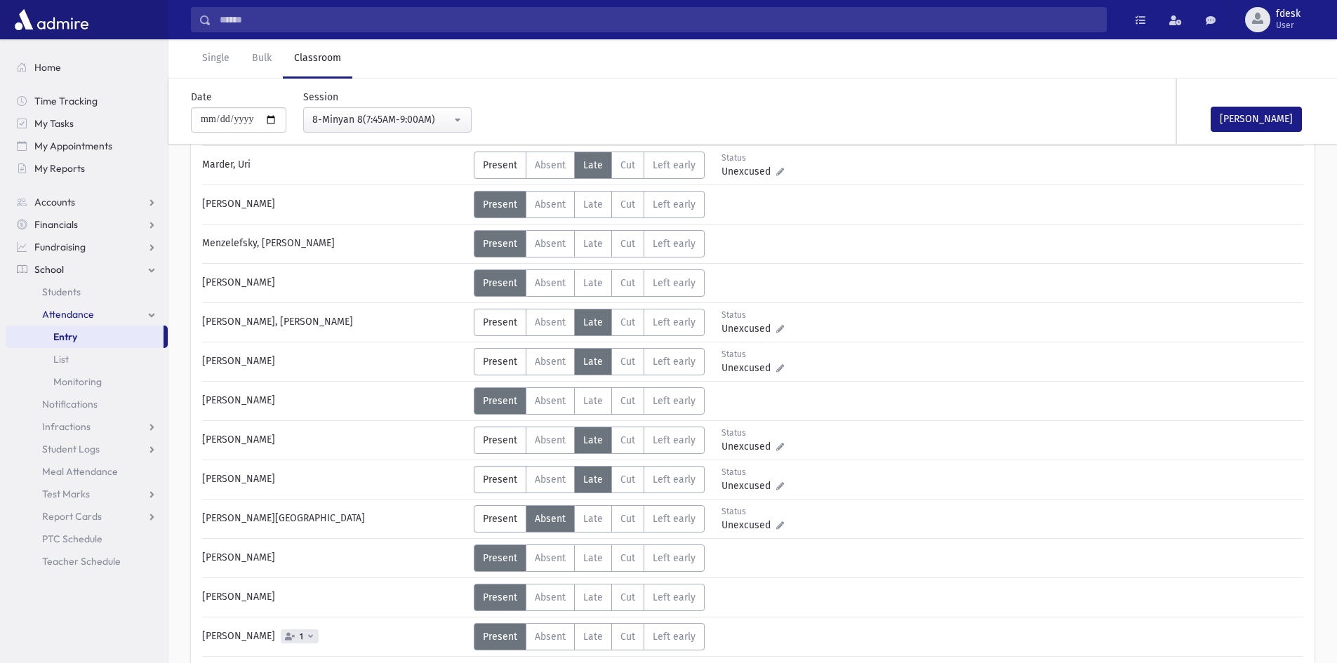
scroll to position [842, 0]
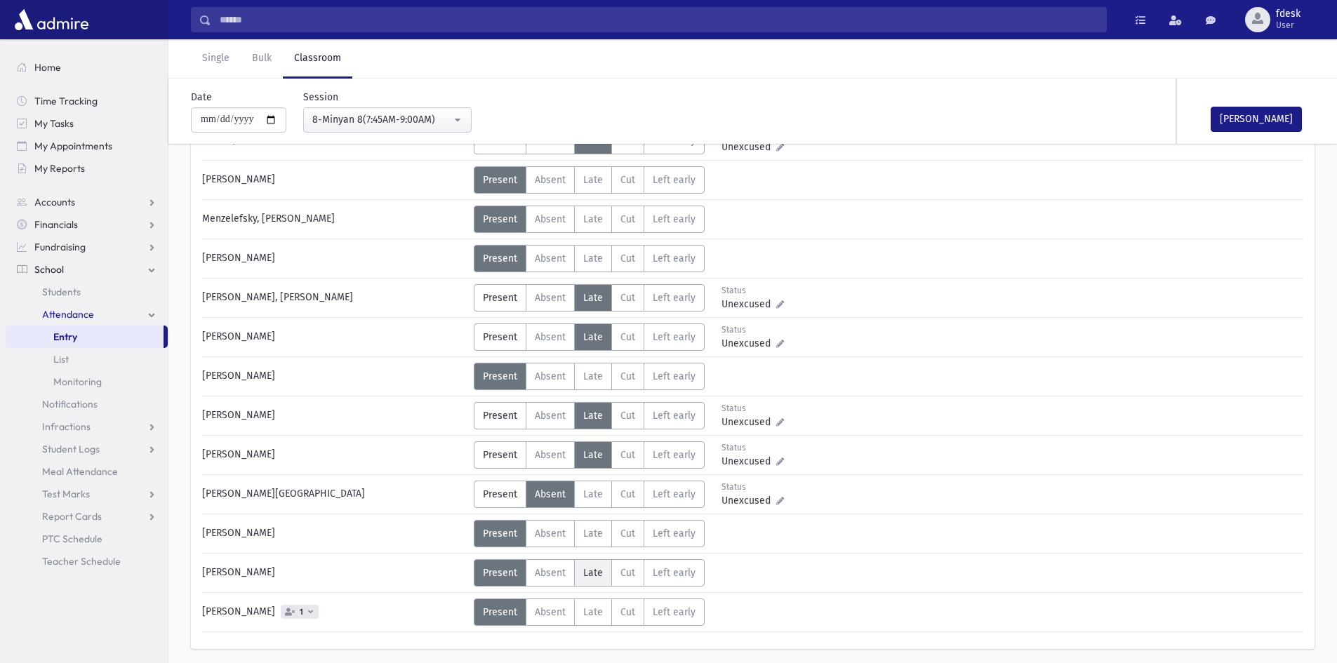
click at [603, 575] on label "Late L" at bounding box center [593, 572] width 38 height 27
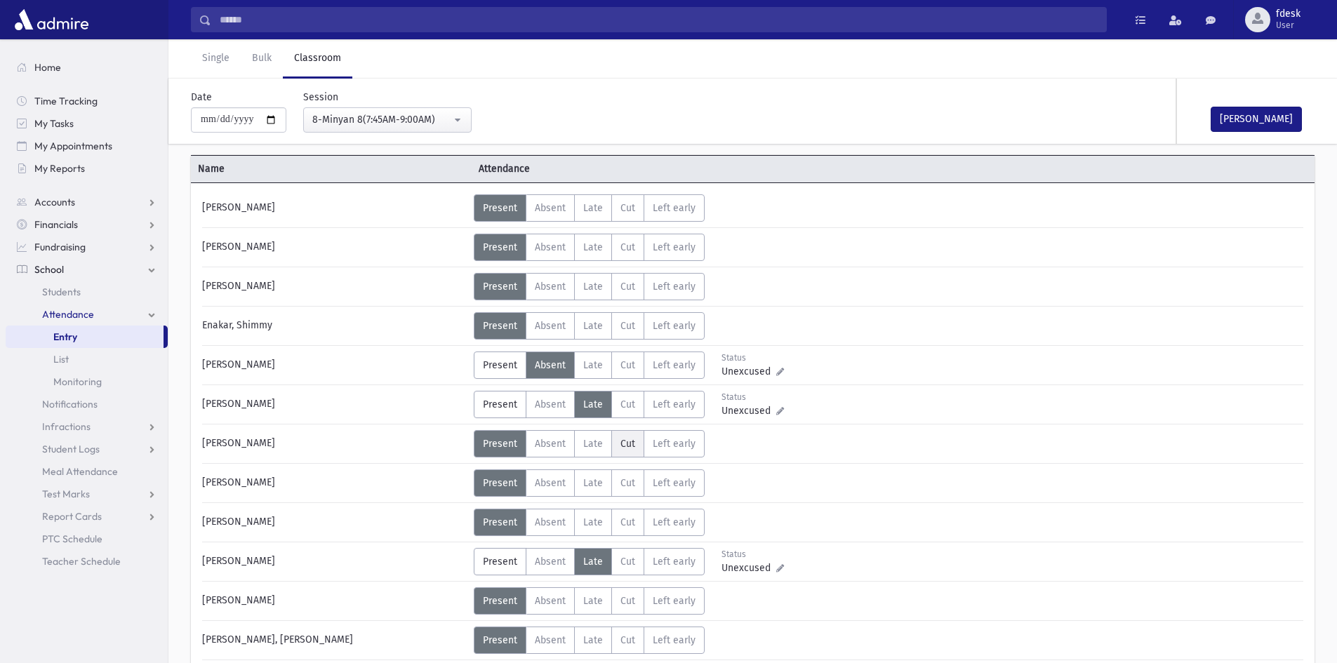
scroll to position [0, 0]
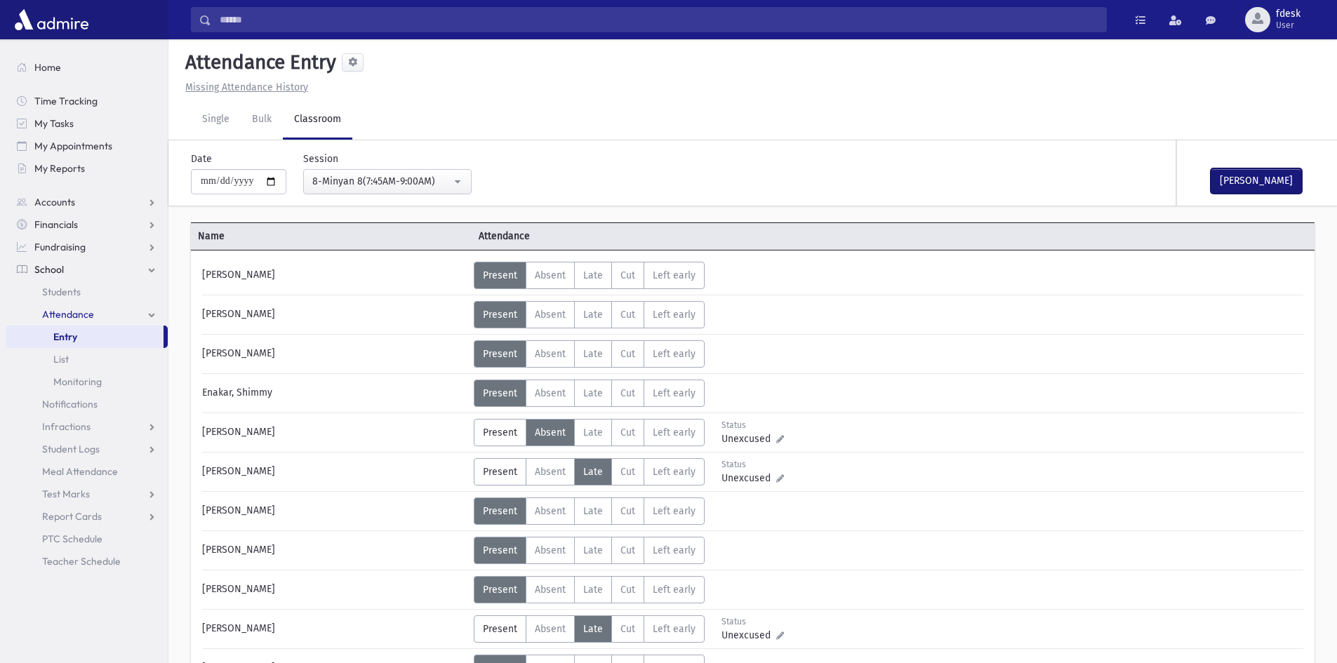
click at [1269, 173] on button "Mark Done" at bounding box center [1255, 180] width 91 height 25
click at [587, 280] on span "Late" at bounding box center [593, 275] width 20 height 12
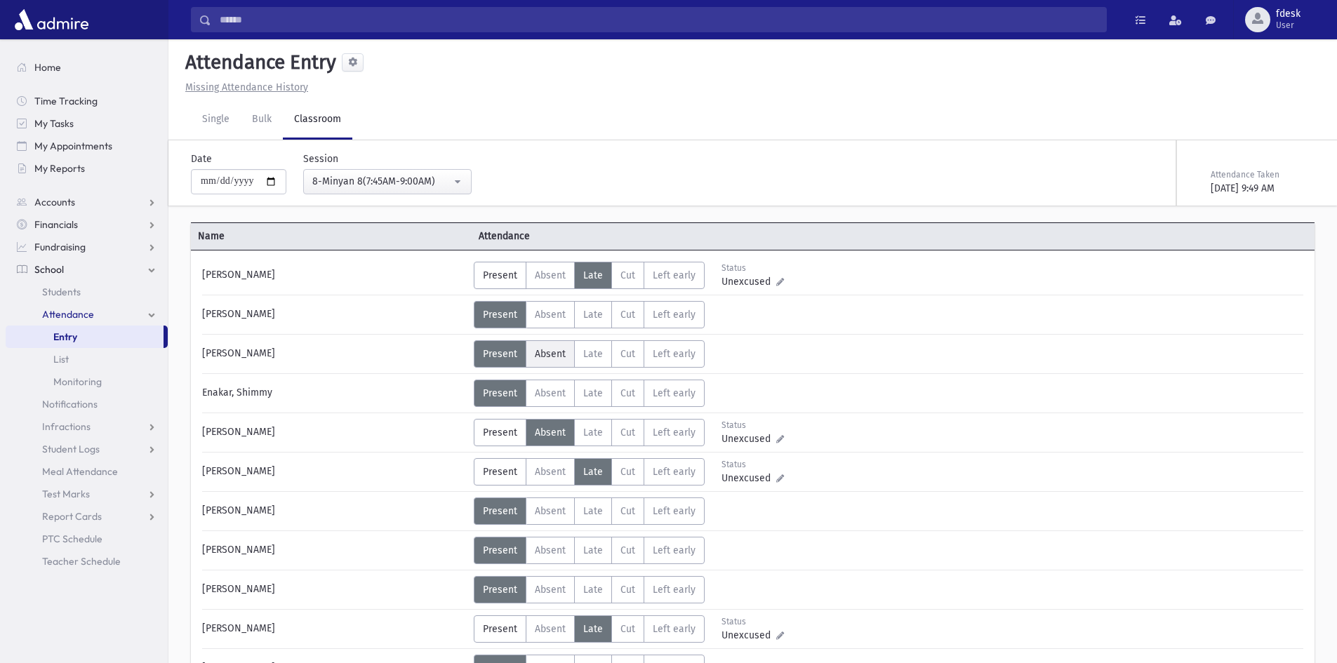
click at [542, 349] on span "Absent" at bounding box center [550, 354] width 31 height 12
click at [590, 349] on span "Late" at bounding box center [593, 354] width 20 height 12
click at [558, 549] on span "Absent" at bounding box center [550, 550] width 31 height 12
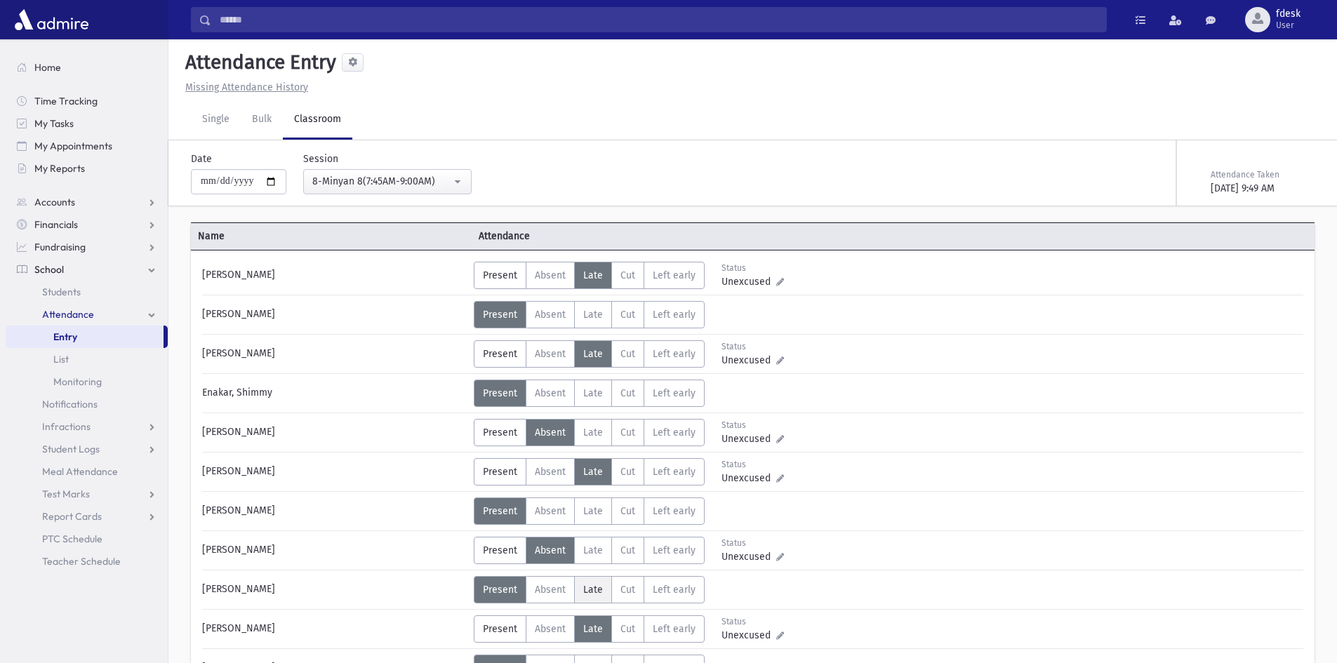
click at [591, 584] on span "Late" at bounding box center [593, 590] width 20 height 12
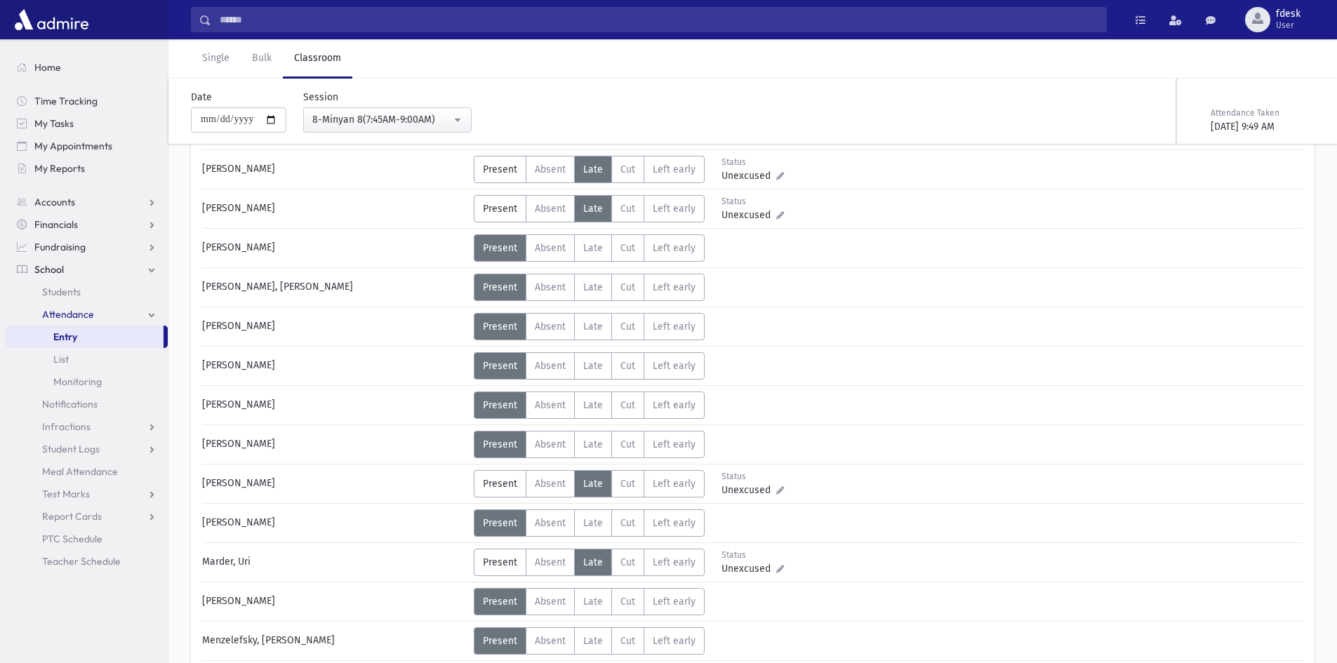
scroll to position [421, 0]
click at [559, 273] on label "Absent A" at bounding box center [550, 286] width 49 height 27
click at [589, 284] on span "Late" at bounding box center [593, 287] width 20 height 12
click at [549, 336] on label "Absent A" at bounding box center [550, 325] width 49 height 27
click at [594, 359] on span "Late" at bounding box center [593, 365] width 20 height 12
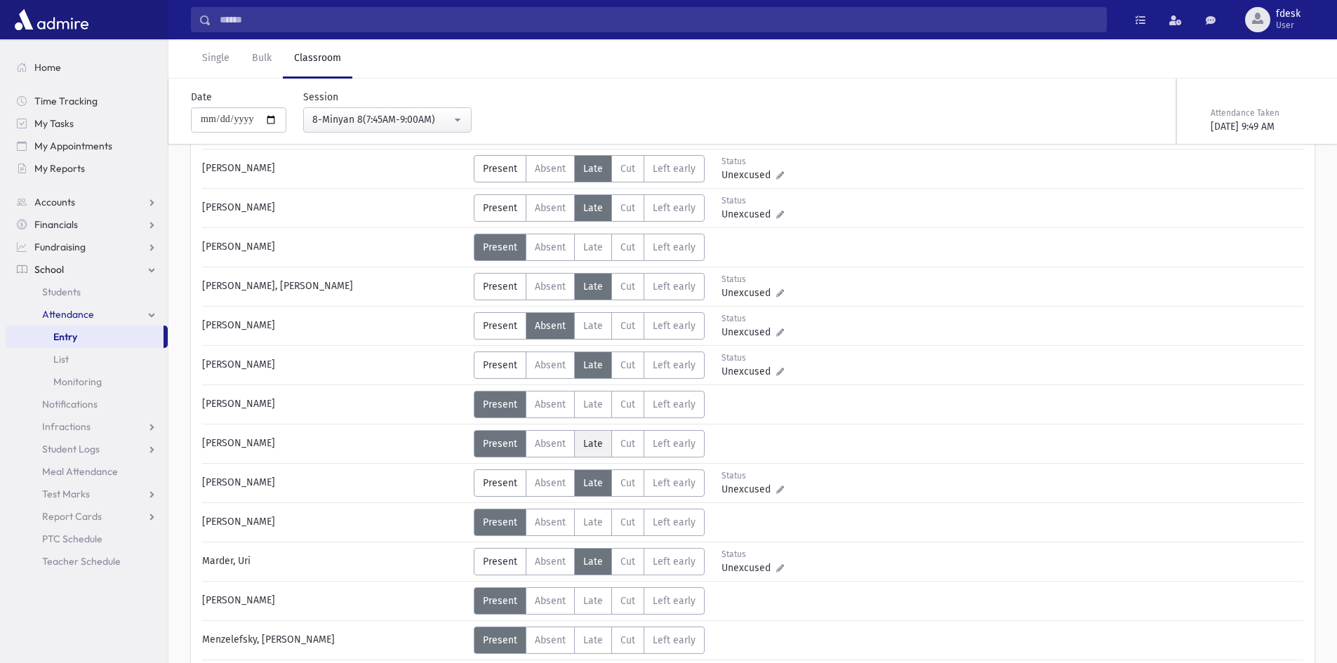
drag, startPoint x: 599, startPoint y: 405, endPoint x: 599, endPoint y: 435, distance: 30.2
click at [599, 412] on label "Late L" at bounding box center [593, 404] width 38 height 27
click at [599, 439] on span "Late" at bounding box center [593, 444] width 20 height 12
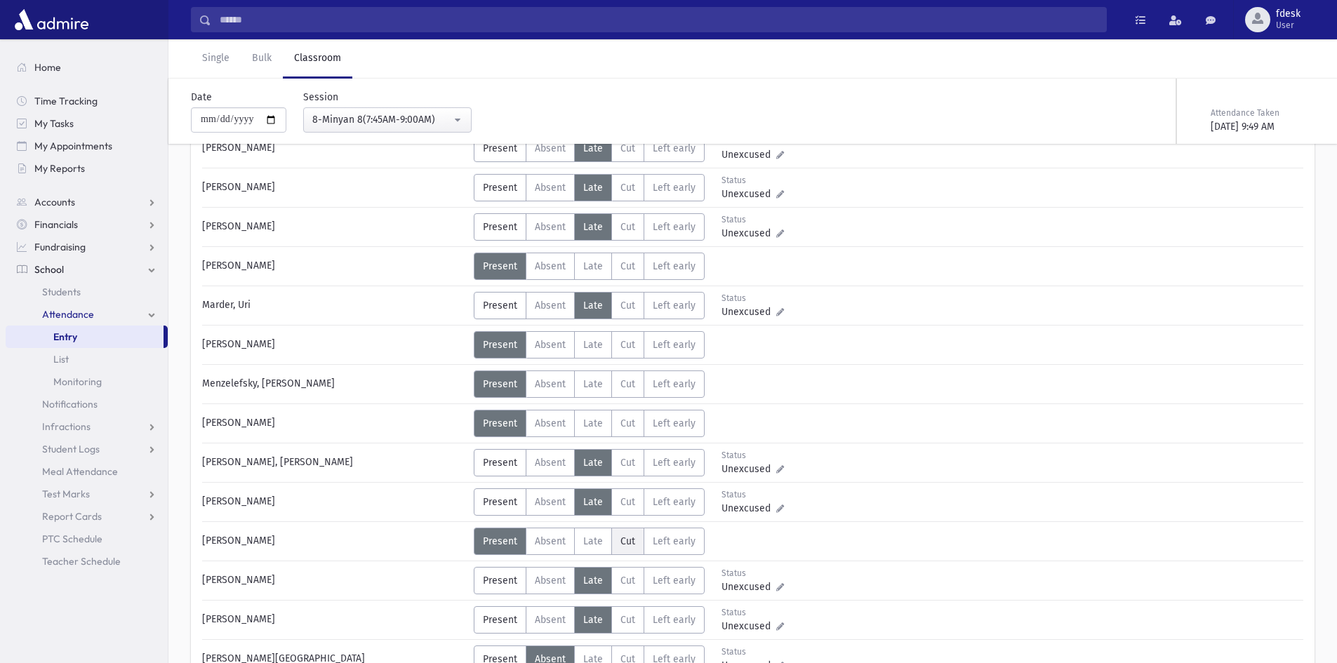
scroll to position [702, 0]
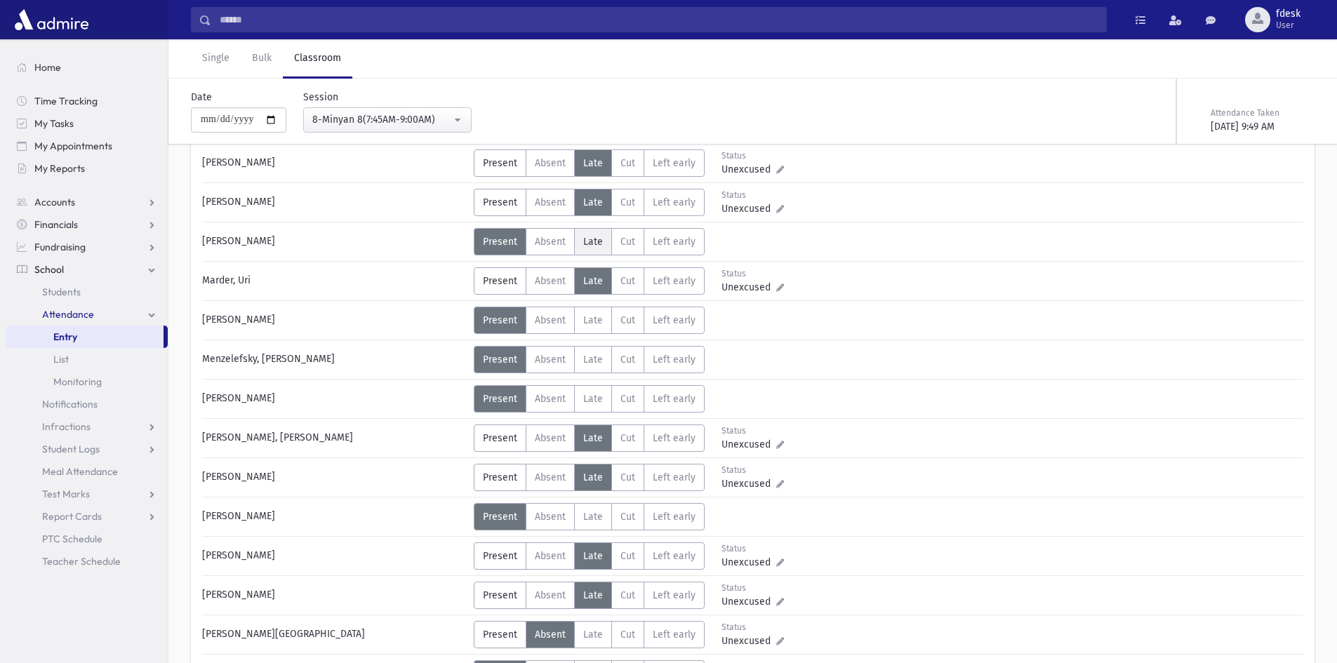
click at [596, 244] on span "Late" at bounding box center [593, 242] width 20 height 12
drag, startPoint x: 605, startPoint y: 347, endPoint x: 601, endPoint y: 341, distance: 8.0
click at [604, 346] on label "Late L" at bounding box center [593, 359] width 38 height 27
drag, startPoint x: 591, startPoint y: 325, endPoint x: 514, endPoint y: 352, distance: 81.9
click at [587, 328] on label "Late L" at bounding box center [593, 320] width 38 height 27
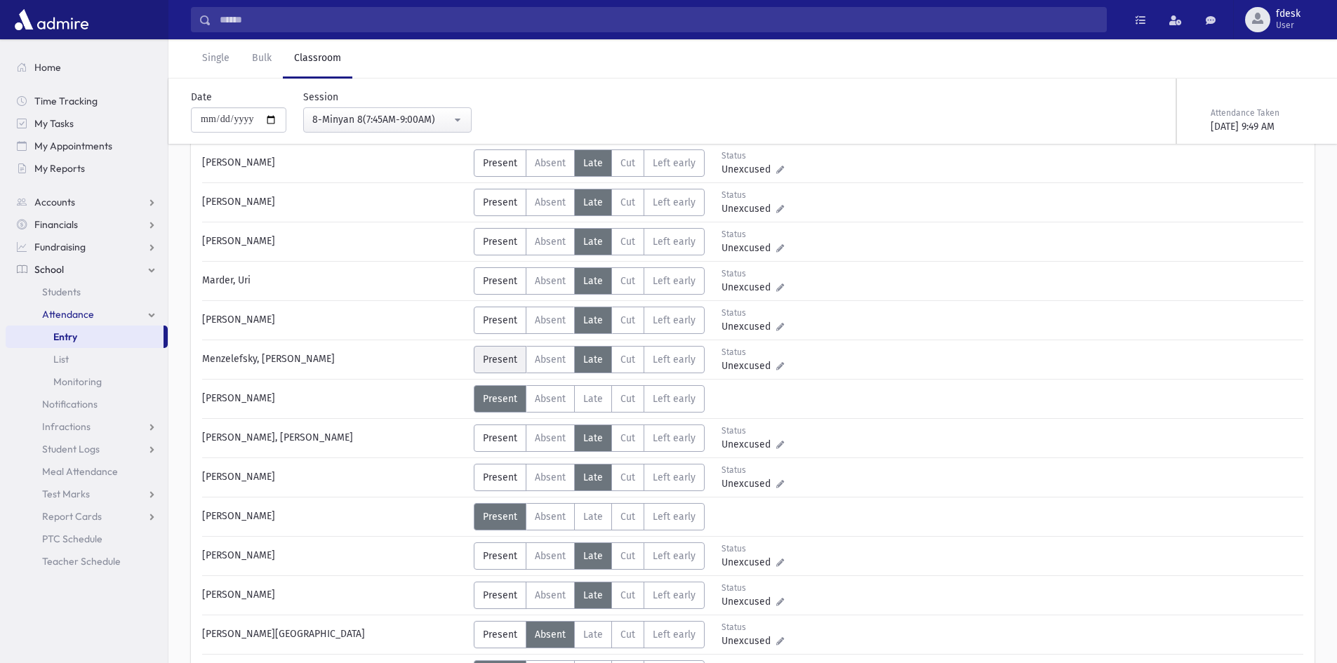
click at [506, 356] on span "Present" at bounding box center [500, 360] width 34 height 12
click at [557, 370] on label "Absent A" at bounding box center [550, 359] width 49 height 27
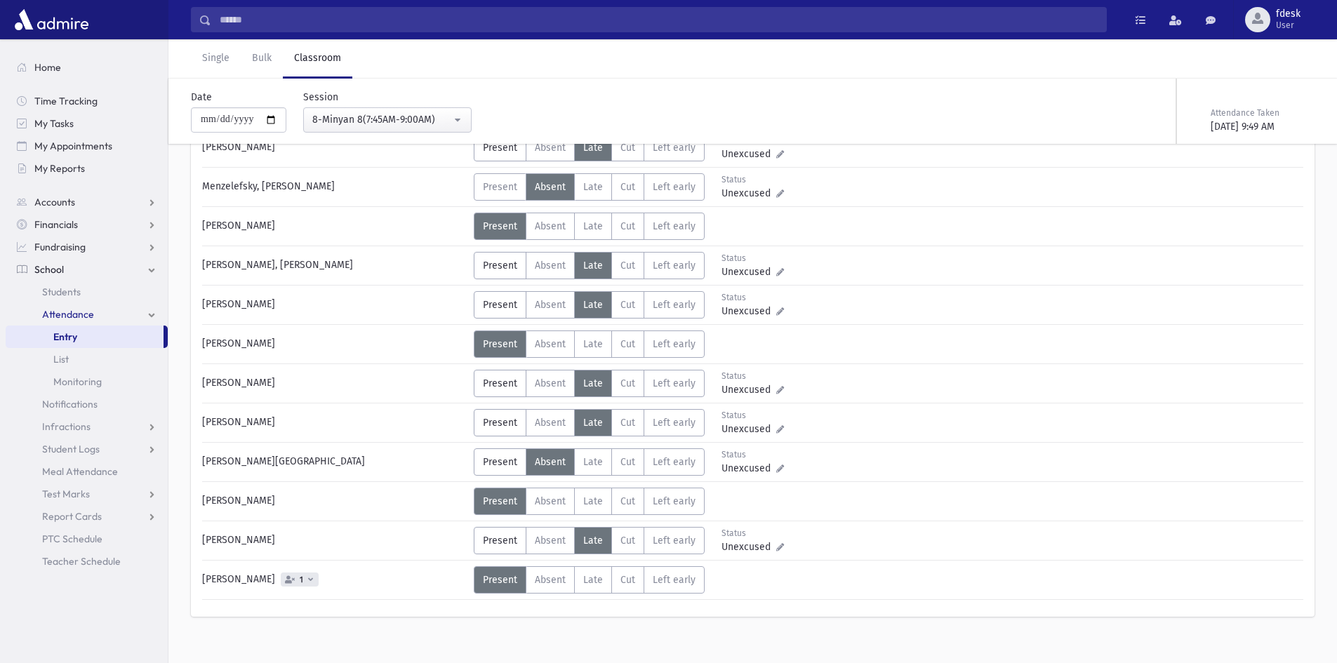
scroll to position [890, 0]
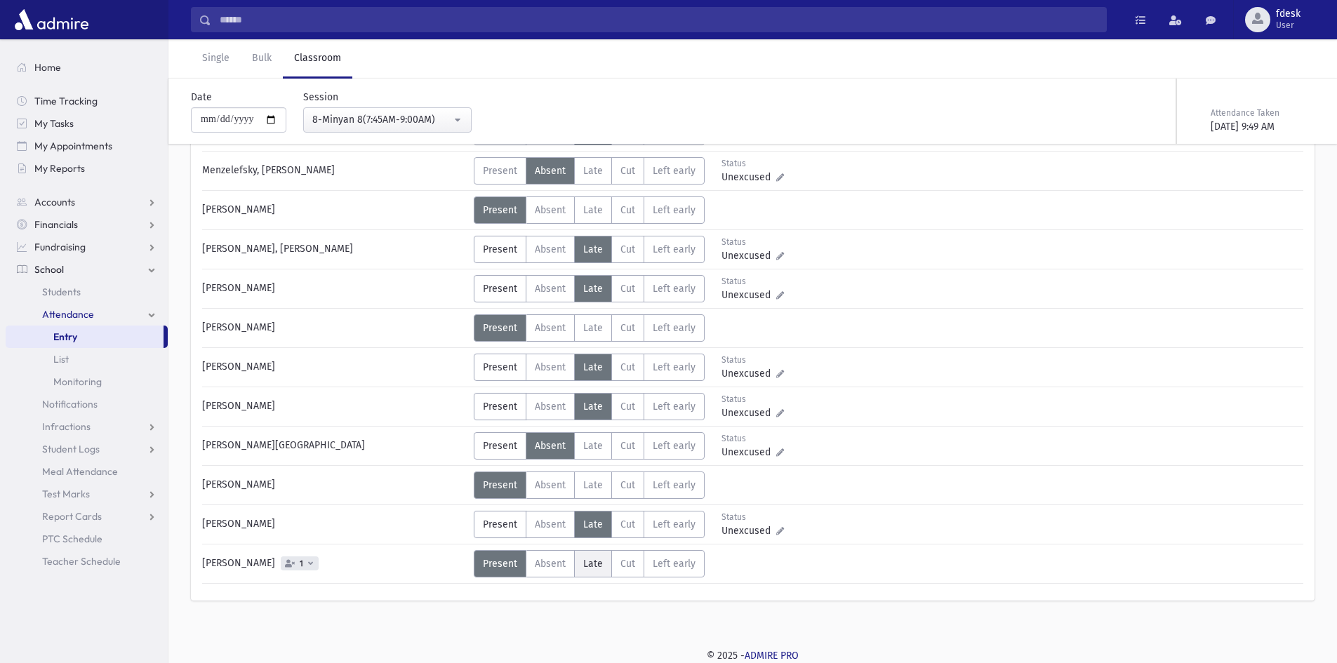
drag, startPoint x: 565, startPoint y: 564, endPoint x: 574, endPoint y: 565, distance: 8.4
click at [565, 565] on label "Absent A" at bounding box center [550, 563] width 49 height 27
click at [355, 116] on div "8-Minyan 8(7:45AM-9:00AM)" at bounding box center [381, 119] width 139 height 15
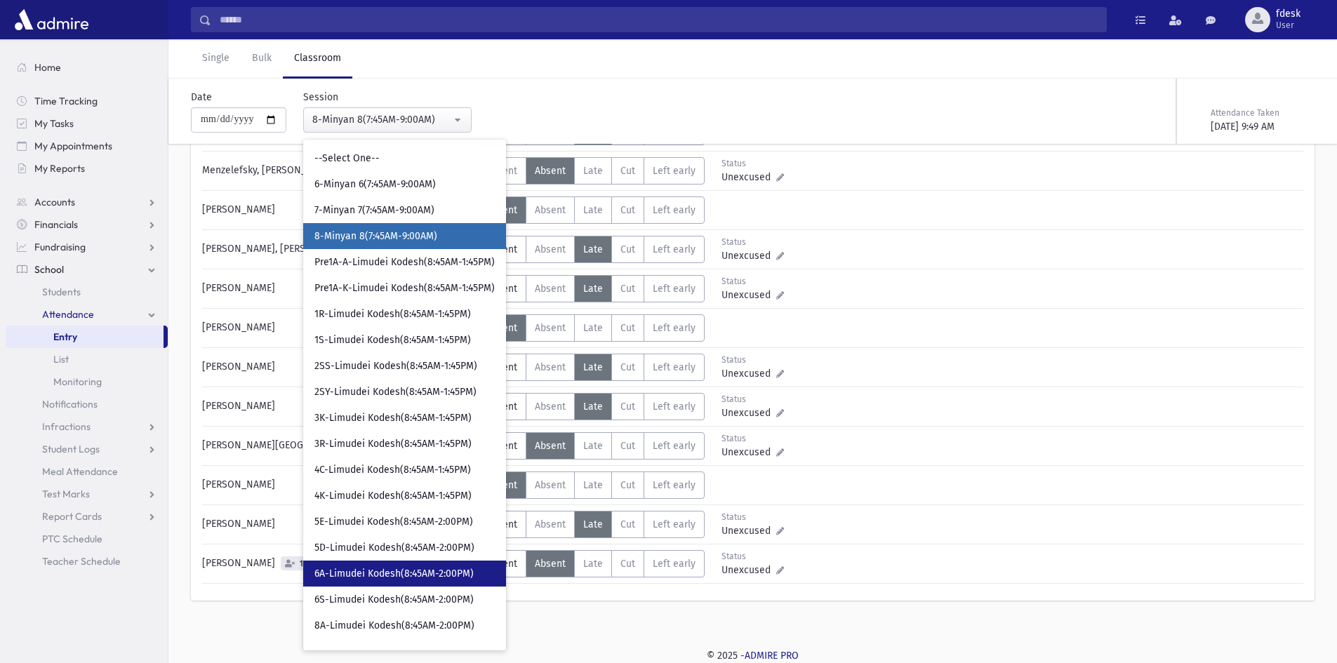
click at [453, 572] on span "6A-Limudei Kodesh(8:45AM-2:00PM)" at bounding box center [393, 574] width 159 height 14
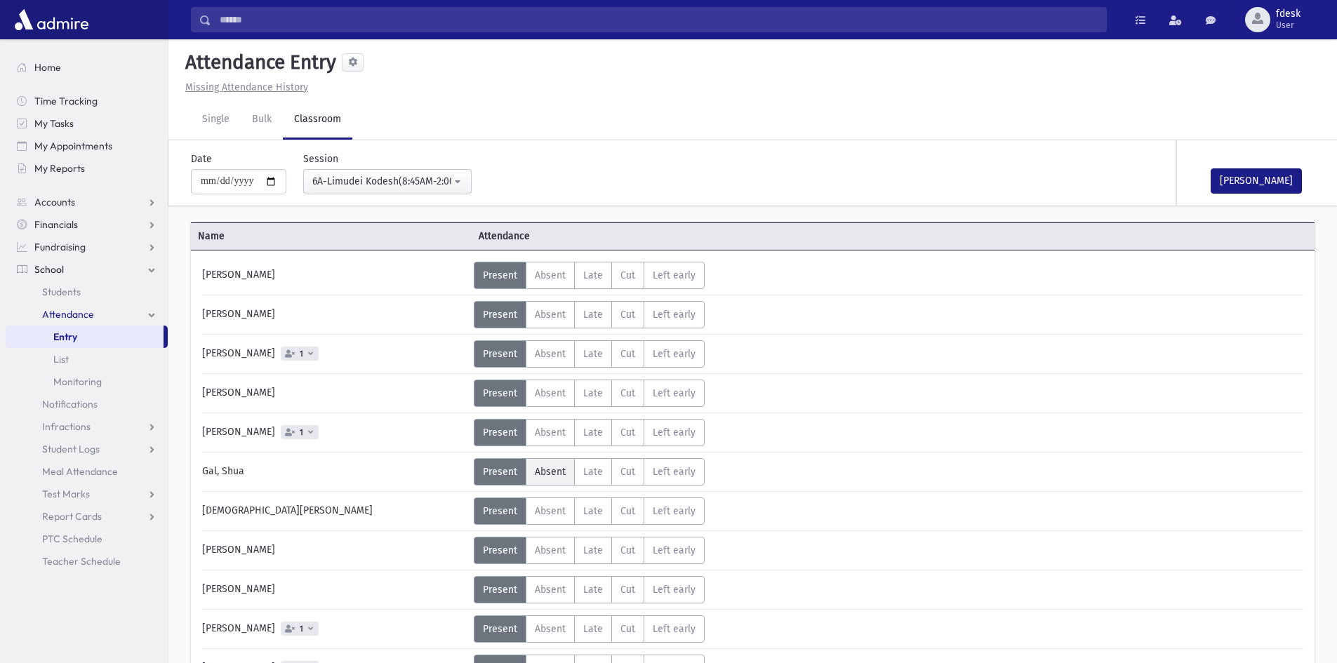
click at [568, 463] on label "Absent A" at bounding box center [550, 471] width 49 height 27
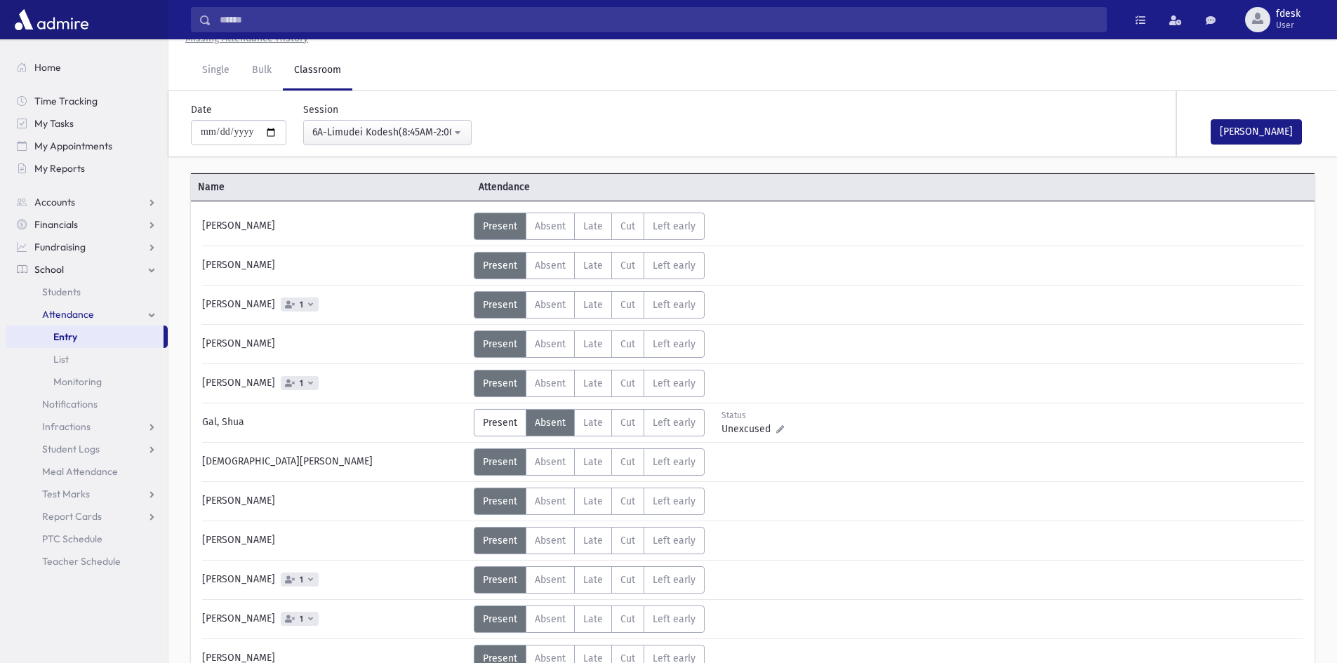
scroll to position [70, 0]
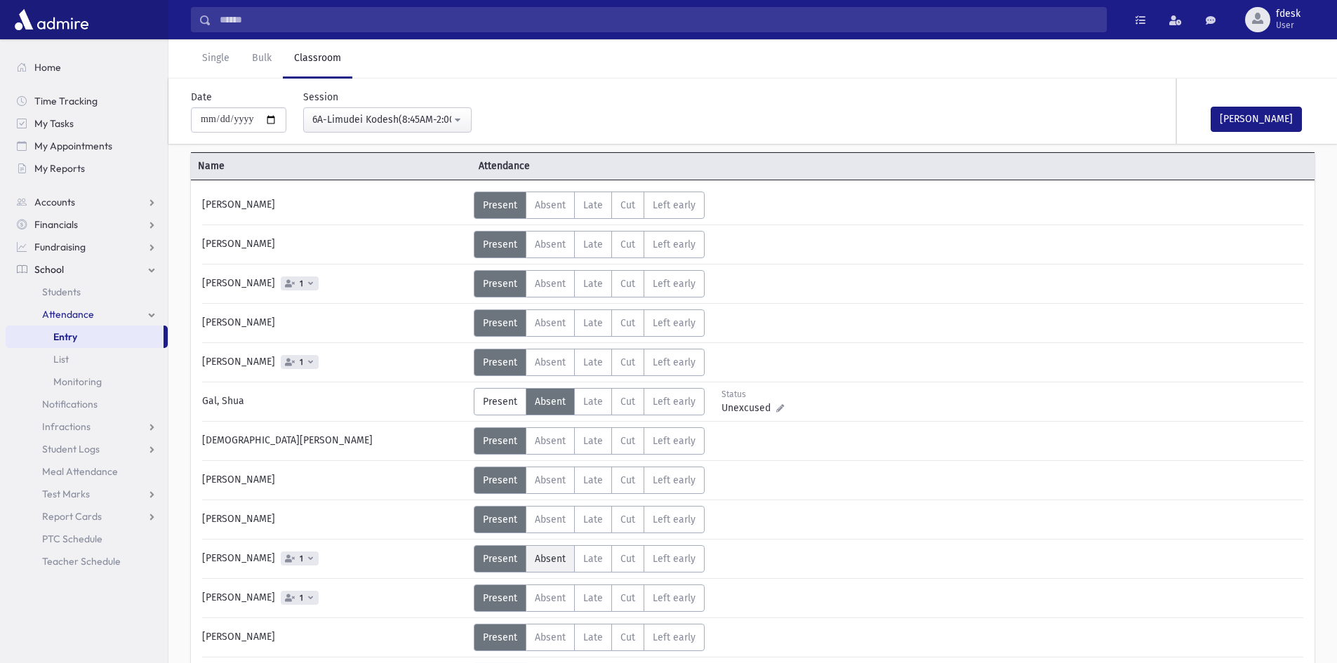
click at [553, 556] on span "Absent" at bounding box center [550, 559] width 31 height 12
drag, startPoint x: 1253, startPoint y: 116, endPoint x: 1219, endPoint y: 130, distance: 37.1
click at [1252, 116] on button "Mark Done" at bounding box center [1255, 119] width 91 height 25
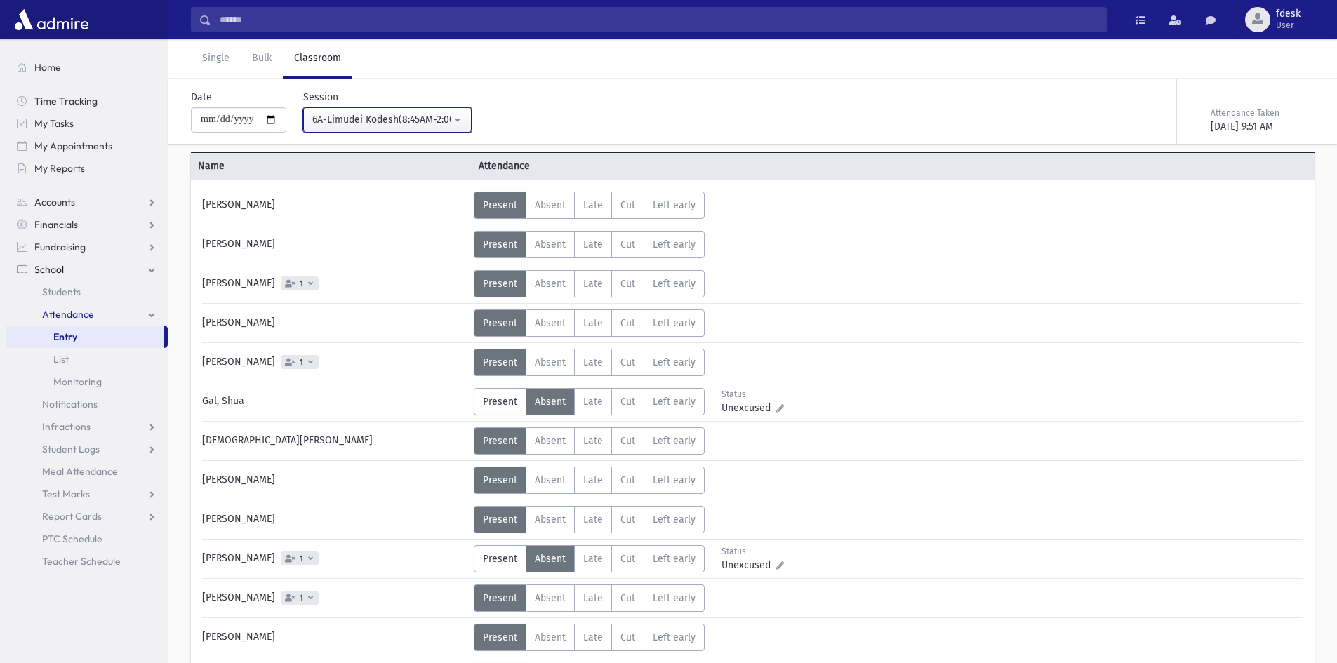
click at [447, 132] on button "6A-Limudei Kodesh(8:45AM-2:00PM)" at bounding box center [387, 119] width 168 height 25
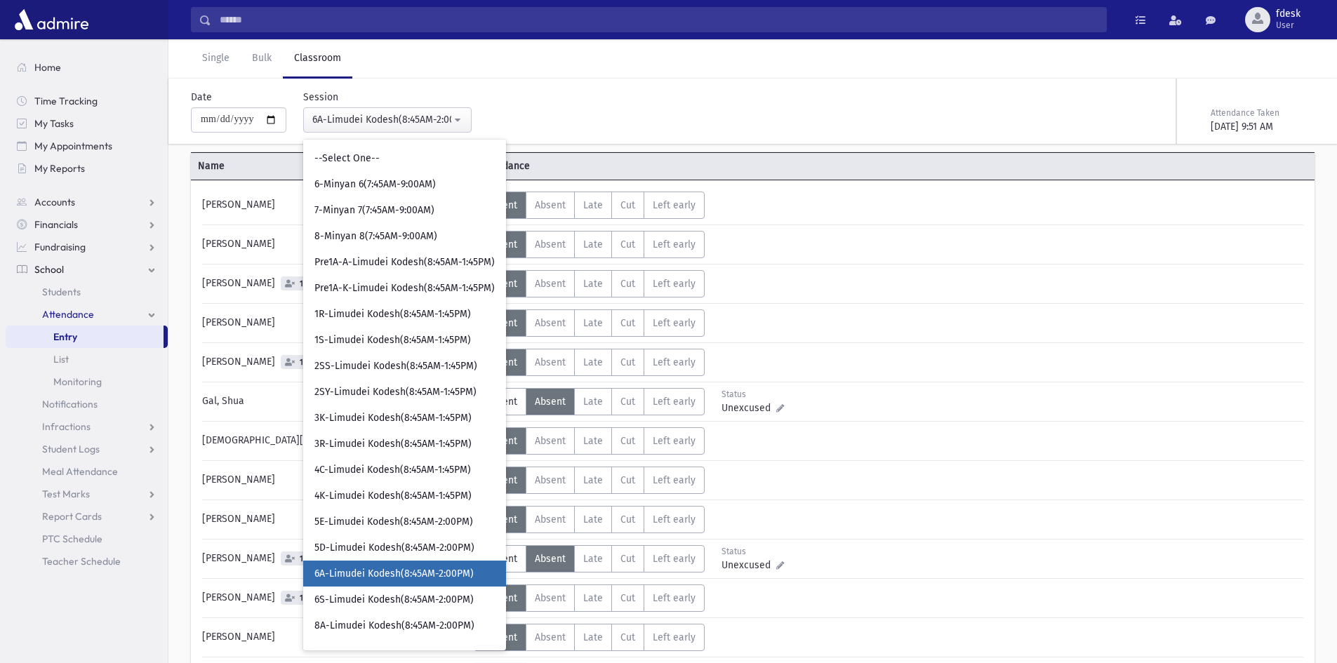
scroll to position [72, 0]
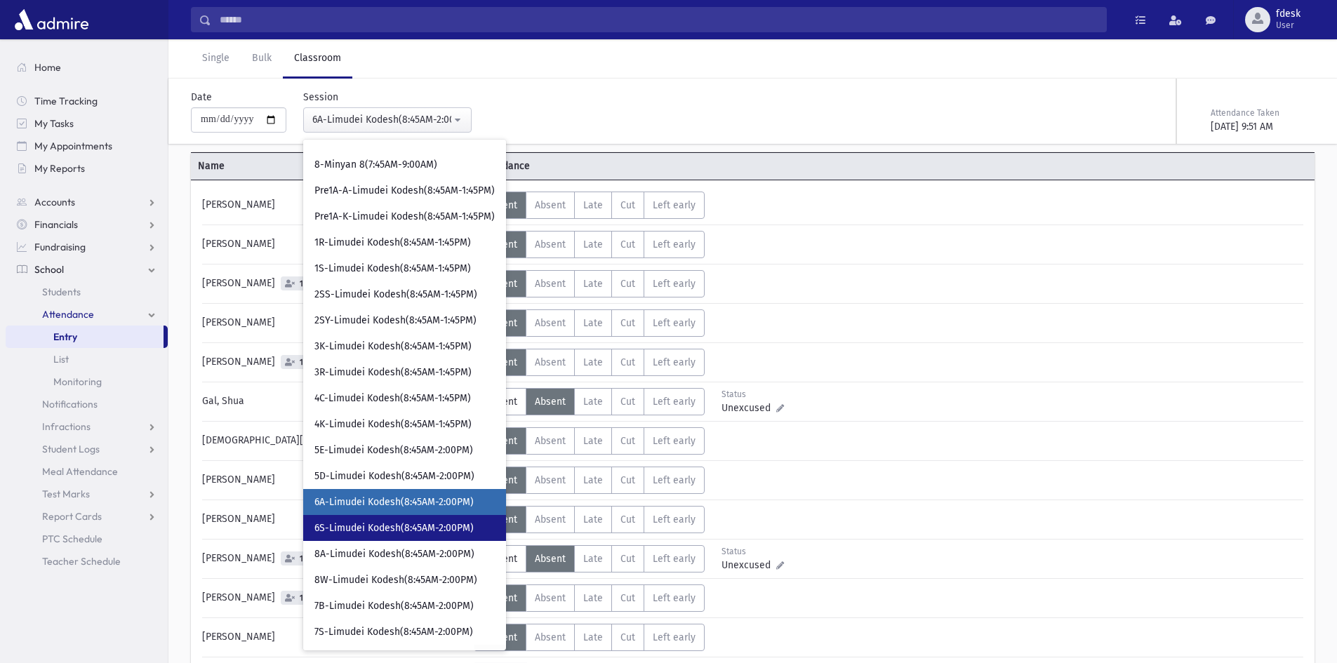
click at [363, 534] on span "6S-Limudei Kodesh(8:45AM-2:00PM)" at bounding box center [393, 528] width 159 height 14
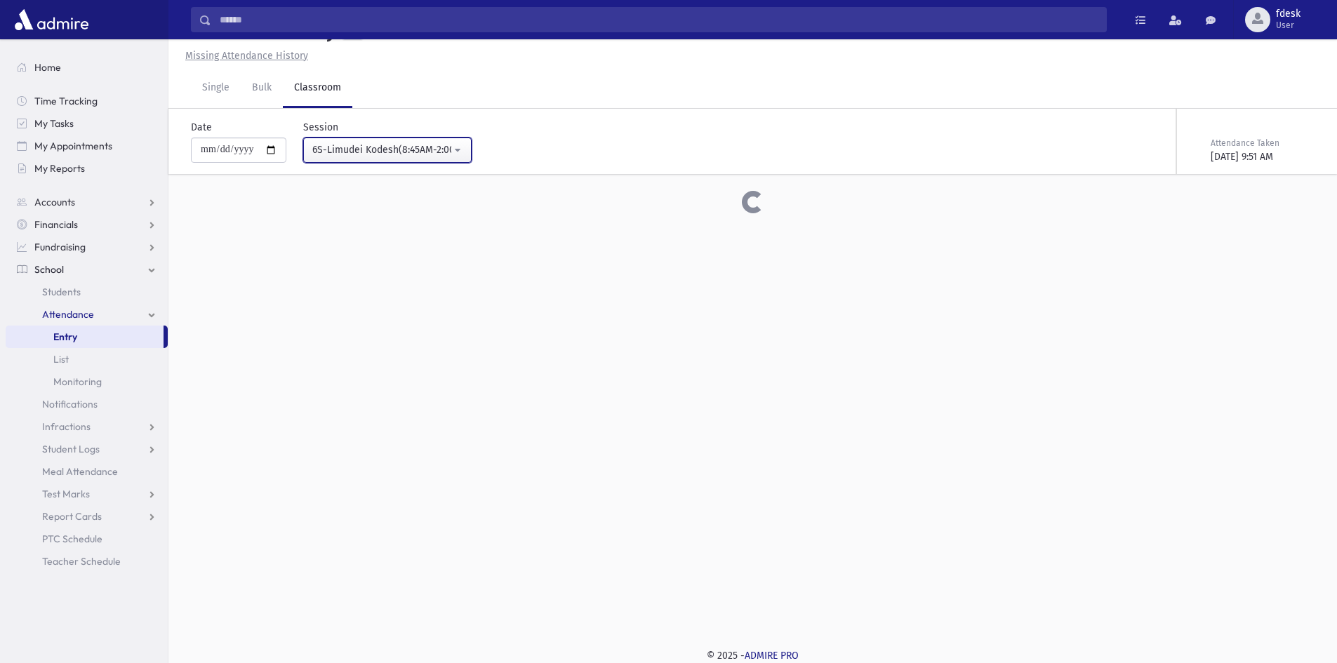
scroll to position [70, 0]
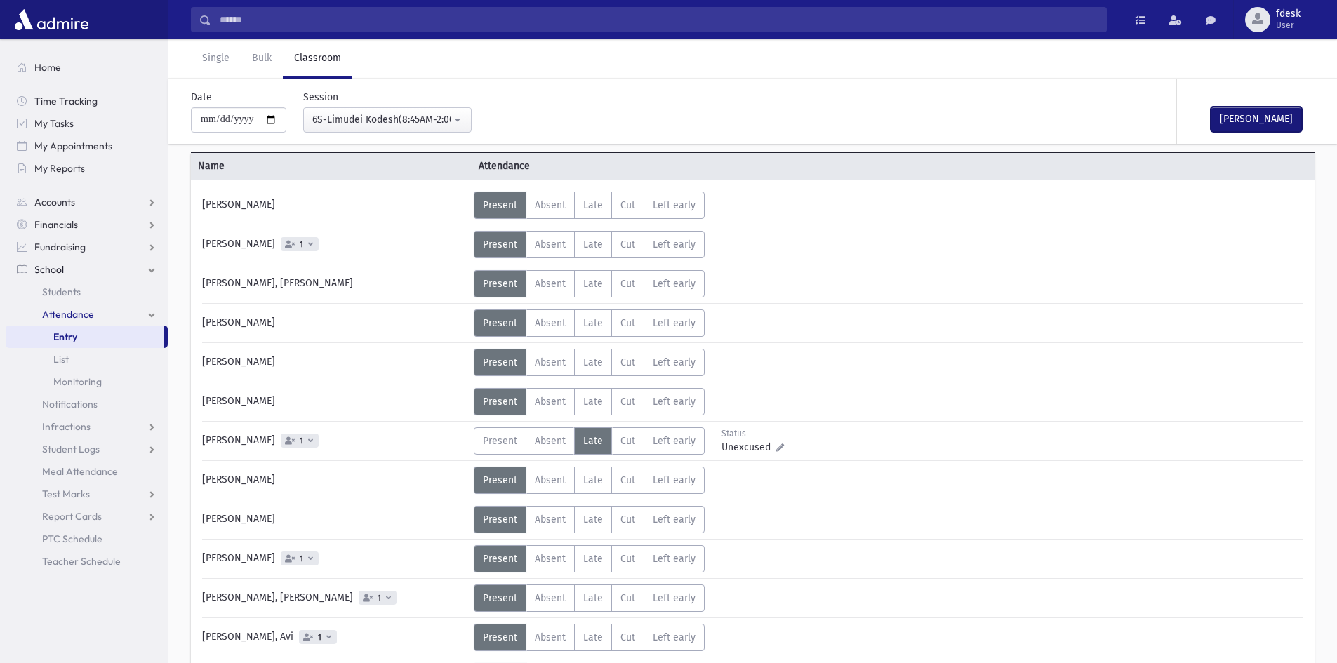
click at [1243, 122] on button "Mark Done" at bounding box center [1255, 119] width 91 height 25
click at [421, 112] on div "6S-Limudei Kodesh(8:45AM-2:00PM)" at bounding box center [381, 119] width 139 height 15
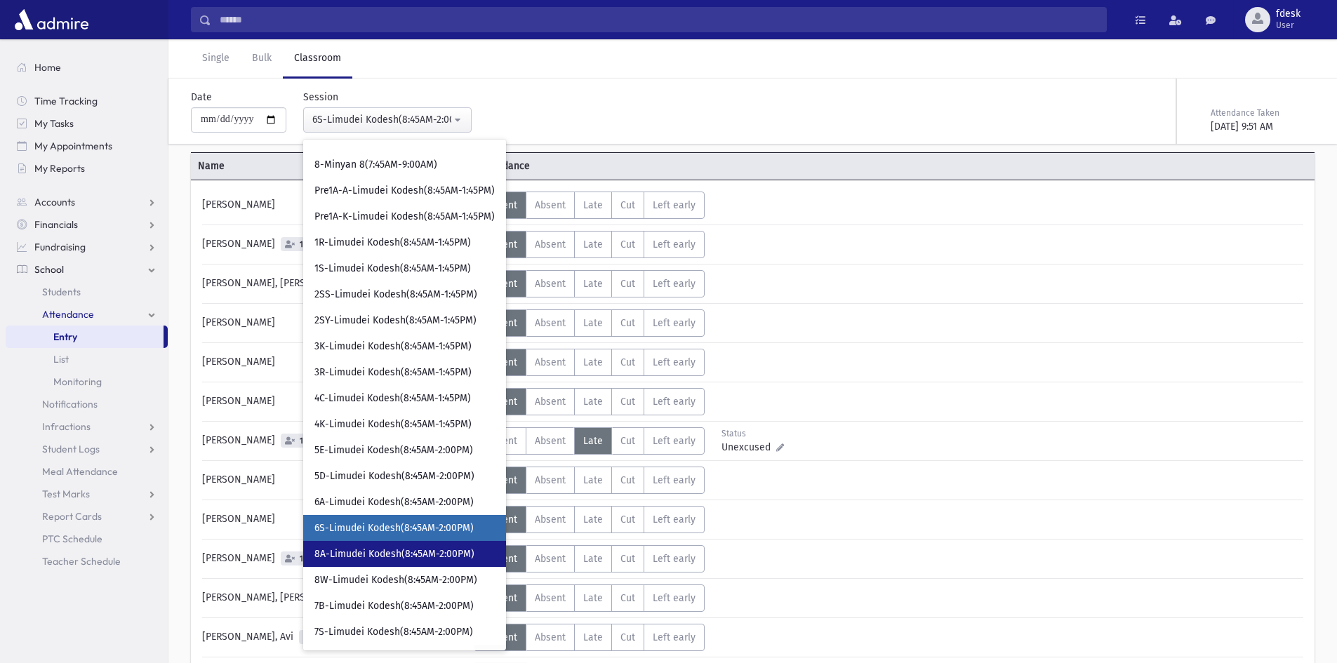
click at [391, 549] on span "8A-Limudei Kodesh(8:45AM-2:00PM)" at bounding box center [394, 554] width 160 height 14
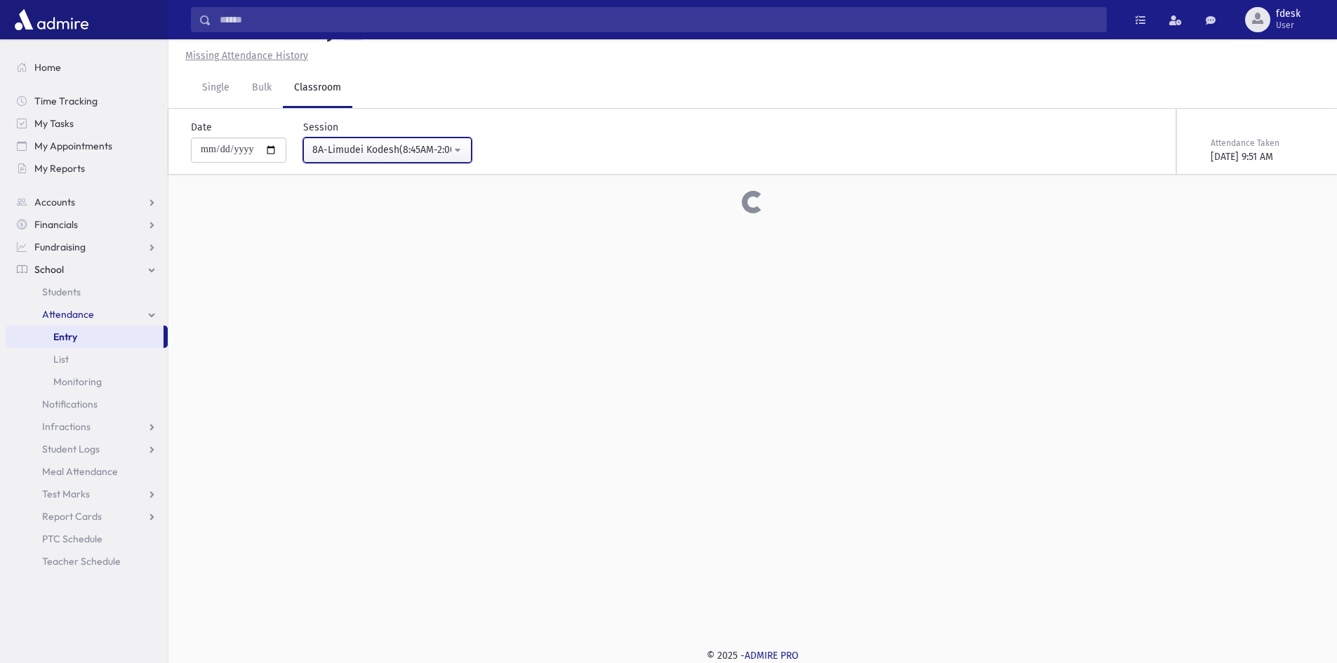
scroll to position [70, 0]
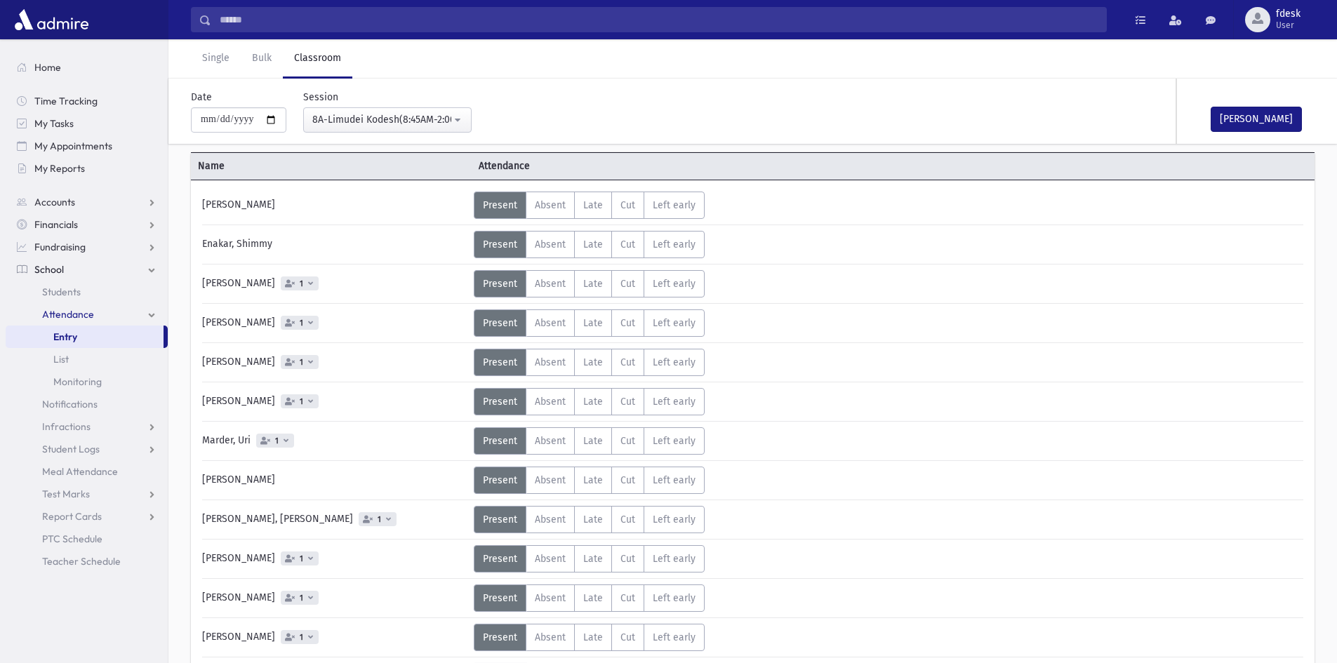
click at [426, 103] on div "**********" at bounding box center [378, 111] width 185 height 43
drag, startPoint x: 427, startPoint y: 120, endPoint x: 454, endPoint y: 375, distance: 256.8
click at [428, 120] on div "8A-Limudei Kodesh(8:45AM-2:00PM)" at bounding box center [381, 119] width 139 height 15
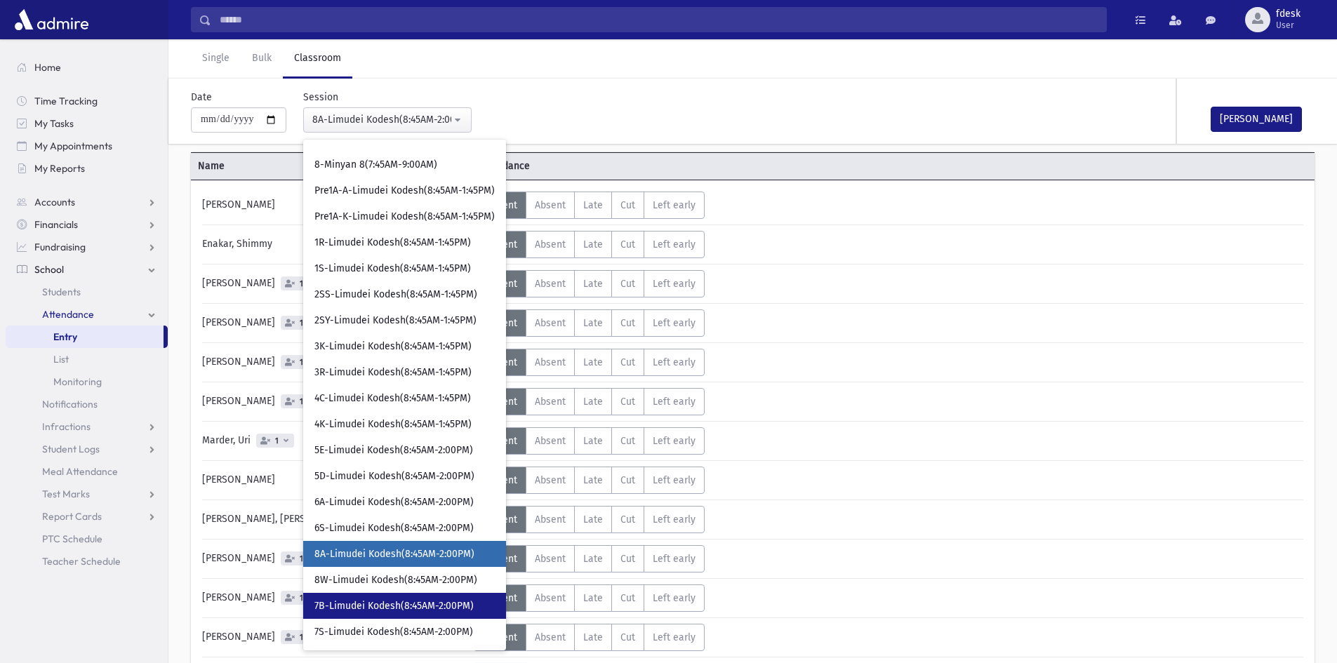
click at [465, 598] on link "7B-Limudei Kodesh(8:45AM-2:00PM)" at bounding box center [404, 606] width 203 height 26
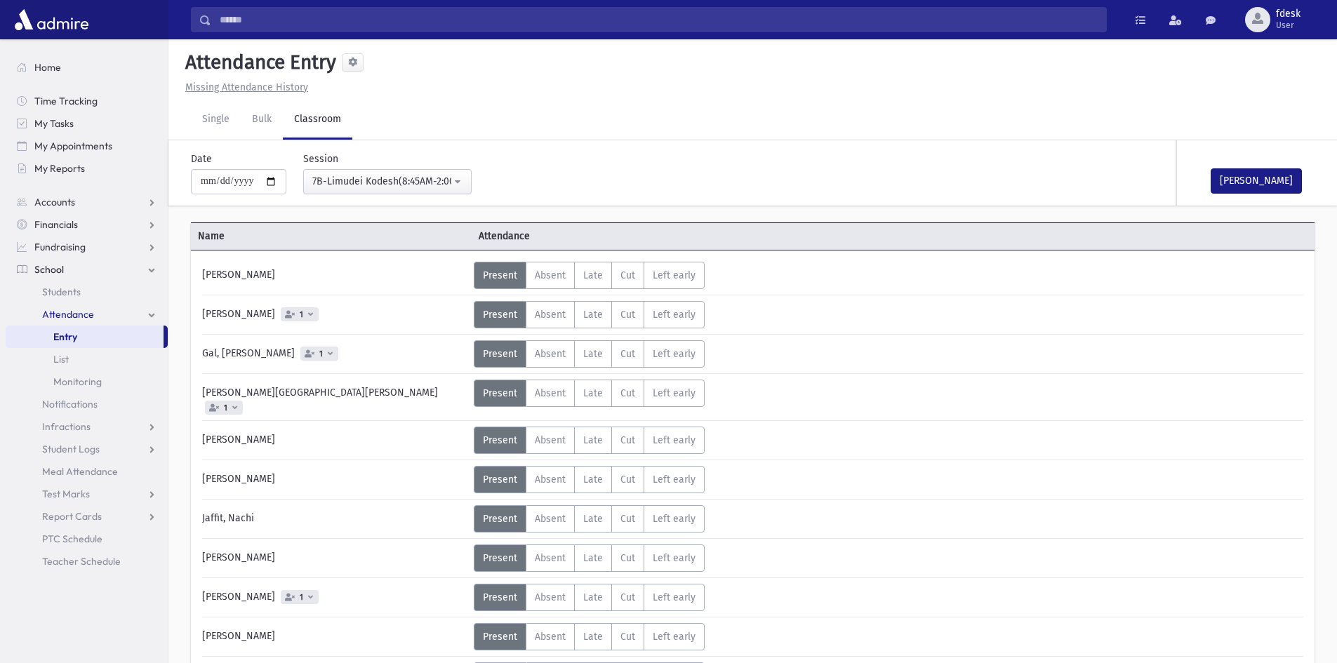
click at [1260, 167] on div "Mark Done" at bounding box center [1247, 172] width 140 height 65
drag, startPoint x: 1261, startPoint y: 185, endPoint x: 878, endPoint y: 217, distance: 384.4
click at [1261, 185] on button "Mark Done" at bounding box center [1255, 180] width 91 height 25
drag, startPoint x: 434, startPoint y: 184, endPoint x: 444, endPoint y: 192, distance: 13.1
click at [437, 186] on div "7B-Limudei Kodesh(8:45AM-2:00PM)" at bounding box center [381, 181] width 139 height 15
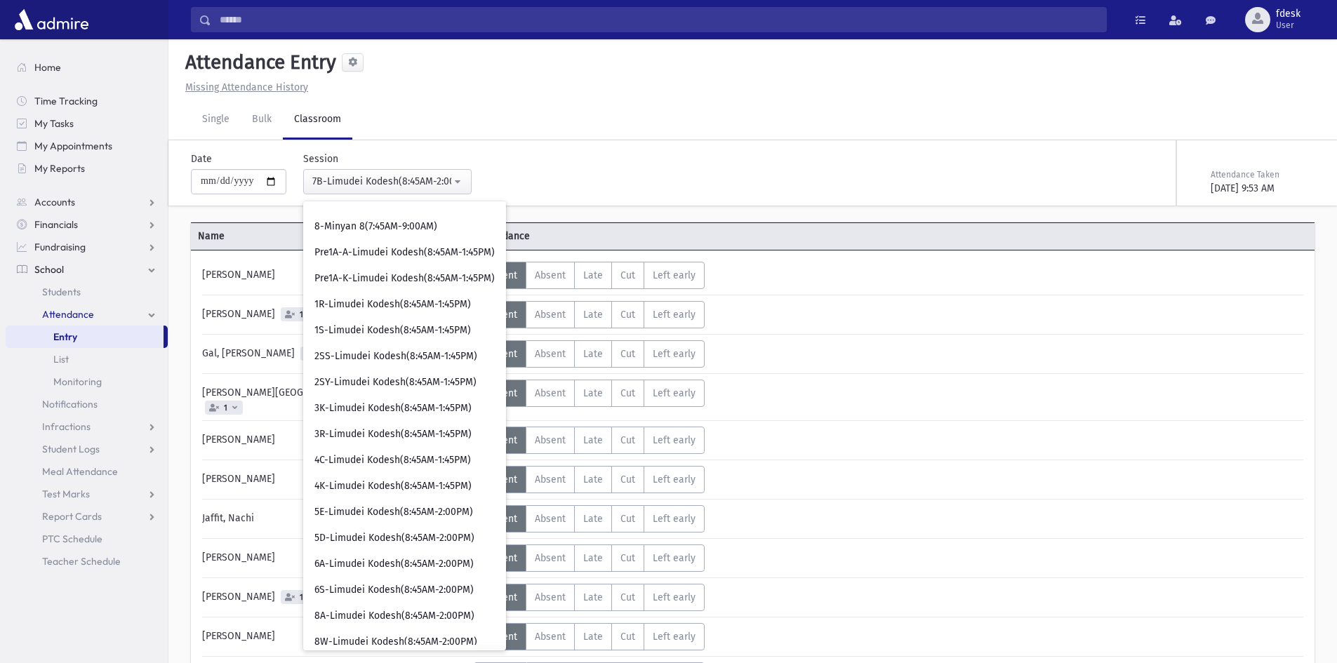
scroll to position [133, 0]
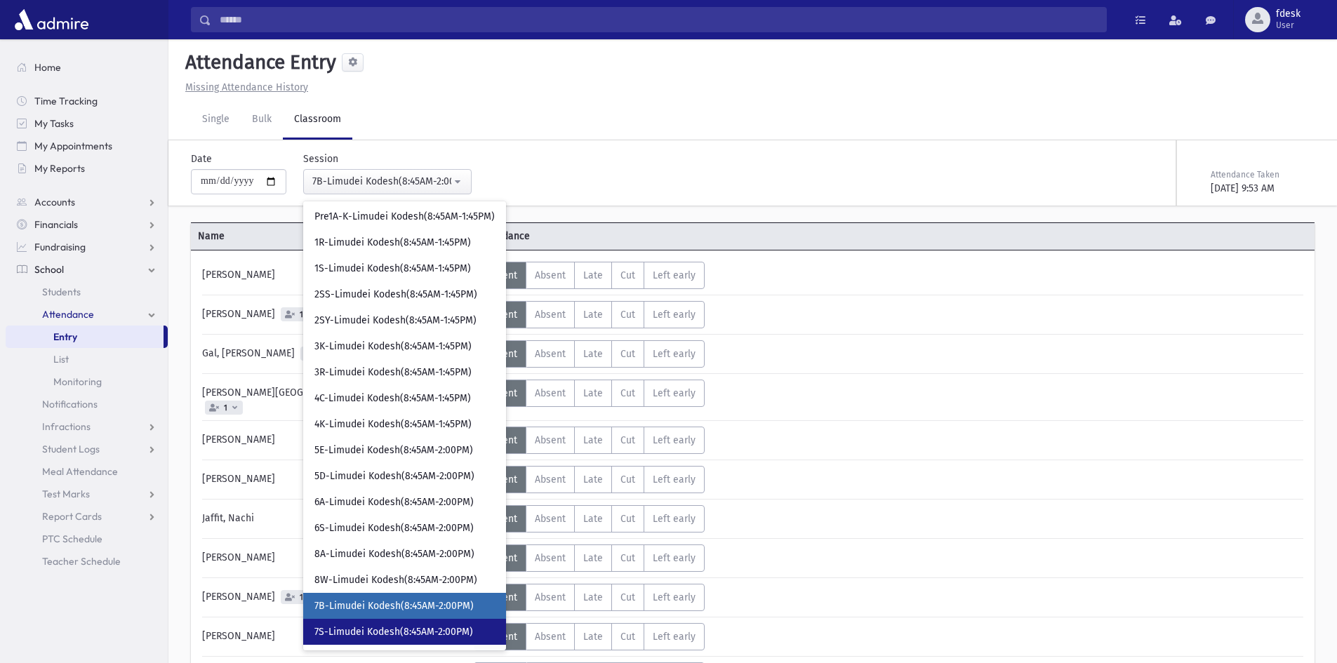
click at [471, 633] on span "7S-Limudei Kodesh(8:45AM-2:00PM)" at bounding box center [393, 632] width 159 height 14
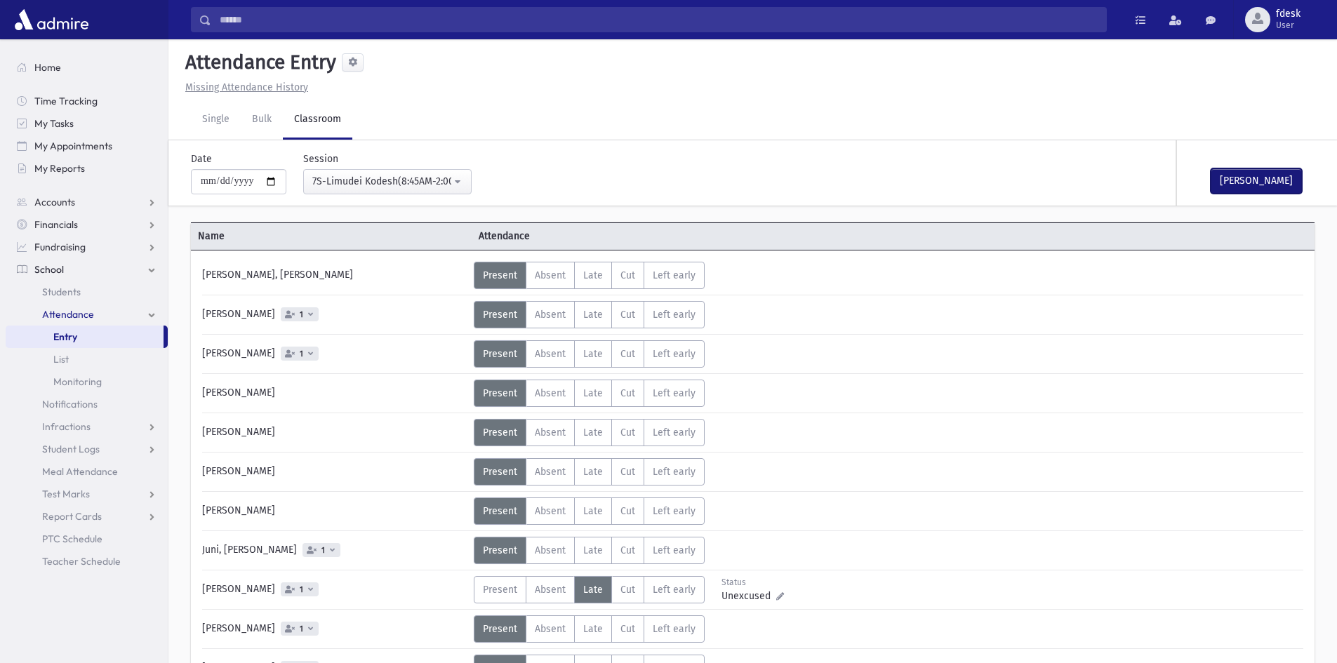
click at [1257, 173] on button "Mark Done" at bounding box center [1255, 180] width 91 height 25
click at [424, 189] on button "7S-Limudei Kodesh(8:45AM-2:00PM)" at bounding box center [387, 181] width 168 height 25
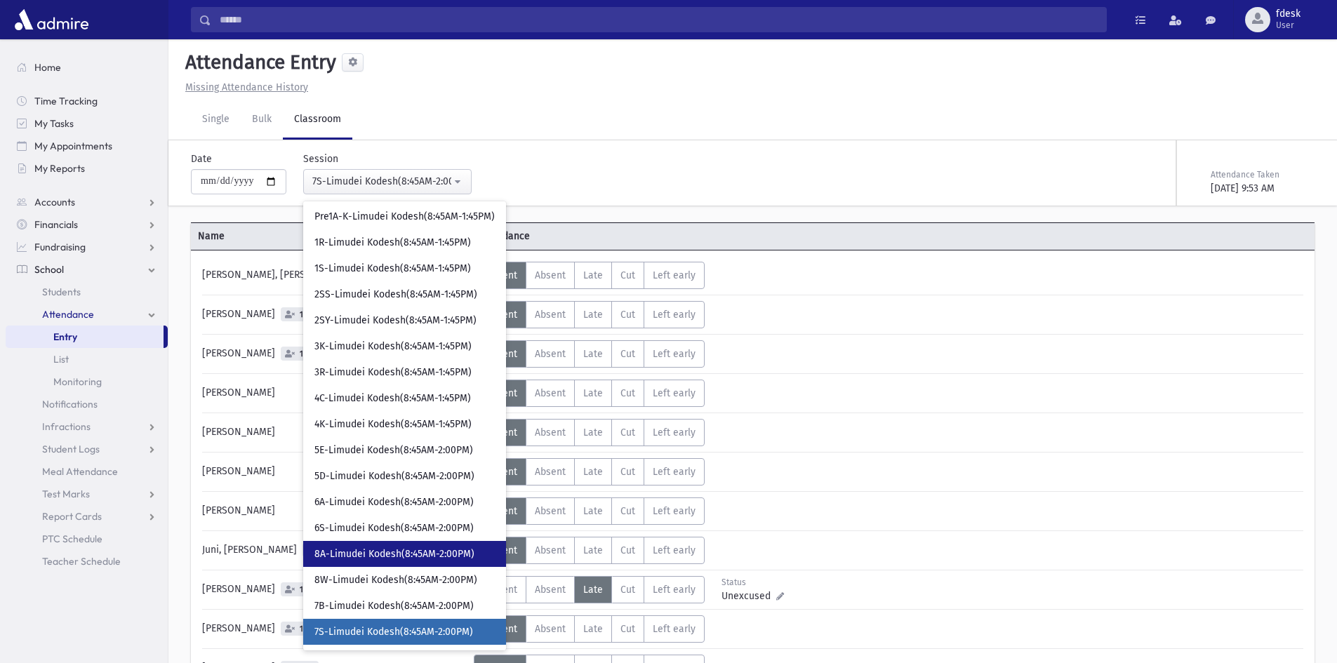
click at [427, 560] on span "8A-Limudei Kodesh(8:45AM-2:00PM)" at bounding box center [394, 554] width 160 height 14
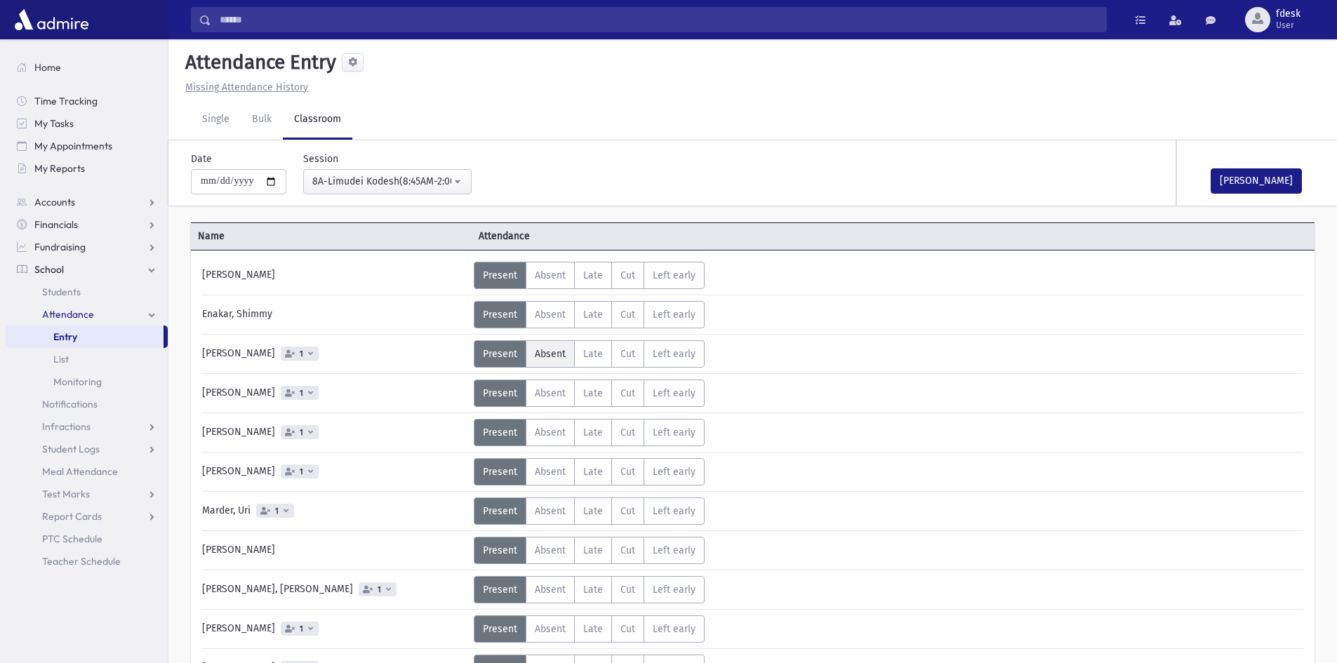
click at [554, 355] on span "Absent" at bounding box center [550, 354] width 31 height 12
click at [1247, 180] on button "Mark Done" at bounding box center [1255, 180] width 91 height 25
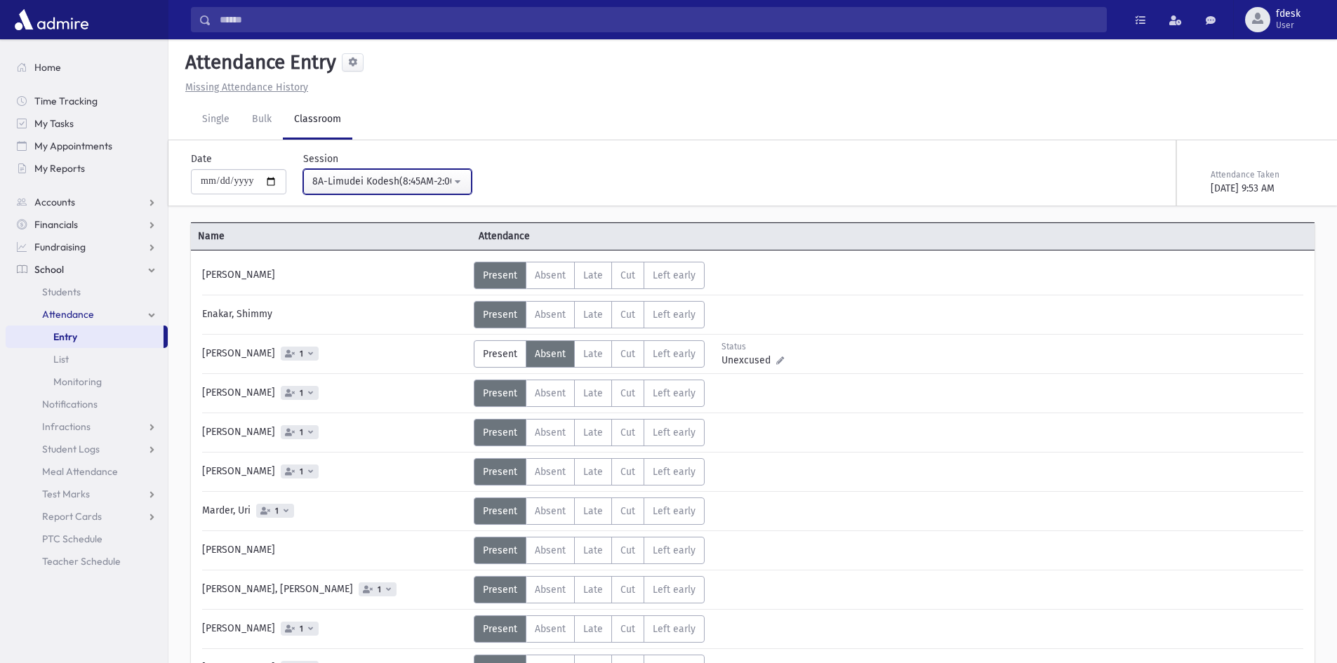
click at [471, 179] on button "8A-Limudei Kodesh(8:45AM-2:00PM)" at bounding box center [387, 181] width 168 height 25
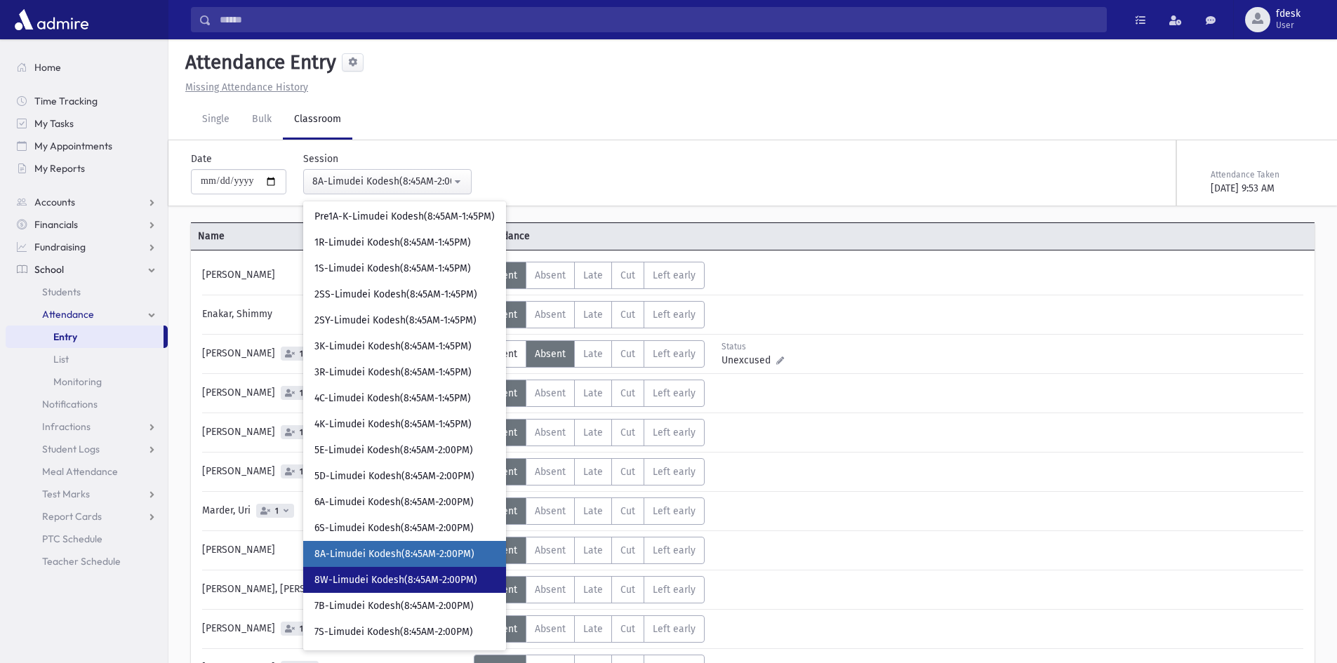
click at [499, 589] on link "8W-Limudei Kodesh(8:45AM-2:00PM)" at bounding box center [404, 580] width 203 height 26
select select "****"
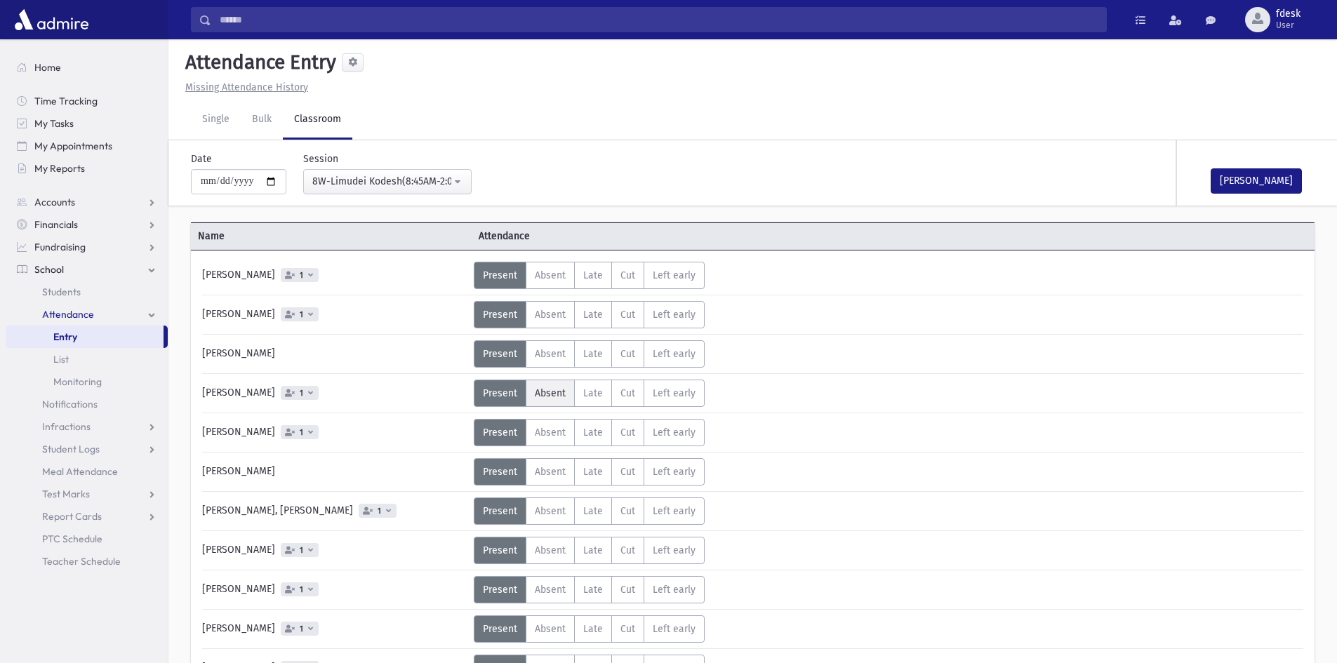
click at [555, 391] on span "Absent" at bounding box center [550, 393] width 31 height 12
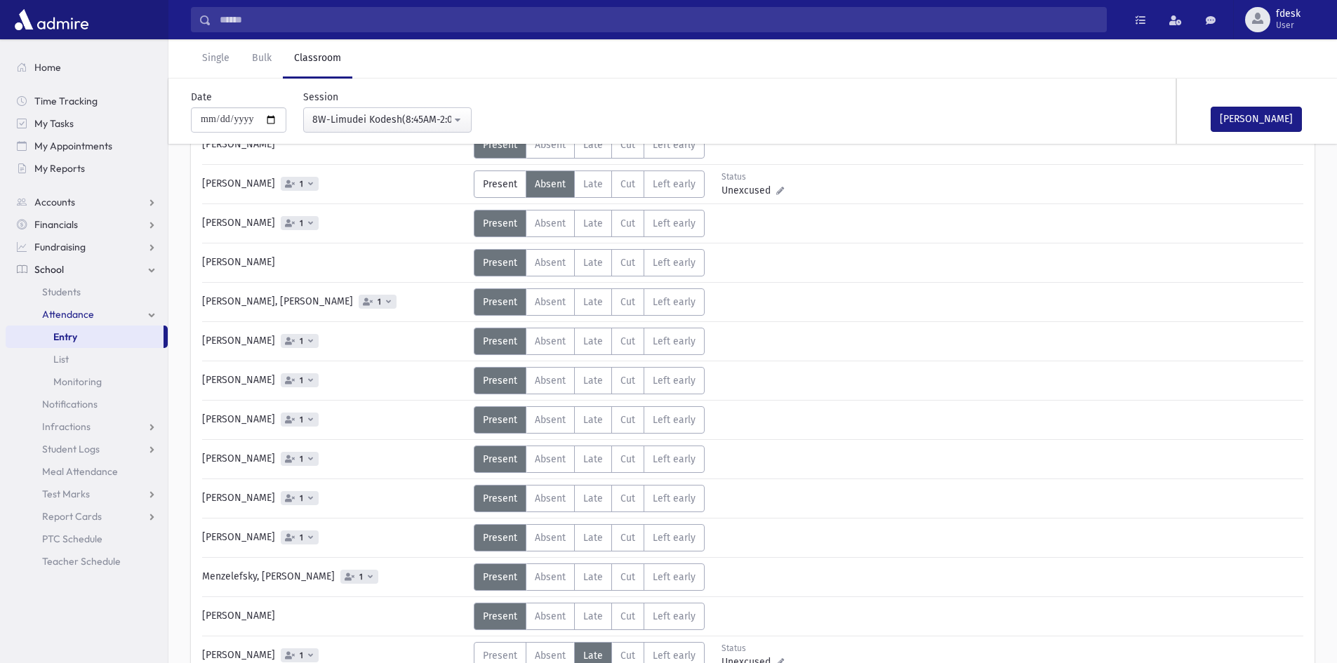
scroll to position [210, 0]
click at [535, 573] on span "Absent" at bounding box center [550, 576] width 31 height 12
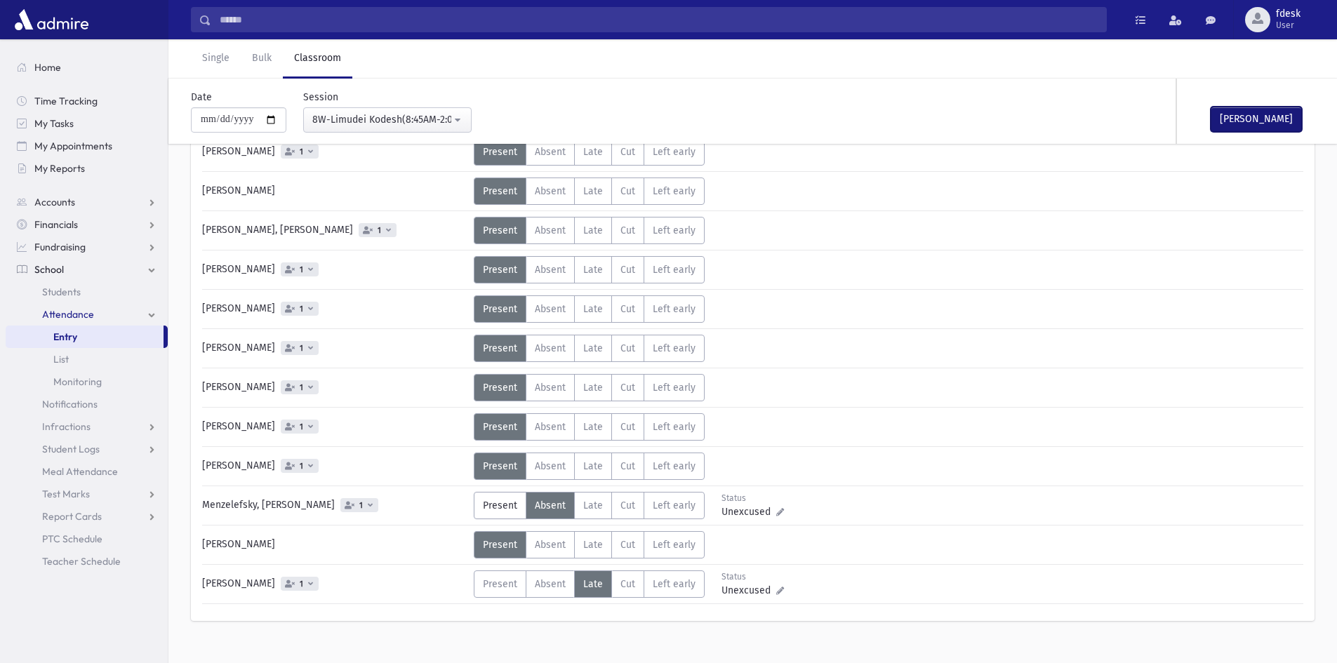
click at [1264, 116] on button "Mark Done" at bounding box center [1255, 119] width 91 height 25
